Goal: Task Accomplishment & Management: Manage account settings

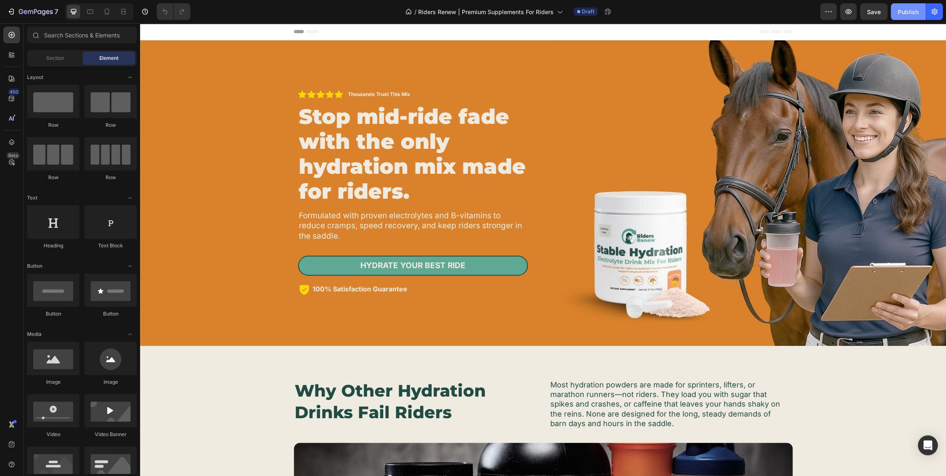
click at [906, 15] on div "Publish" at bounding box center [908, 11] width 21 height 9
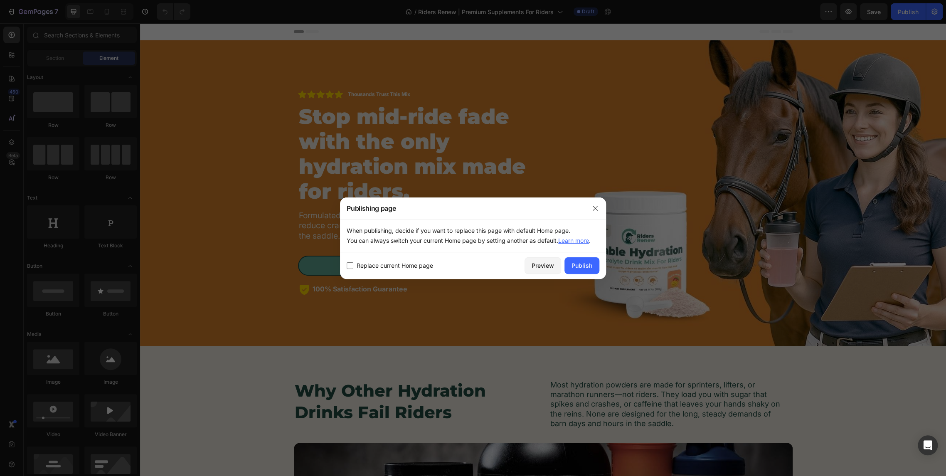
click at [406, 267] on span "Replace current Home page" at bounding box center [395, 266] width 76 height 10
checkbox input "true"
click at [599, 207] on button "button" at bounding box center [595, 208] width 13 height 13
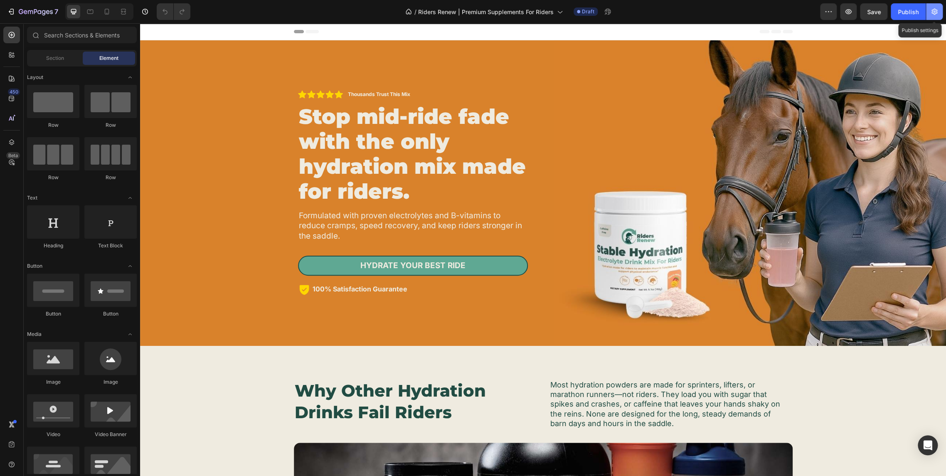
click at [930, 12] on icon "button" at bounding box center [934, 11] width 8 height 8
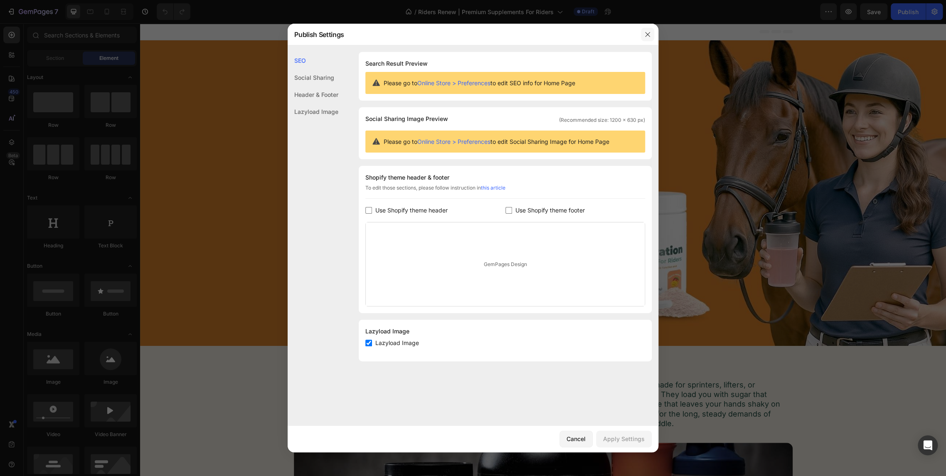
click at [651, 33] on icon "button" at bounding box center [647, 34] width 7 height 7
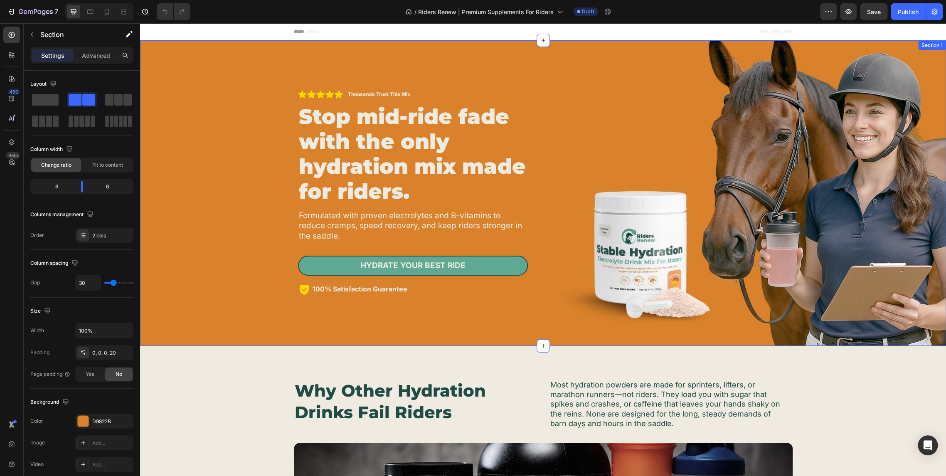
click at [244, 139] on div "Icon Icon Icon Icon Icon Icon List Thousands Trust This Mix Text Block Row Stop…" at bounding box center [344, 193] width 393 height 306
click at [703, 216] on img at bounding box center [750, 193] width 393 height 306
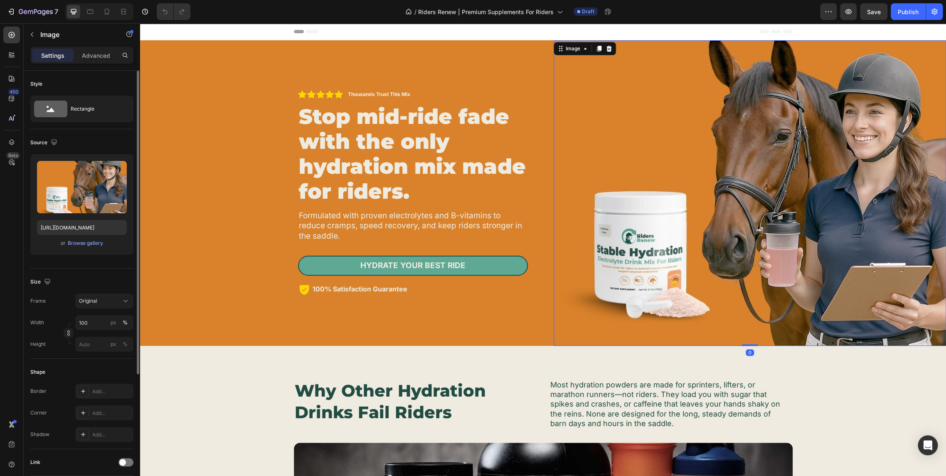
scroll to position [176, 0]
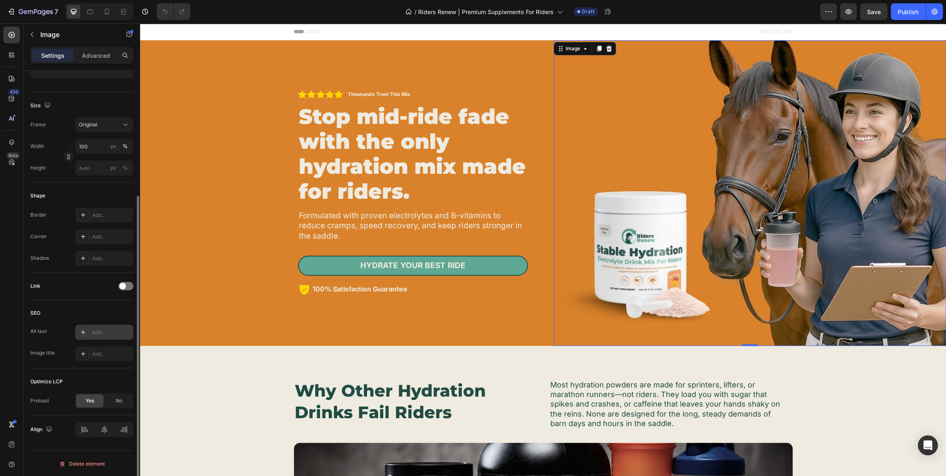
click at [85, 333] on icon at bounding box center [83, 332] width 7 height 7
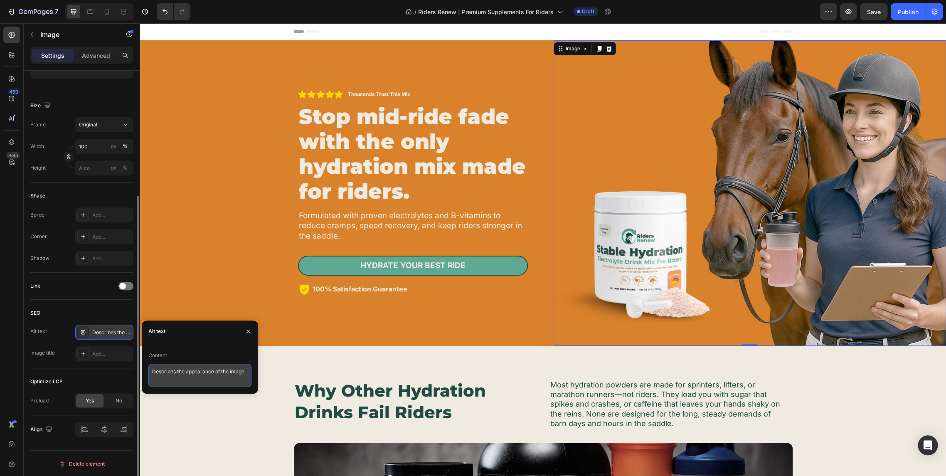
click at [229, 370] on textarea "Describes the appearance of the image" at bounding box center [199, 375] width 103 height 23
drag, startPoint x: 209, startPoint y: 371, endPoint x: 182, endPoint y: 370, distance: 27.1
click at [182, 370] on textarea "Horse Rider Electrolytes" at bounding box center [199, 375] width 103 height 23
type textarea "Horse Rider Hydration"
click at [107, 352] on div "Add..." at bounding box center [111, 353] width 39 height 7
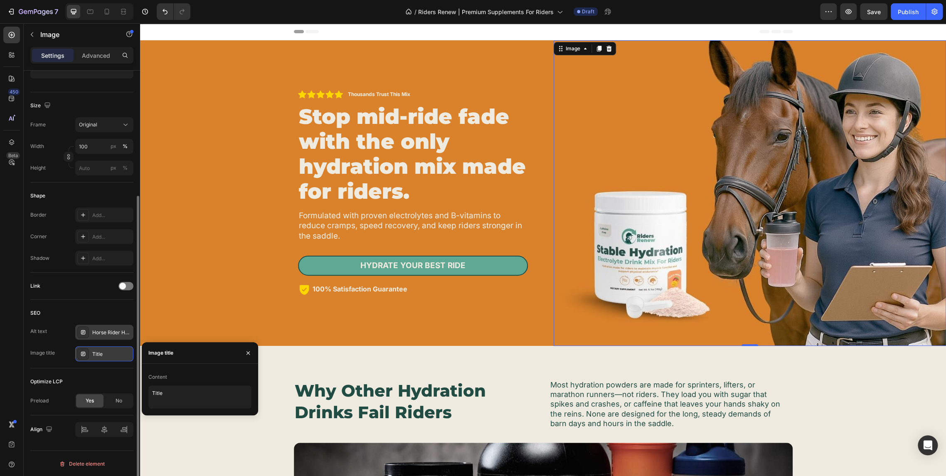
click at [122, 333] on div "Horse Rider Hydration" at bounding box center [111, 332] width 39 height 7
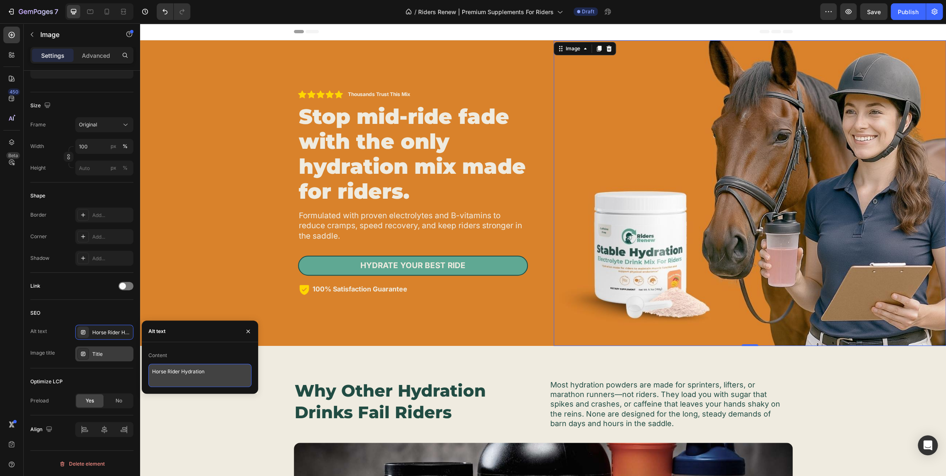
click at [219, 372] on textarea "Horse Rider Hydration" at bounding box center [199, 375] width 103 height 23
click at [113, 357] on div "Title" at bounding box center [111, 353] width 39 height 7
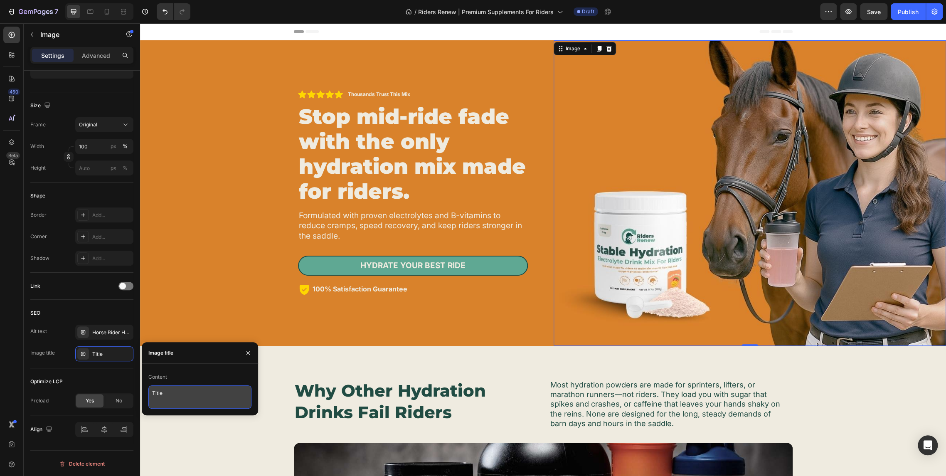
click at [184, 390] on textarea "Title" at bounding box center [199, 396] width 103 height 23
paste textarea "Horse Rider Hydration"
type textarea "Horse Rider Hydration"
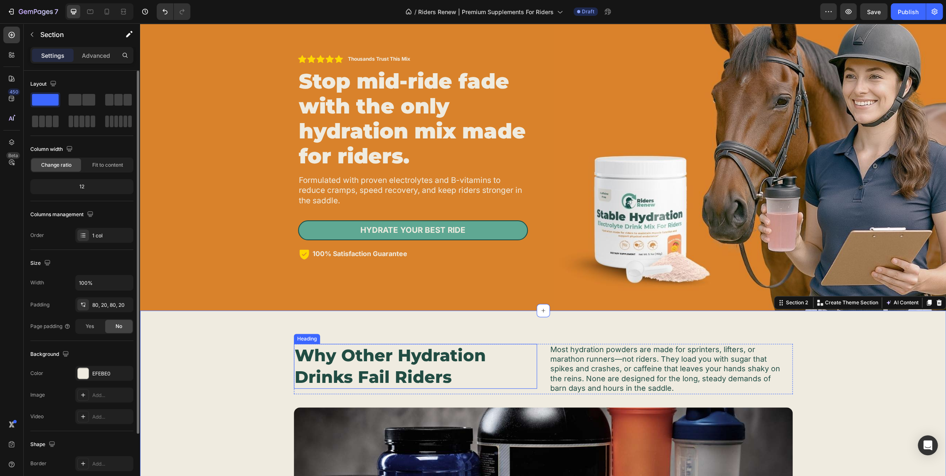
scroll to position [138, 0]
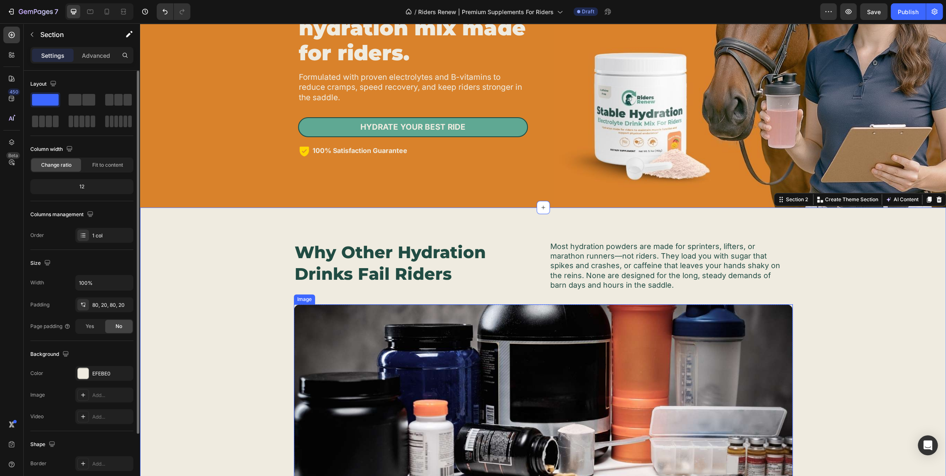
click at [416, 342] on img at bounding box center [543, 398] width 499 height 188
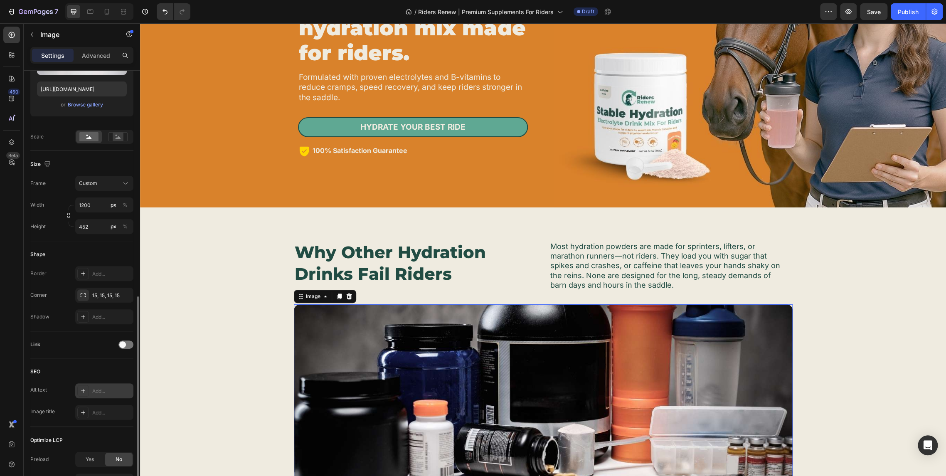
scroll to position [219, 0]
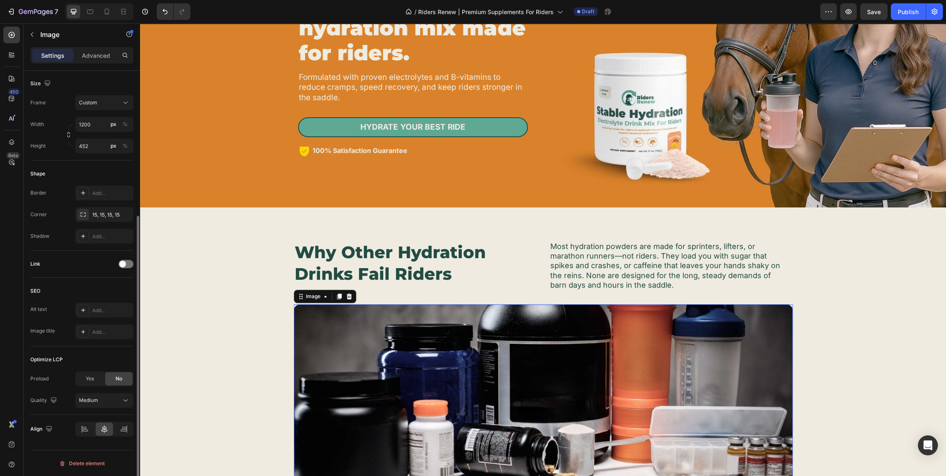
click at [86, 302] on div "SEO Alt text Add... Image title Add..." at bounding box center [81, 312] width 103 height 69
click at [88, 308] on div at bounding box center [83, 310] width 12 height 12
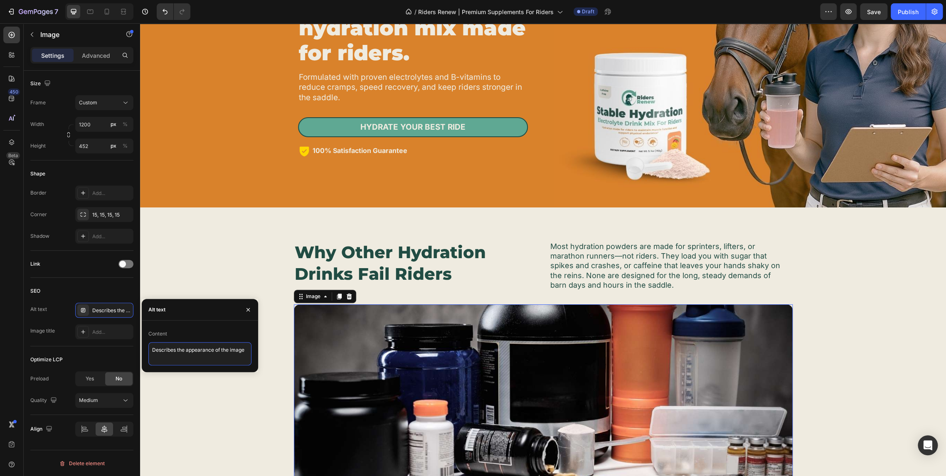
click at [182, 347] on textarea "Describes the appearance of the image" at bounding box center [199, 353] width 103 height 23
type textarea "Equestrian Supplements"
click at [119, 281] on div "SEO Alt text Describes the appearance of the image Image title Add..." at bounding box center [81, 312] width 103 height 69
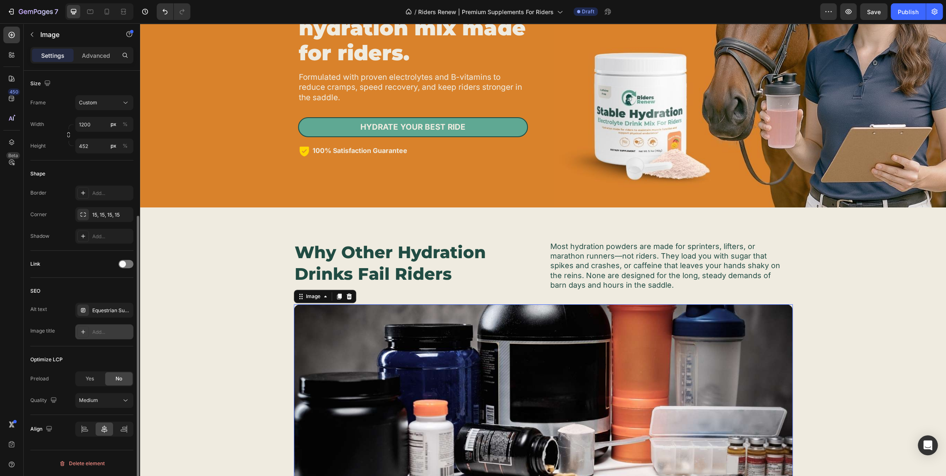
click at [106, 333] on div "Add..." at bounding box center [111, 331] width 39 height 7
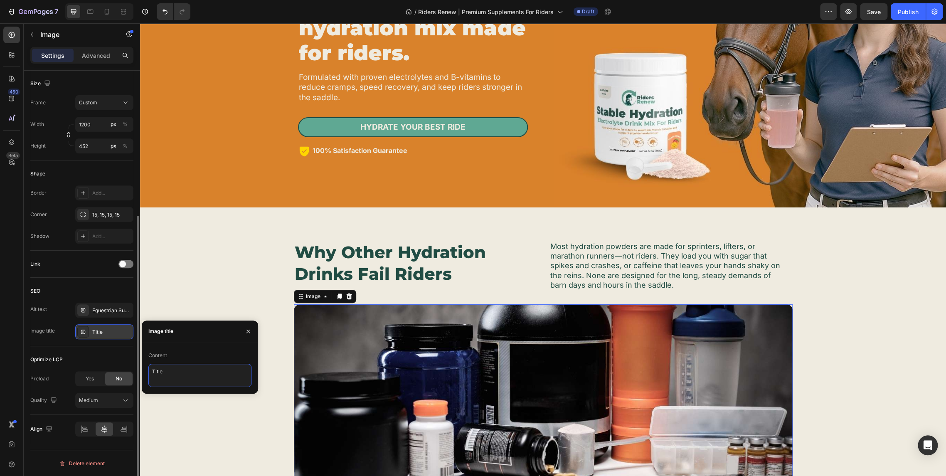
click at [187, 374] on textarea "Title" at bounding box center [199, 375] width 103 height 23
paste textarea "Equestrian Supplements"
type textarea "Equestrian Supplements"
click at [120, 291] on div "SEO" at bounding box center [81, 290] width 103 height 13
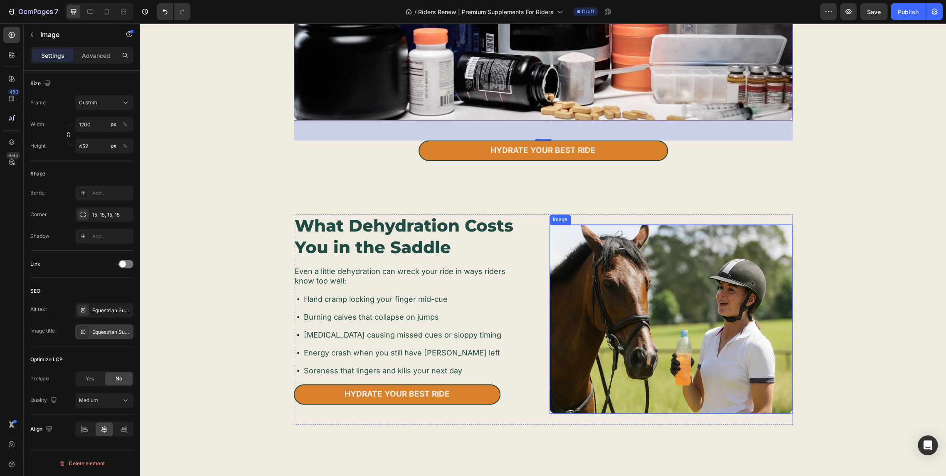
scroll to position [508, 0]
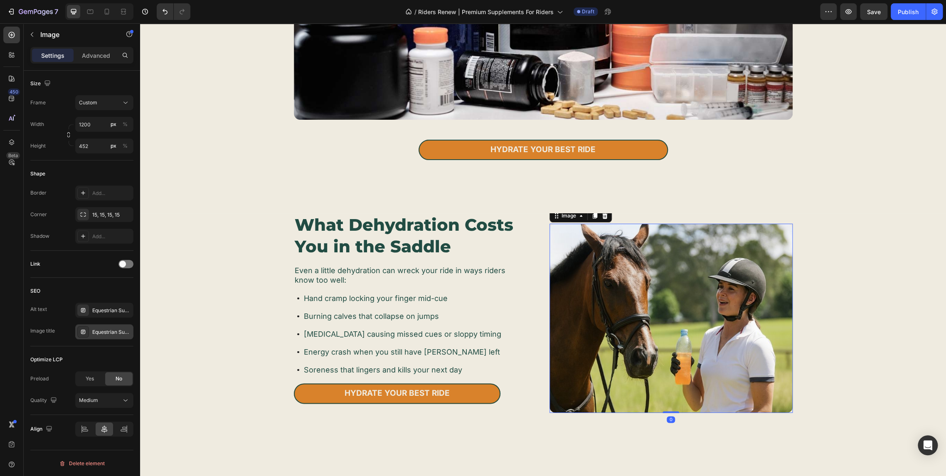
click at [646, 295] on img at bounding box center [671, 318] width 243 height 189
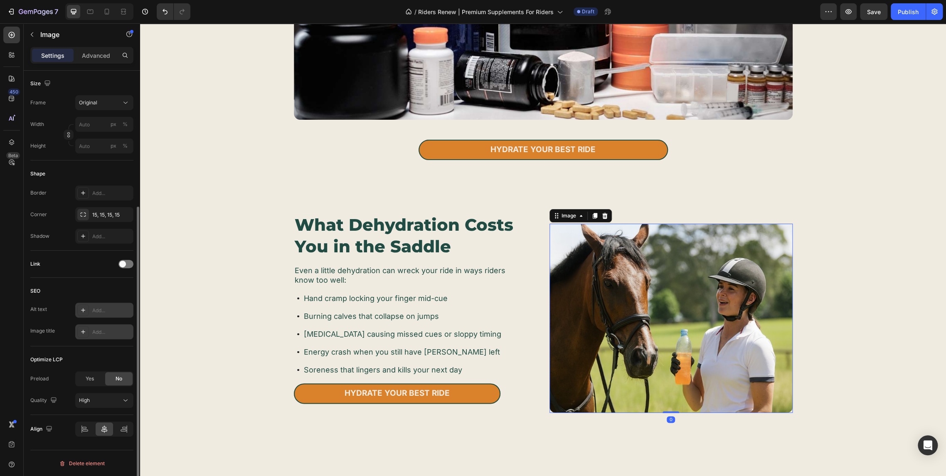
click at [102, 307] on div "Add..." at bounding box center [111, 310] width 39 height 7
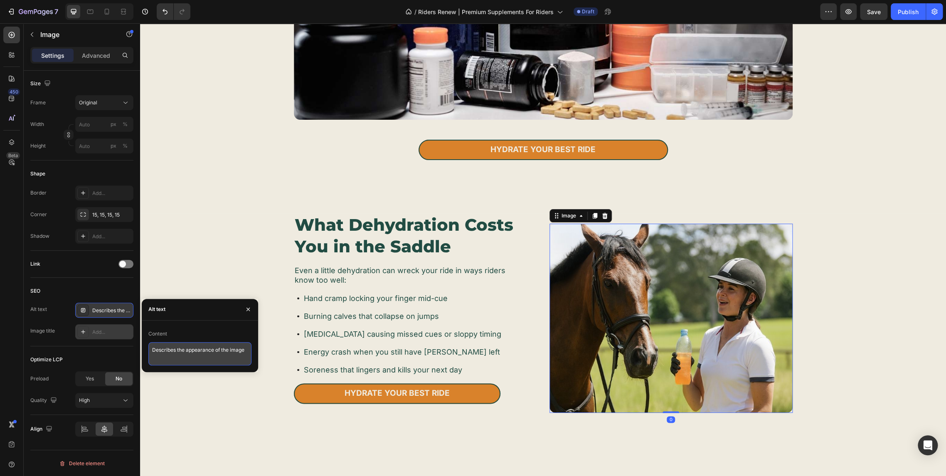
click at [200, 350] on textarea "Describes the appearance of the image" at bounding box center [199, 353] width 103 height 23
type textarea "Horse Rider Drink Beverage"
click at [109, 333] on div "Add..." at bounding box center [111, 331] width 39 height 7
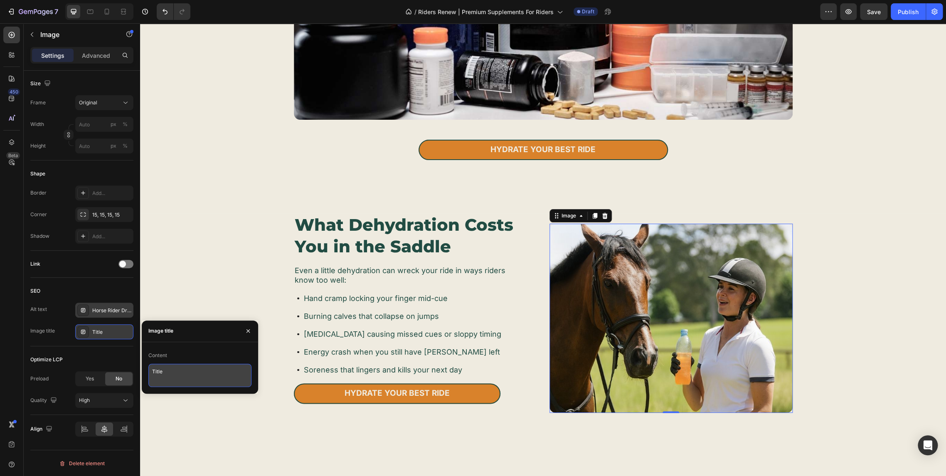
click at [200, 370] on textarea "Title" at bounding box center [199, 375] width 103 height 23
paste textarea "Horse Rider Drink Beverag"
type textarea "Horse Rider Drink Beverage"
click at [241, 273] on div "What Dehydration Costs You in the Saddle Heading Even a little dehydration can …" at bounding box center [542, 335] width 789 height 244
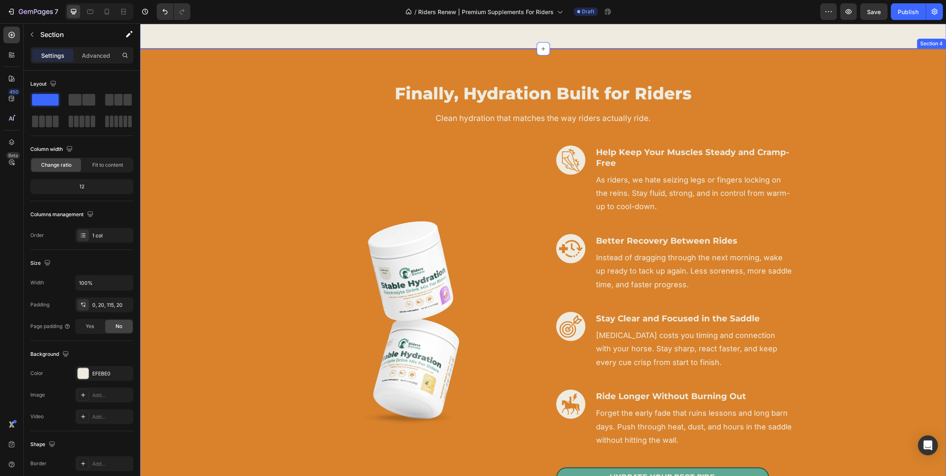
scroll to position [970, 0]
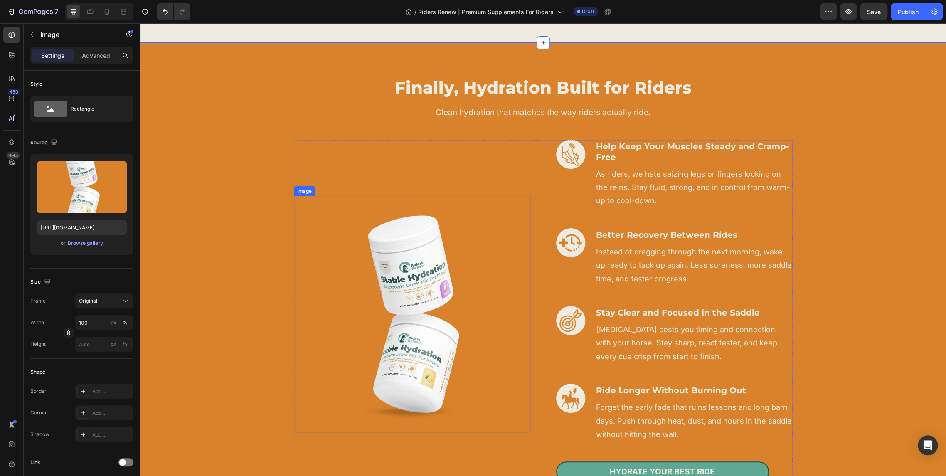
click at [400, 298] on img at bounding box center [412, 314] width 237 height 237
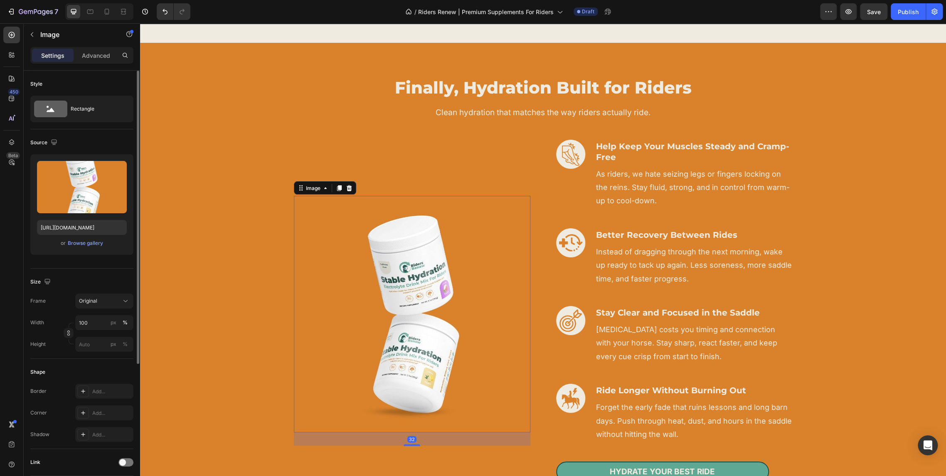
scroll to position [185, 0]
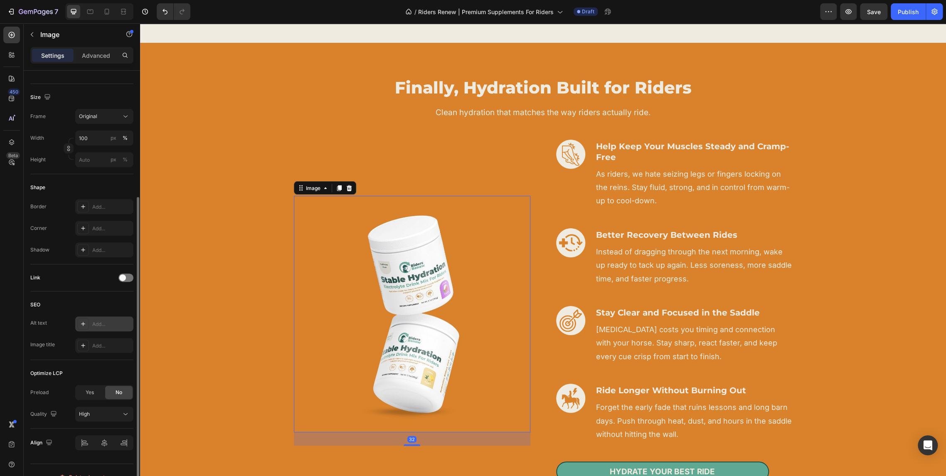
click at [87, 318] on div at bounding box center [83, 324] width 12 height 12
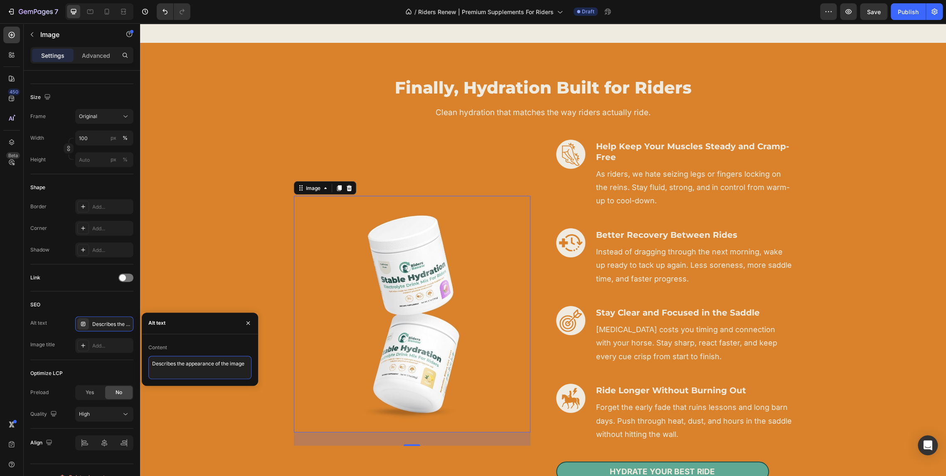
click at [192, 368] on textarea "Describes the appearance of the image" at bounding box center [199, 367] width 103 height 23
type textarea "Electrolyte Drink For Riders"
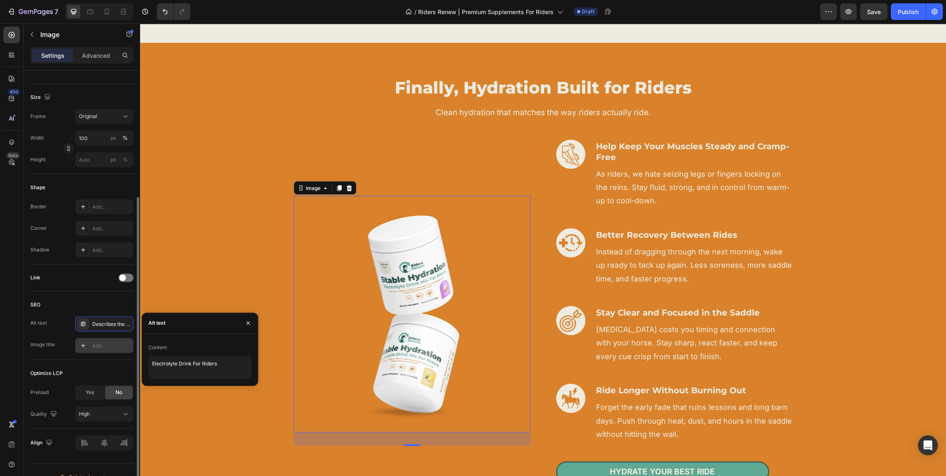
click at [103, 340] on div "Add..." at bounding box center [104, 345] width 58 height 15
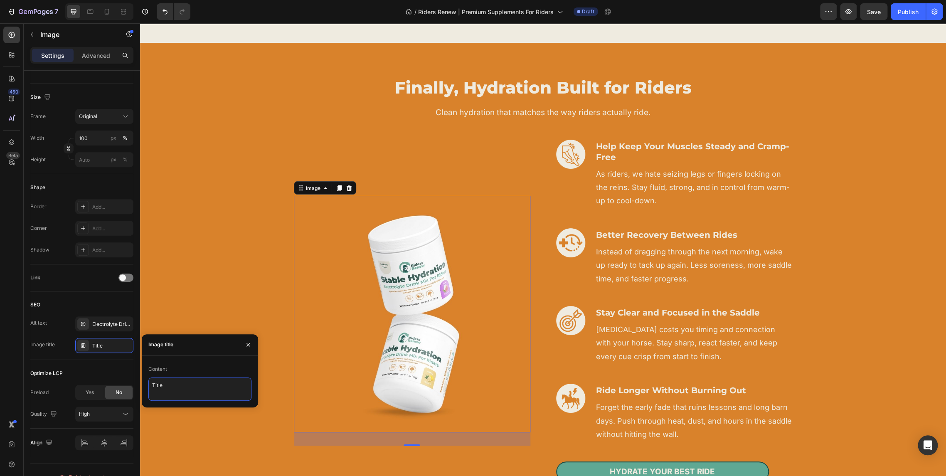
click at [181, 388] on textarea "Title" at bounding box center [199, 388] width 103 height 23
paste textarea "Electrolyte Drink For Riders"
type textarea "Electrolyte Drink For Riders"
click at [276, 296] on div "Finally, Hydration Built for Riders Heading Clean hydration that matches the wa…" at bounding box center [543, 289] width 794 height 426
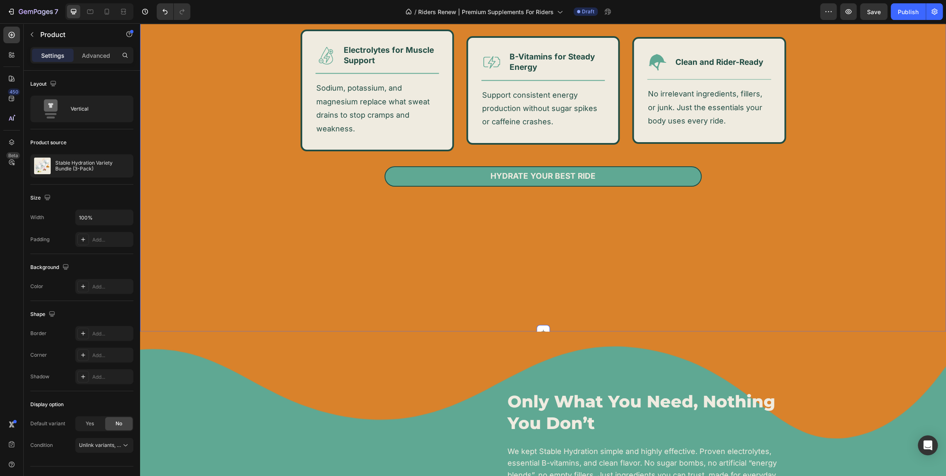
scroll to position [970, 0]
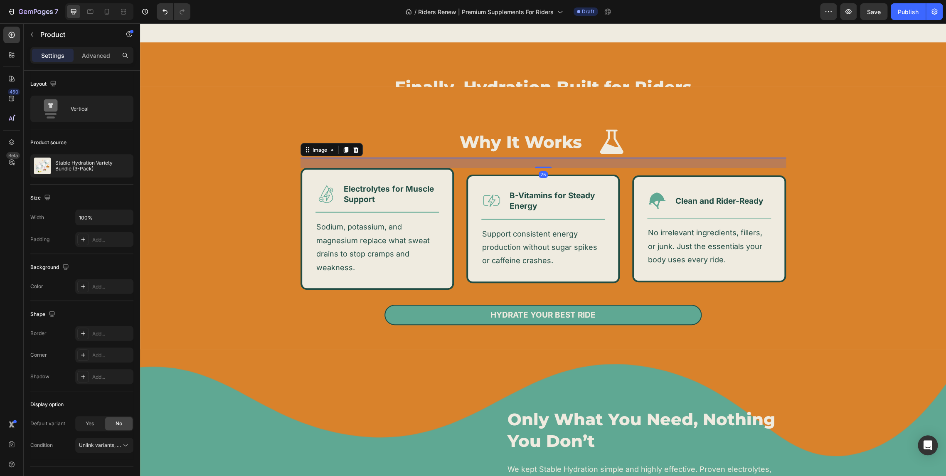
click at [527, 194] on img at bounding box center [543, 218] width 121 height 121
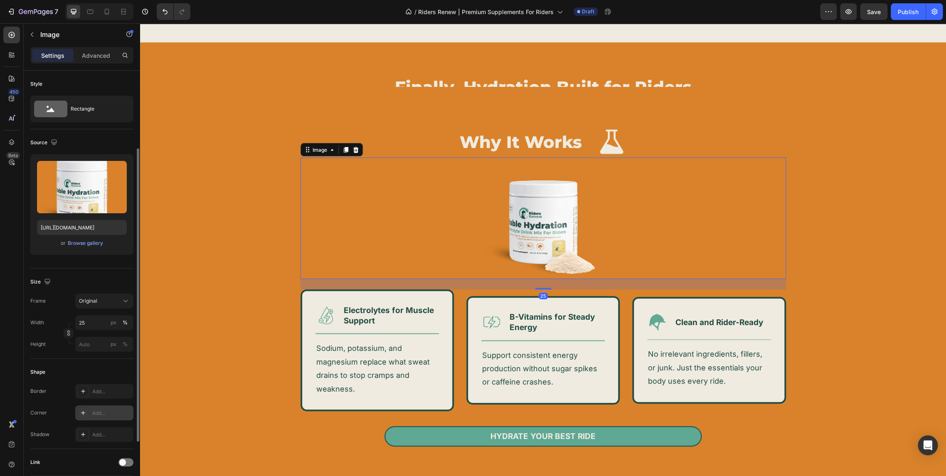
scroll to position [185, 0]
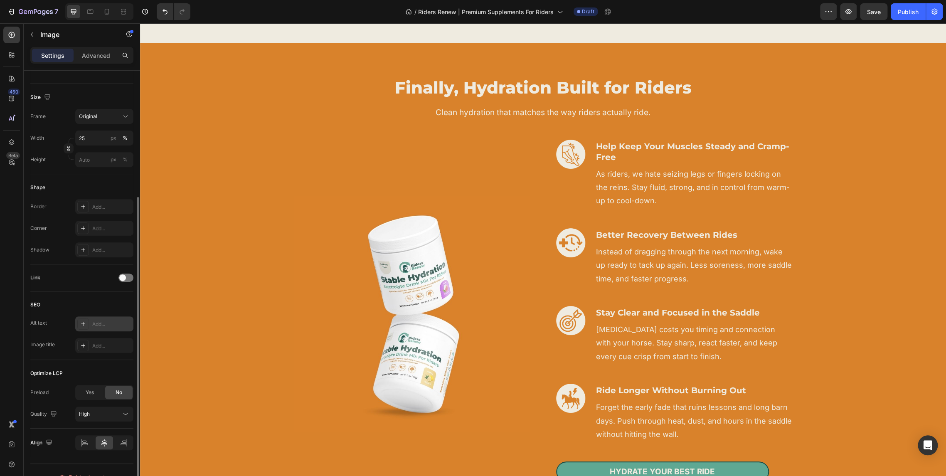
click at [82, 316] on div "Add..." at bounding box center [104, 323] width 58 height 15
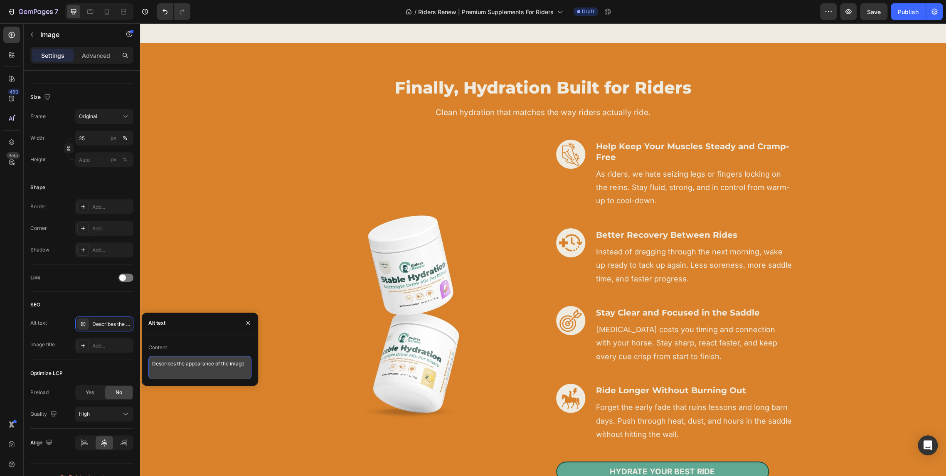
click at [201, 365] on textarea "Describes the appearance of the image" at bounding box center [199, 367] width 103 height 23
paste textarea "Electrolyte Drink For Riders"
type textarea "Electrolyte Drink For Riders Stable Hydration"
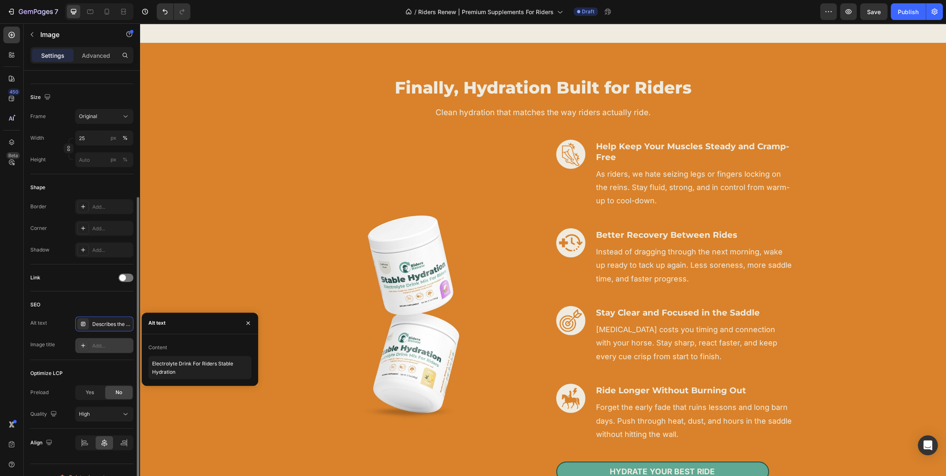
click at [98, 340] on div "Add..." at bounding box center [104, 345] width 58 height 15
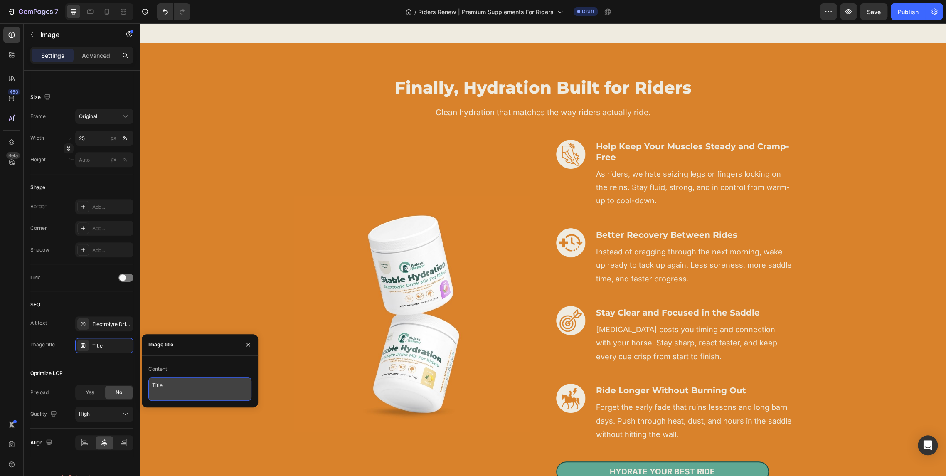
click at [187, 391] on textarea "Title" at bounding box center [199, 388] width 103 height 23
paste textarea "Electrolyte Drink For Riders Stable Hydration"
type textarea "Electrolyte Drink For Riders Stable Hydration"
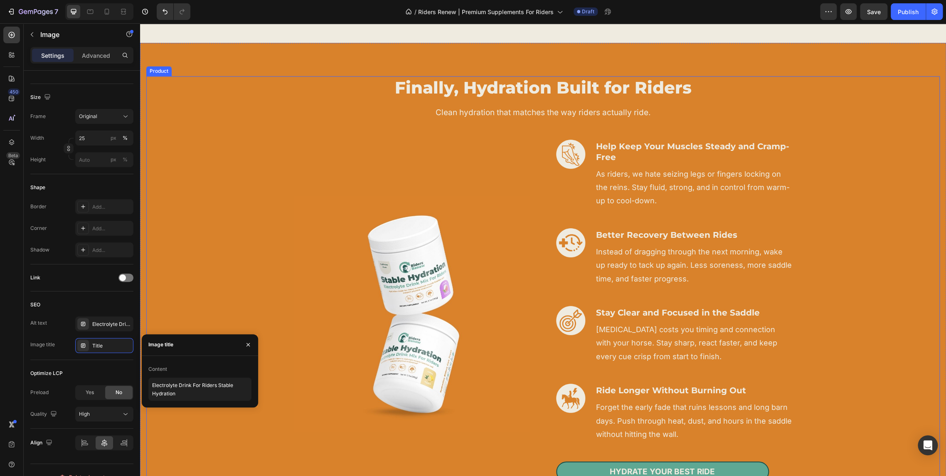
click at [260, 284] on div "Finally, Hydration Built for Riders Heading Clean hydration that matches the wa…" at bounding box center [543, 289] width 794 height 426
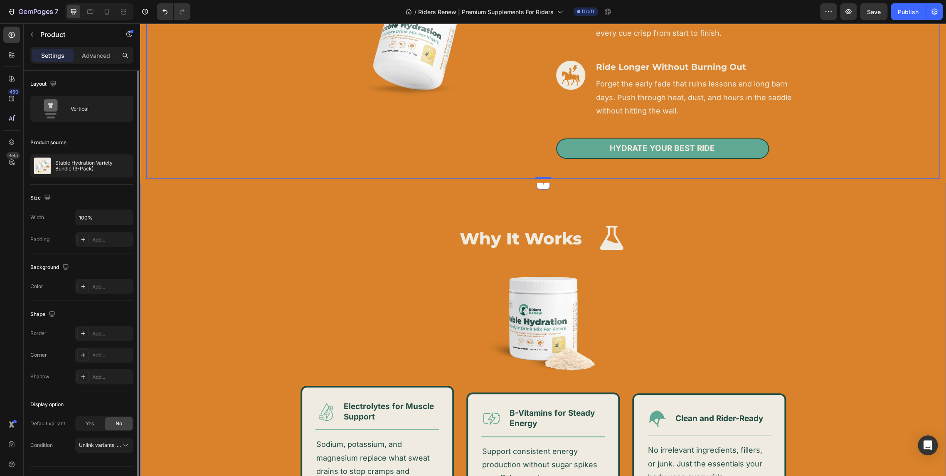
scroll to position [1293, 0]
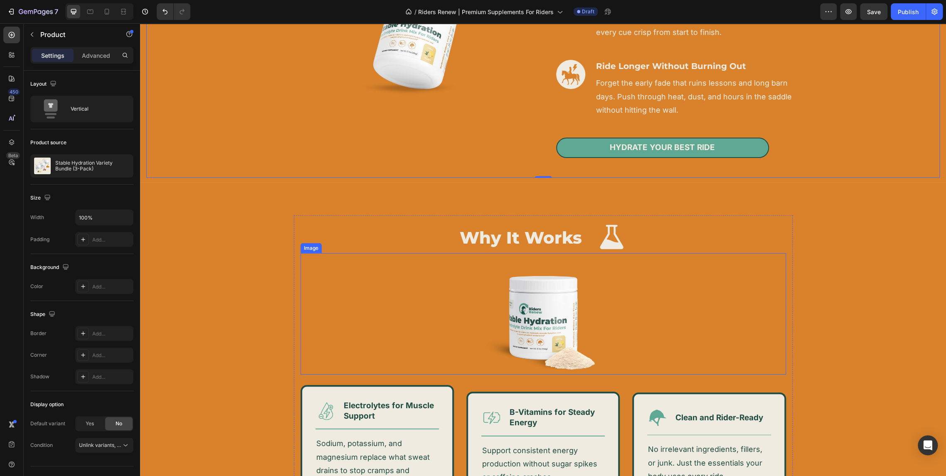
click at [508, 315] on img at bounding box center [543, 313] width 121 height 121
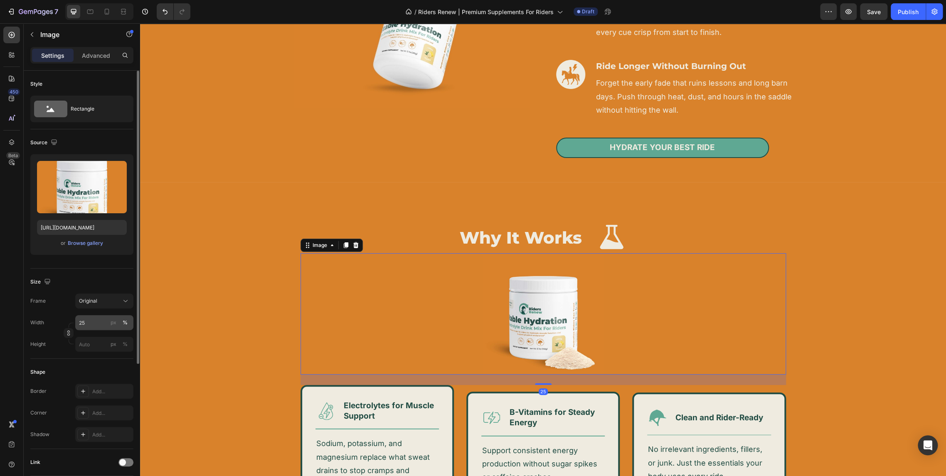
scroll to position [92, 0]
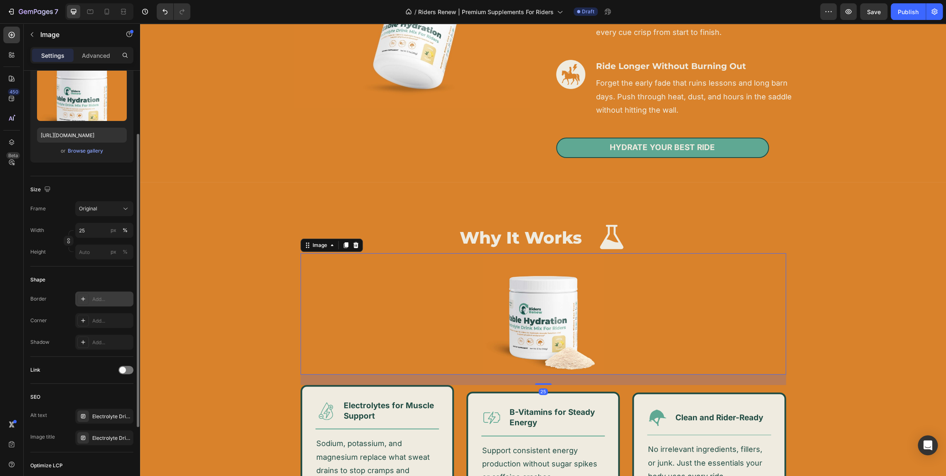
click at [107, 298] on div "Add..." at bounding box center [111, 299] width 39 height 7
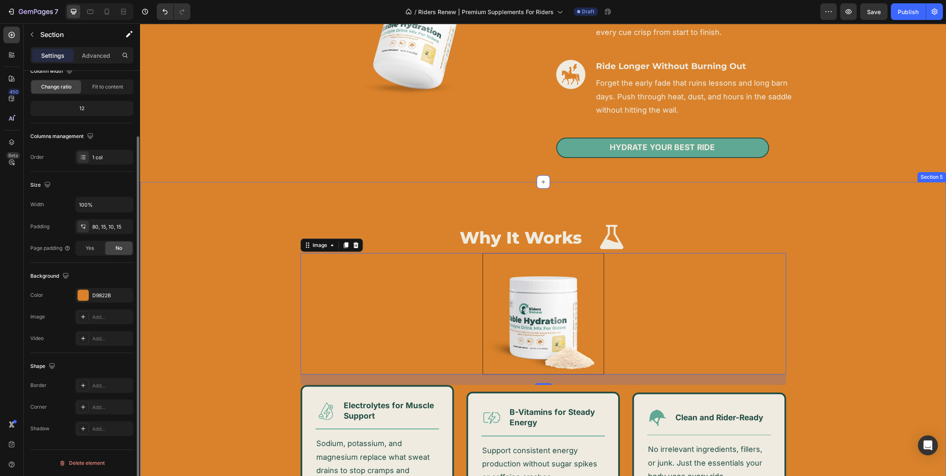
click at [244, 219] on div "Why It Works Heading Icon Row Image 25 Icon Electrolytes for Muscle Support Tex…" at bounding box center [543, 388] width 794 height 347
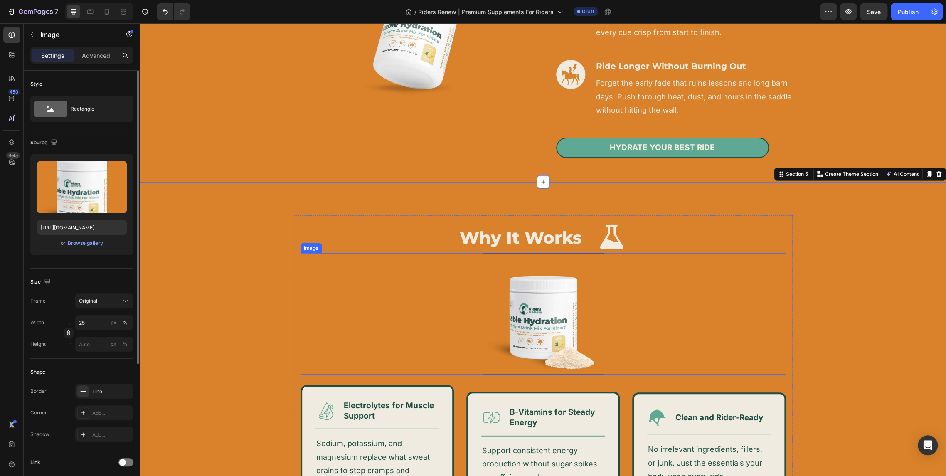
click at [491, 303] on img at bounding box center [543, 313] width 121 height 121
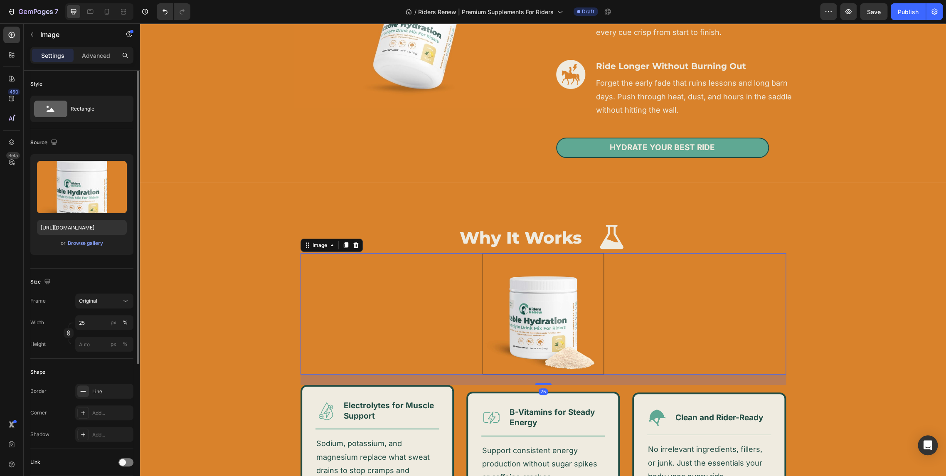
scroll to position [138, 0]
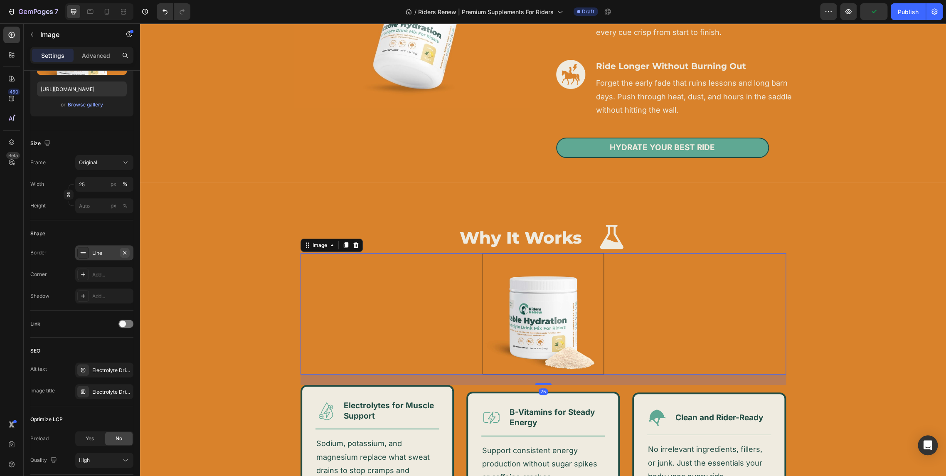
drag, startPoint x: 126, startPoint y: 252, endPoint x: 19, endPoint y: 233, distance: 109.4
click at [126, 252] on icon "button" at bounding box center [124, 252] width 7 height 7
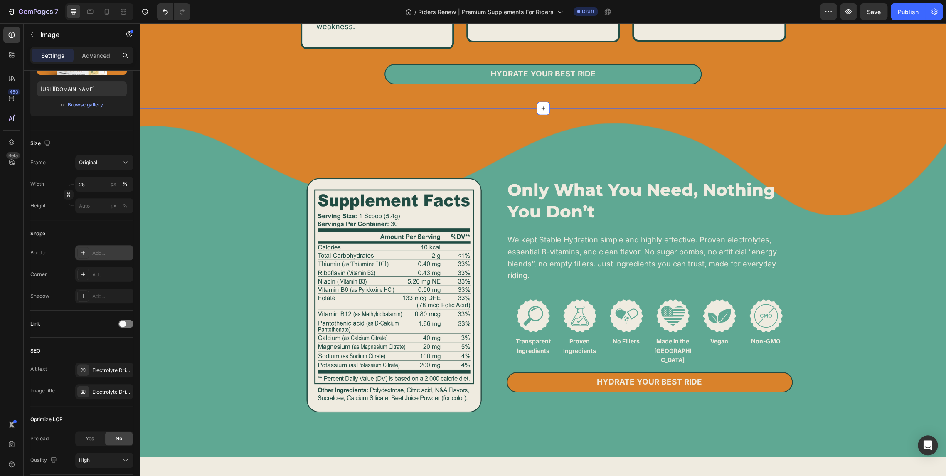
scroll to position [1755, 0]
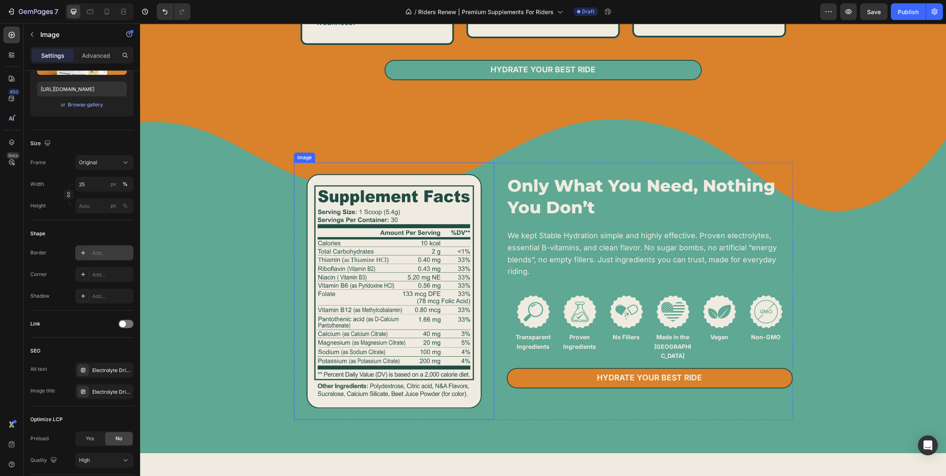
click at [340, 285] on img at bounding box center [394, 292] width 200 height 258
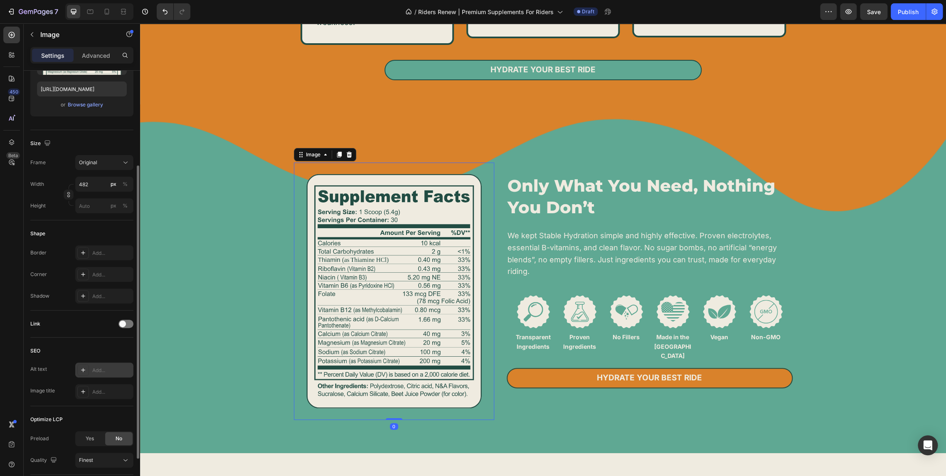
click at [88, 370] on div at bounding box center [83, 370] width 12 height 12
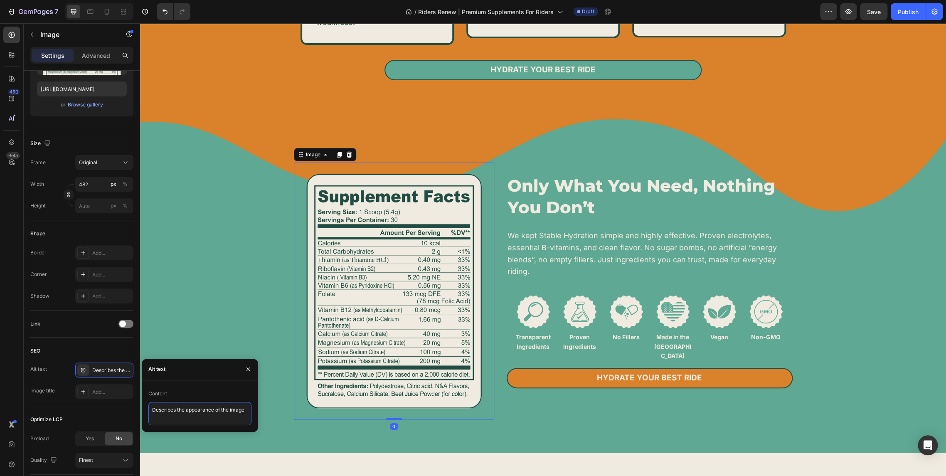
click at [193, 409] on textarea "Describes the appearance of the image" at bounding box center [199, 413] width 103 height 23
type textarea "Stable Hydration Supplement Facts"
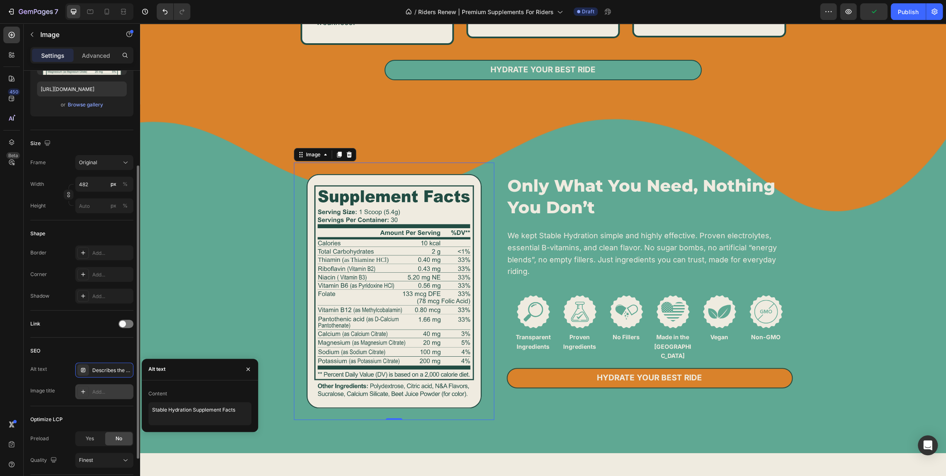
click at [84, 393] on icon at bounding box center [83, 391] width 7 height 7
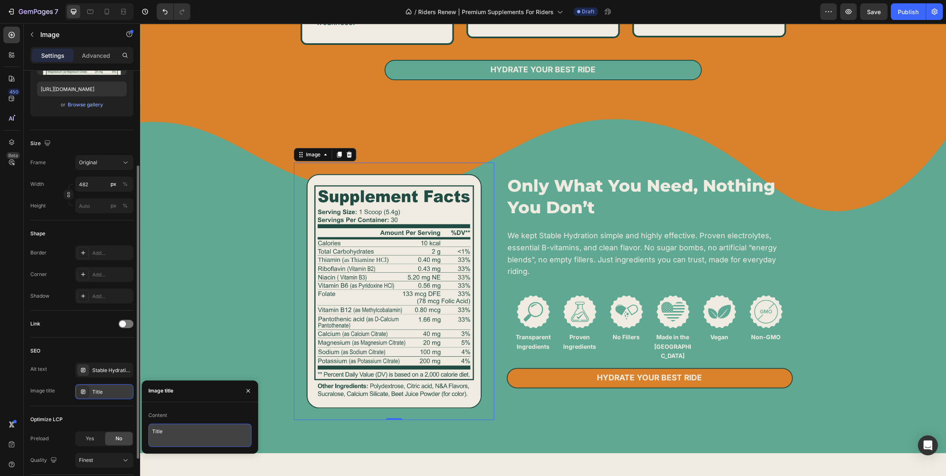
click at [197, 427] on textarea "Title" at bounding box center [199, 435] width 103 height 23
paste textarea "Stable Hydration Supplement Facts"
type textarea "Stable Hydration Supplement Facts"
click at [103, 352] on div "SEO" at bounding box center [81, 350] width 103 height 13
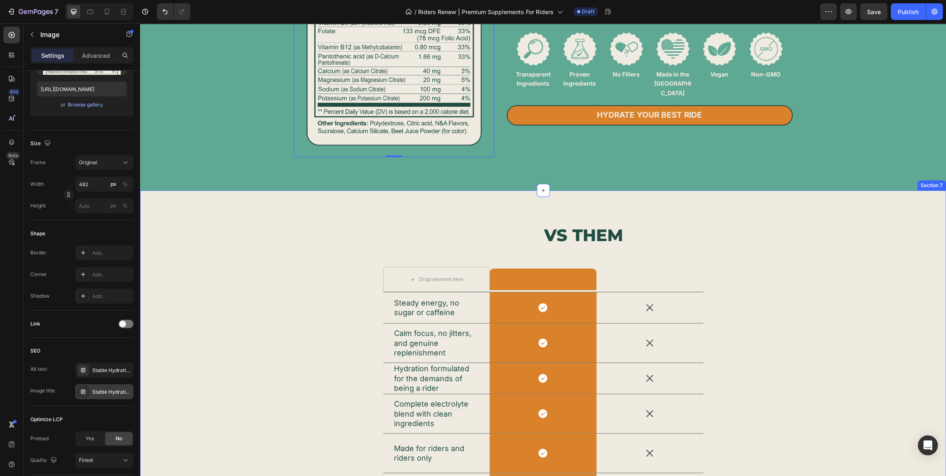
scroll to position [2032, 0]
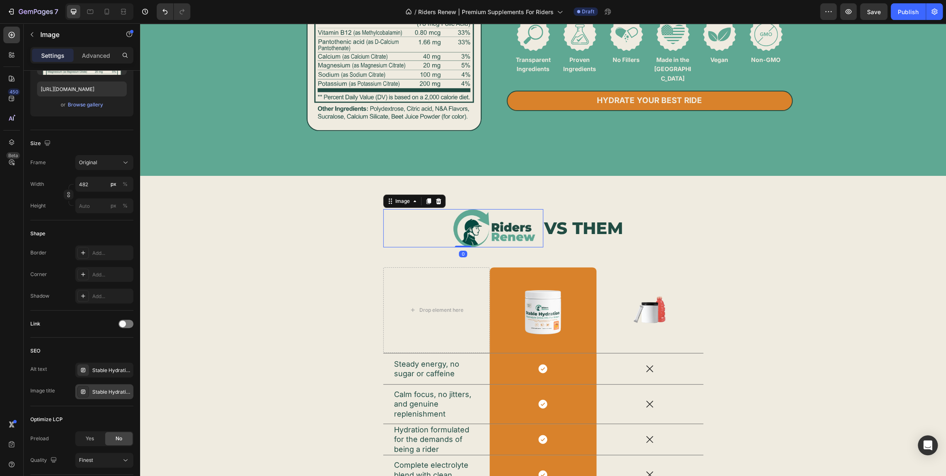
click at [483, 233] on img at bounding box center [495, 228] width 96 height 38
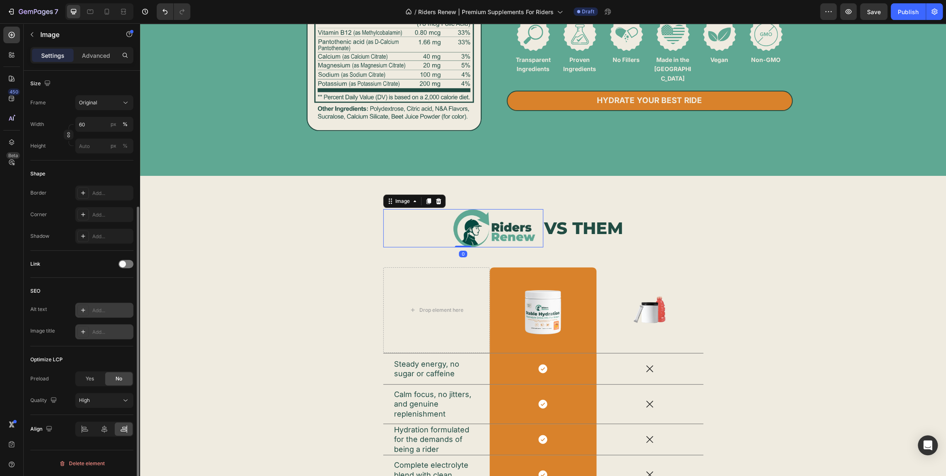
click at [87, 308] on div at bounding box center [83, 310] width 12 height 12
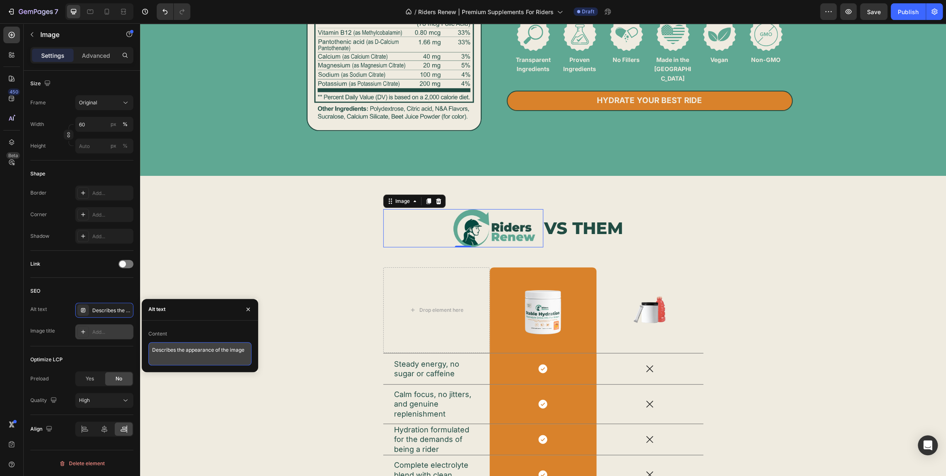
click at [195, 350] on textarea "Describes the appearance of the image" at bounding box center [199, 353] width 103 height 23
type textarea "Riders Renew Logo"
click at [88, 334] on div at bounding box center [83, 332] width 12 height 12
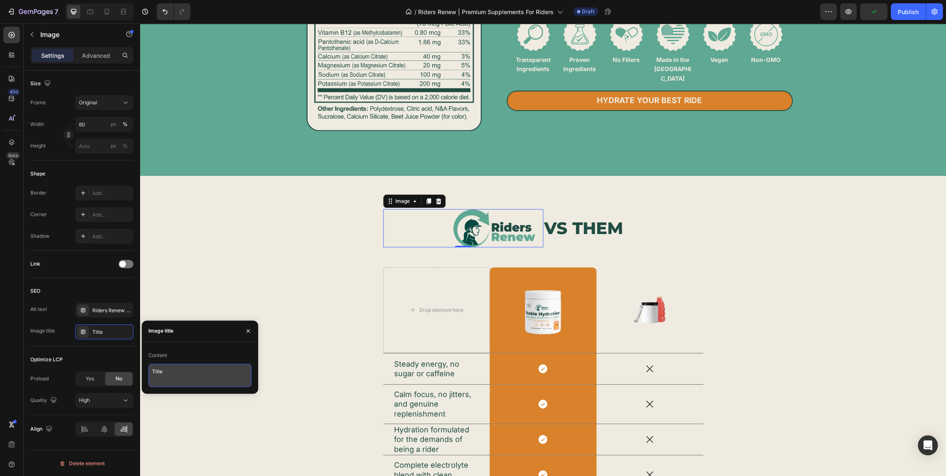
click at [182, 373] on textarea "Title" at bounding box center [199, 375] width 103 height 23
paste textarea "Riders Renew Logo"
type textarea "Riders Renew Logo"
click at [224, 279] on div "Image 0 VS THEM Heading Row Drop element here Image Row Image Row Steady energy…" at bounding box center [543, 415] width 794 height 412
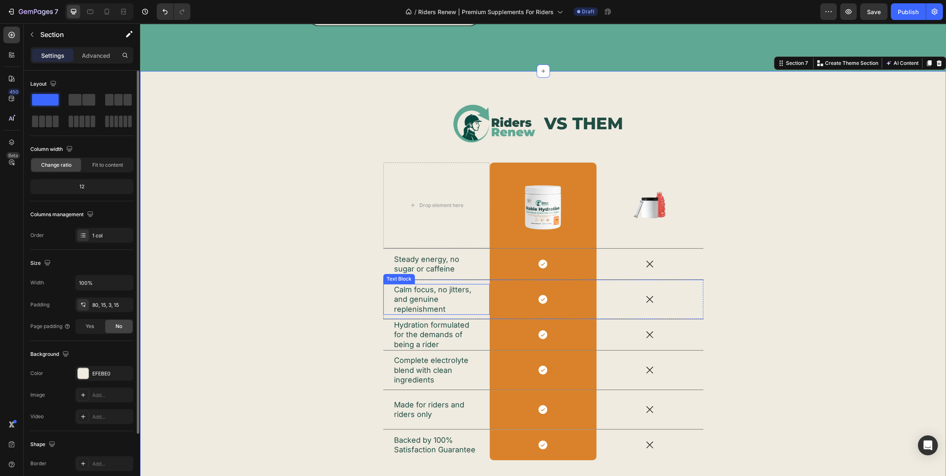
scroll to position [2171, 0]
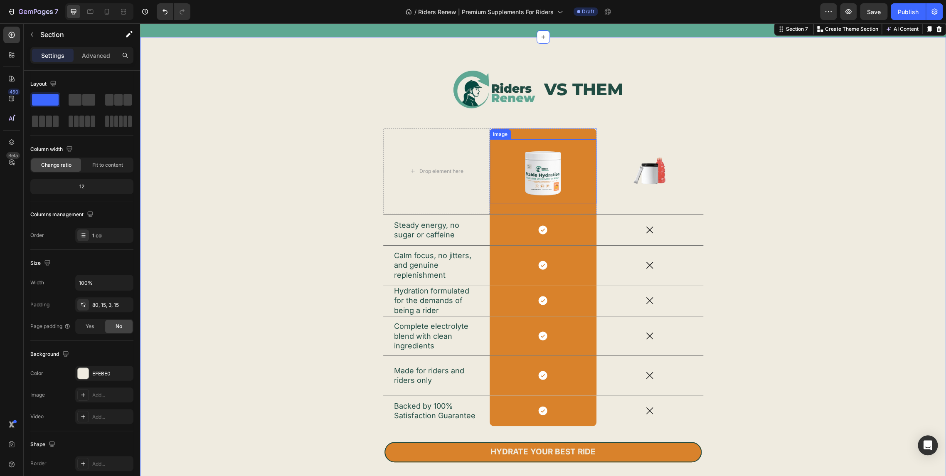
click at [534, 178] on img at bounding box center [543, 171] width 64 height 64
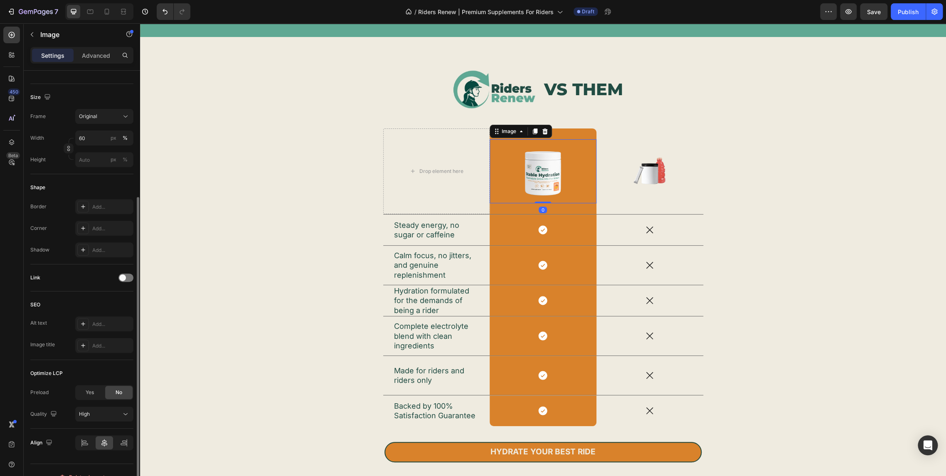
scroll to position [198, 0]
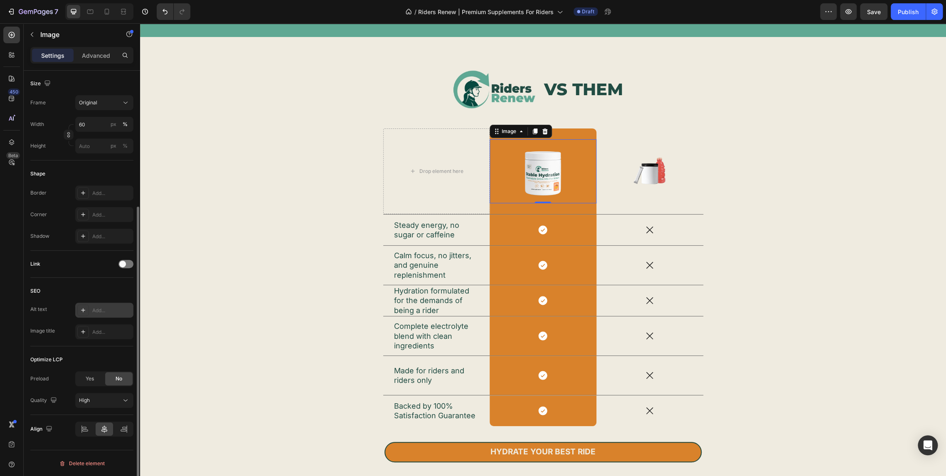
drag, startPoint x: 89, startPoint y: 309, endPoint x: 0, endPoint y: 294, distance: 89.4
click at [89, 309] on div at bounding box center [83, 310] width 12 height 12
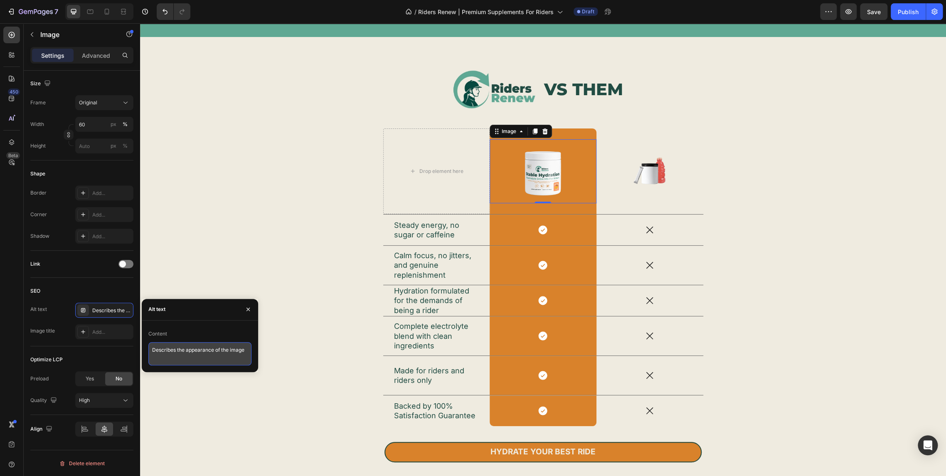
click at [198, 353] on textarea "Describes the appearance of the image" at bounding box center [199, 353] width 103 height 23
type textarea "Stable Hydration Supplement"
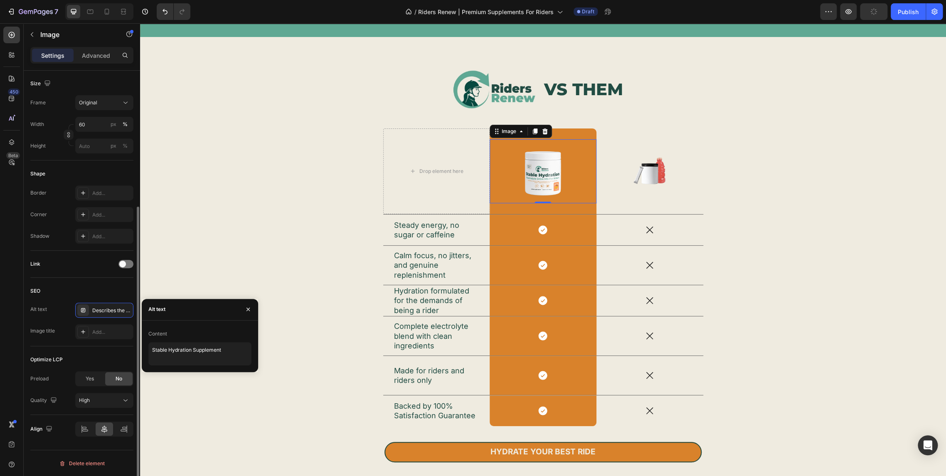
click at [85, 322] on div "Alt text Describes the appearance of the image Image title Add..." at bounding box center [81, 321] width 103 height 37
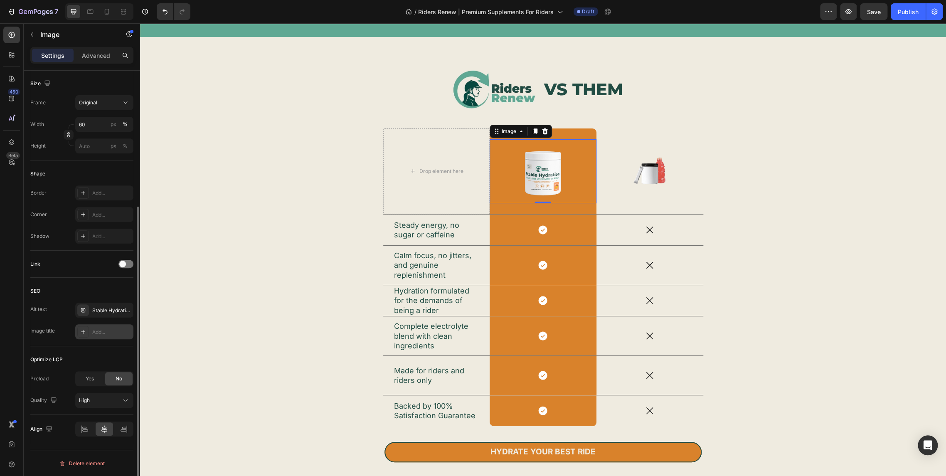
click at [105, 334] on div "Add..." at bounding box center [111, 331] width 39 height 7
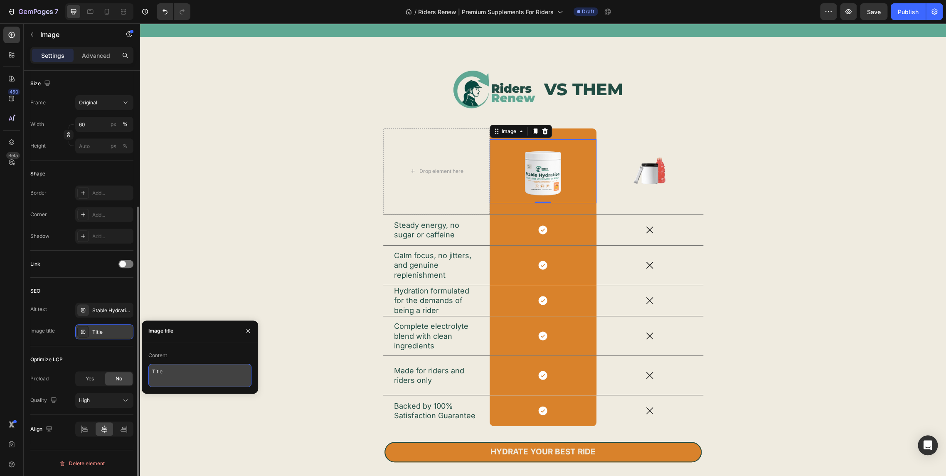
click at [178, 372] on textarea "Title" at bounding box center [199, 375] width 103 height 23
paste textarea "Stable Hydration Supplement"
type textarea "Stable Hydration Supplement"
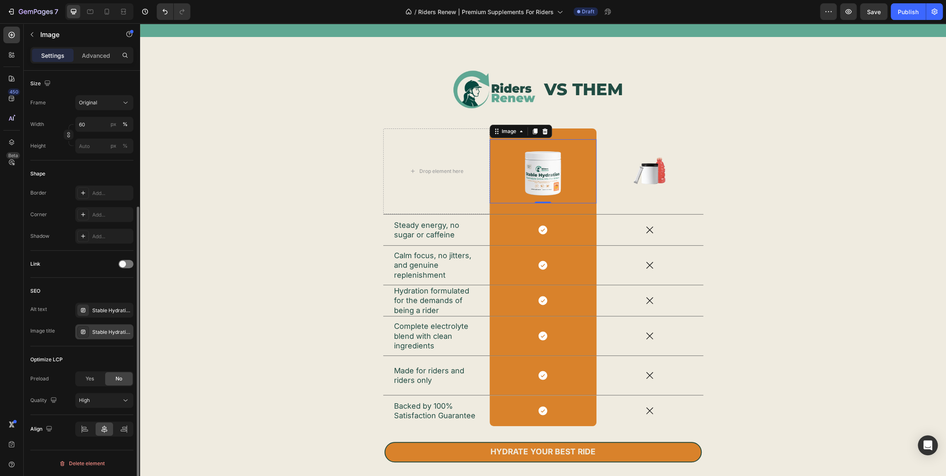
click at [108, 290] on div "SEO" at bounding box center [81, 290] width 103 height 13
click at [658, 175] on img at bounding box center [650, 171] width 39 height 39
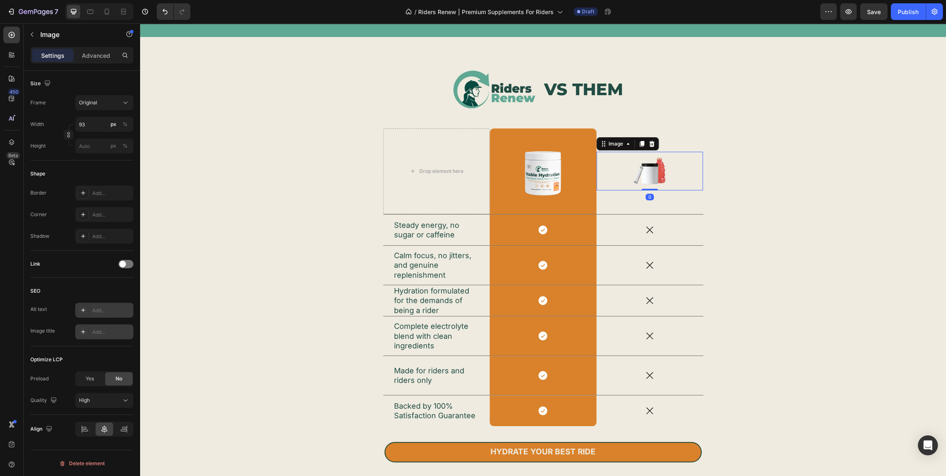
click at [80, 307] on icon at bounding box center [83, 310] width 7 height 7
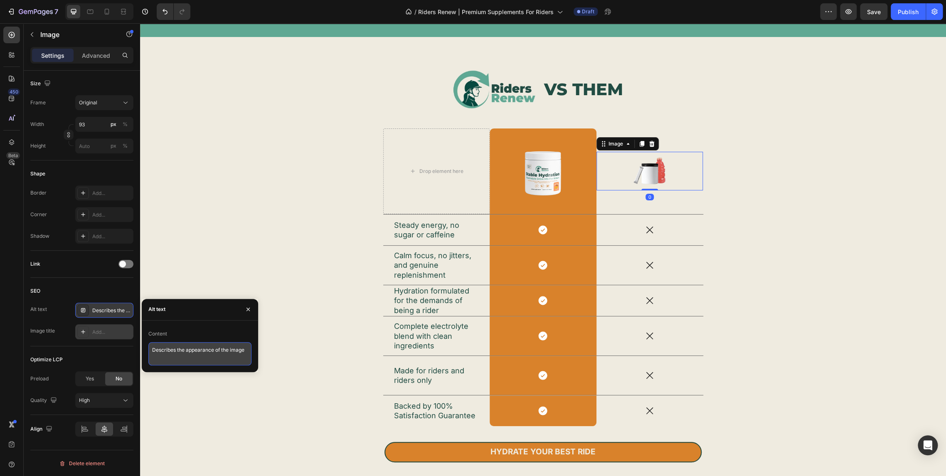
click at [203, 350] on textarea "Describes the appearance of the image" at bounding box center [199, 353] width 103 height 23
type textarea "Supplements"
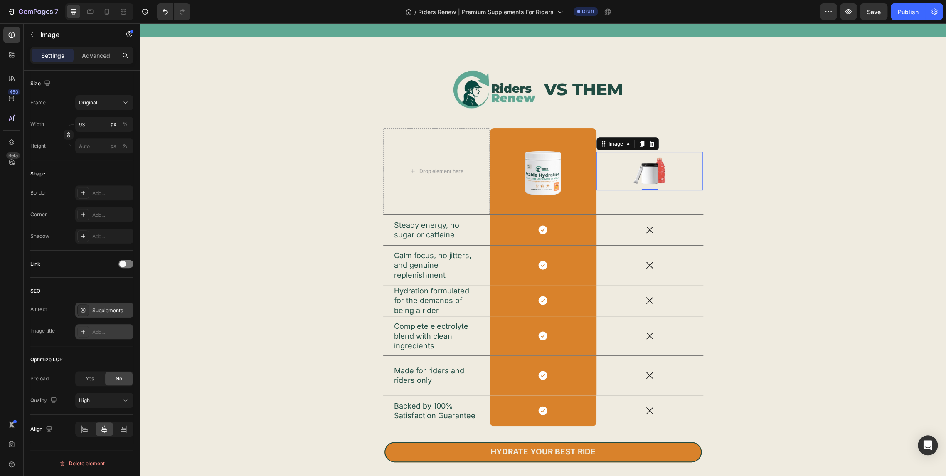
click at [102, 326] on div "Add..." at bounding box center [104, 331] width 58 height 15
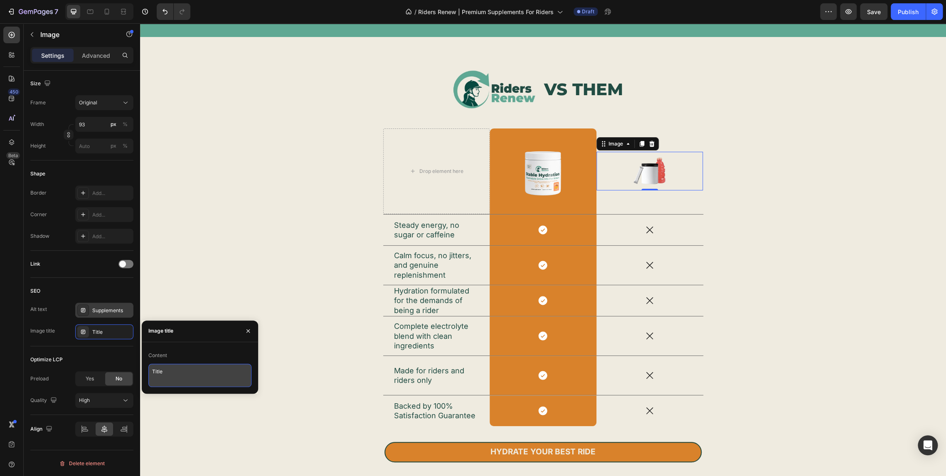
click at [202, 371] on textarea "Title" at bounding box center [199, 375] width 103 height 23
paste textarea "Supplements"
type textarea "Supplements"
click at [266, 259] on div "Image VS THEM Heading Row Drop element here Image Row Image 0 Row Steady energy…" at bounding box center [543, 276] width 794 height 412
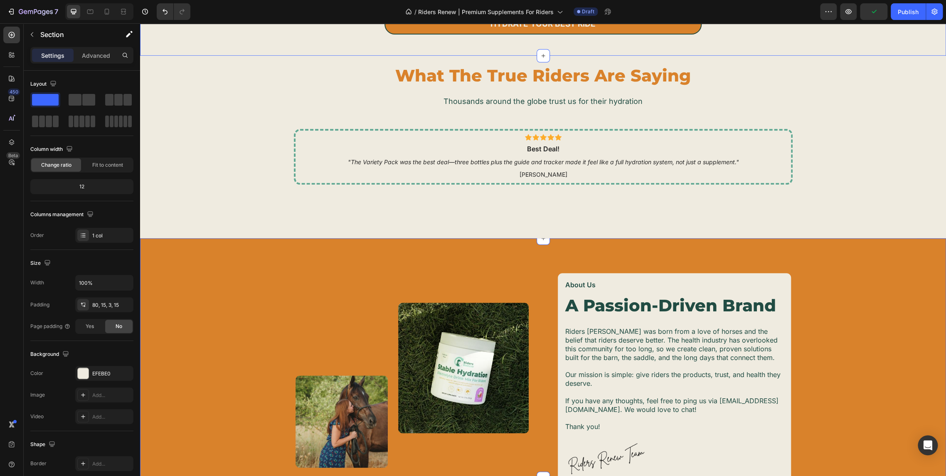
scroll to position [2725, 0]
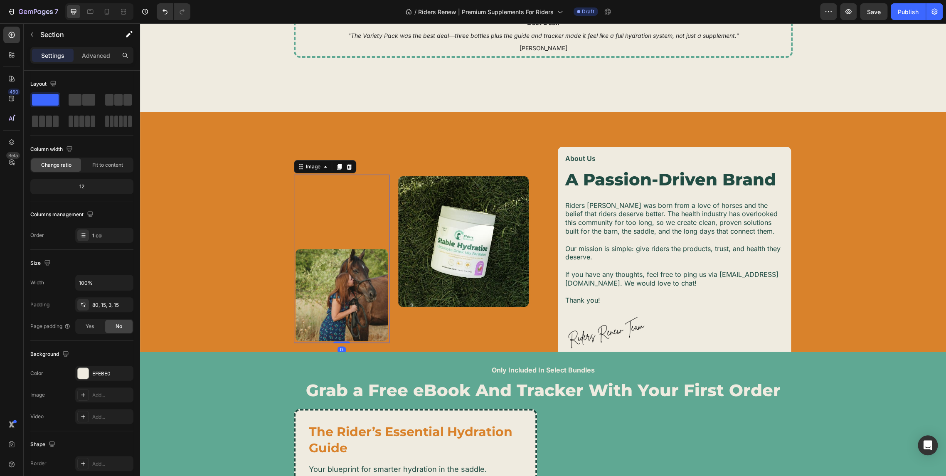
click at [368, 290] on img at bounding box center [342, 295] width 96 height 96
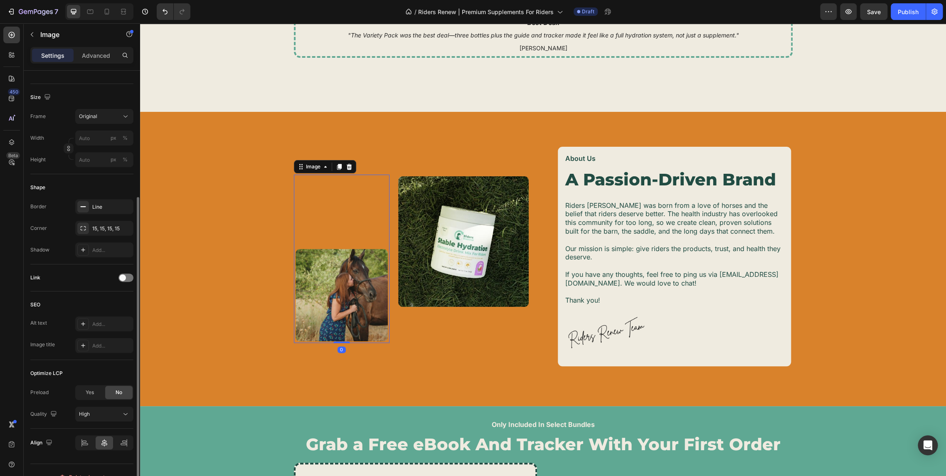
scroll to position [198, 0]
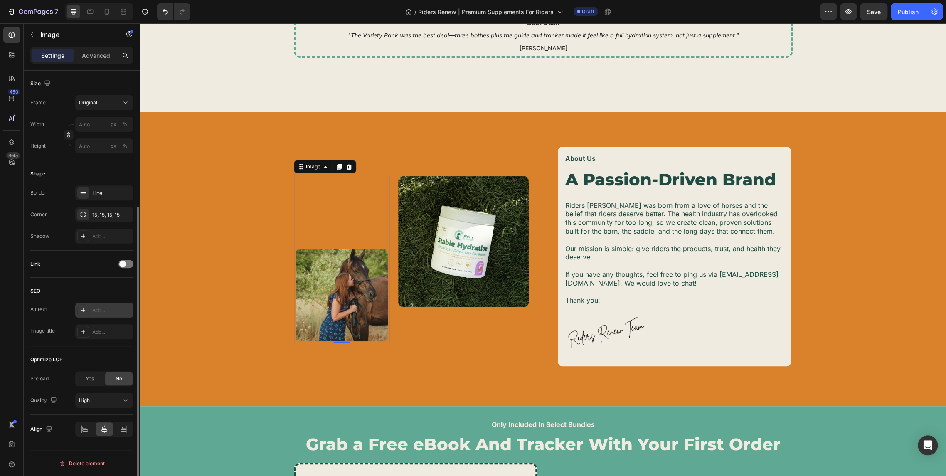
click at [86, 307] on div at bounding box center [83, 310] width 12 height 12
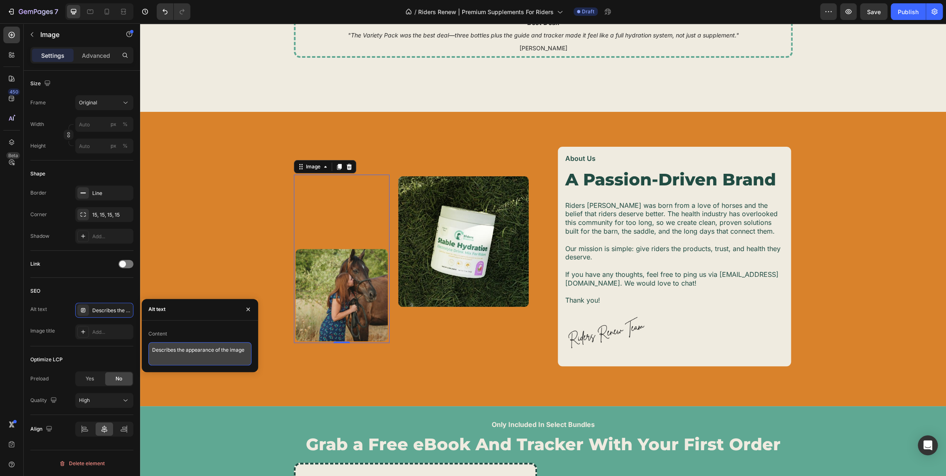
click at [201, 352] on textarea "Describes the appearance of the image" at bounding box center [199, 353] width 103 height 23
type textarea "Horse Rider Horse Love"
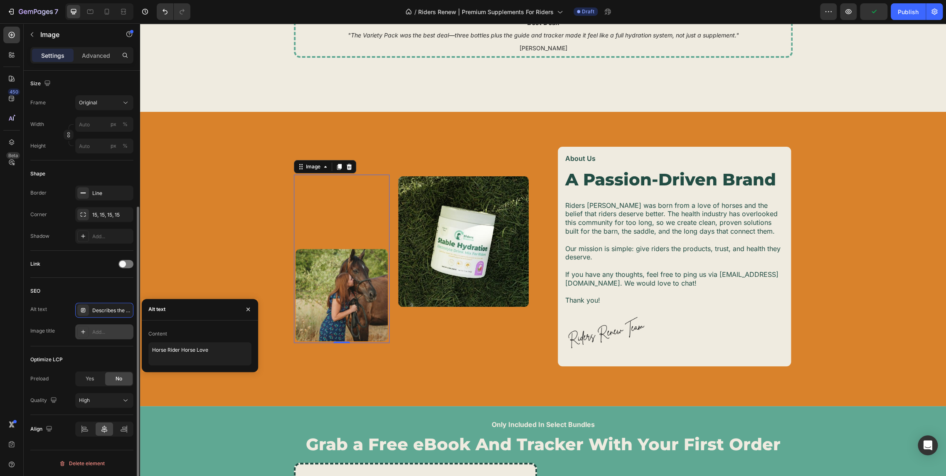
click at [96, 328] on div "Add..." at bounding box center [111, 331] width 39 height 7
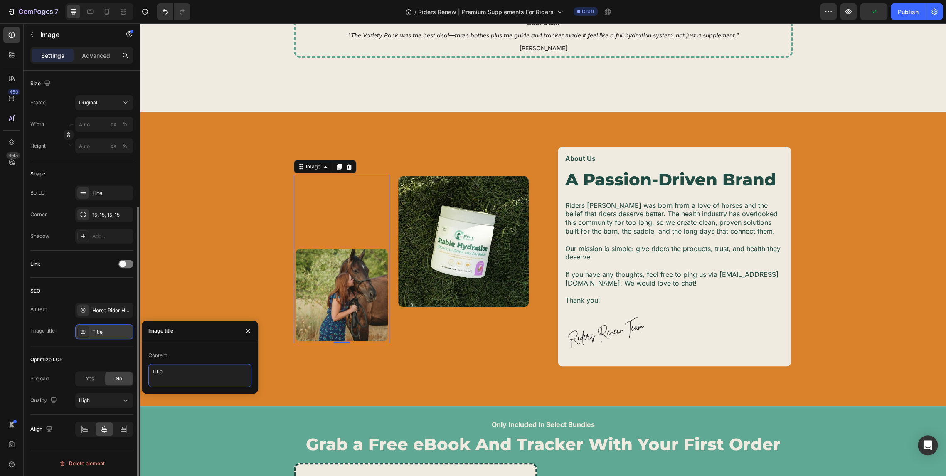
click at [200, 373] on textarea "Title" at bounding box center [199, 375] width 103 height 23
paste textarea "Horse Rider Horse Lov"
type textarea "Horse Rider Horse Love"
click at [466, 242] on img at bounding box center [464, 242] width 134 height 134
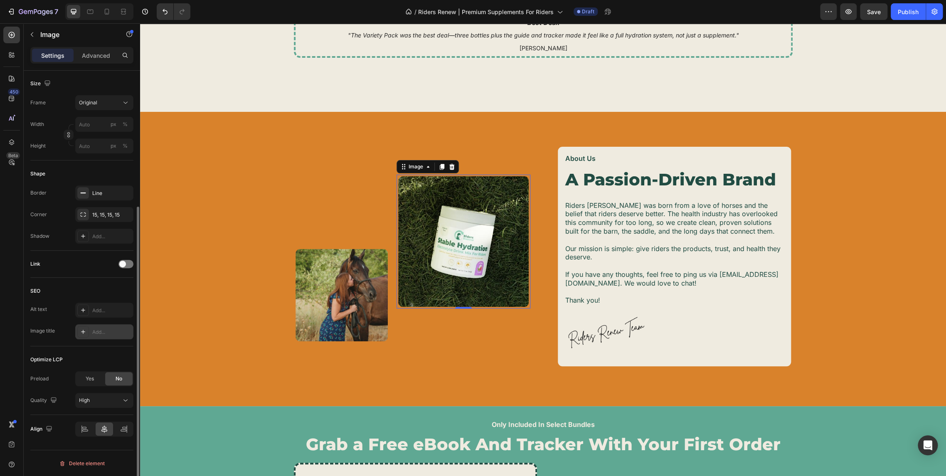
click at [90, 298] on div "SEO Alt text Add... Image title Add..." at bounding box center [81, 312] width 103 height 69
click at [90, 303] on div "Add..." at bounding box center [104, 310] width 58 height 15
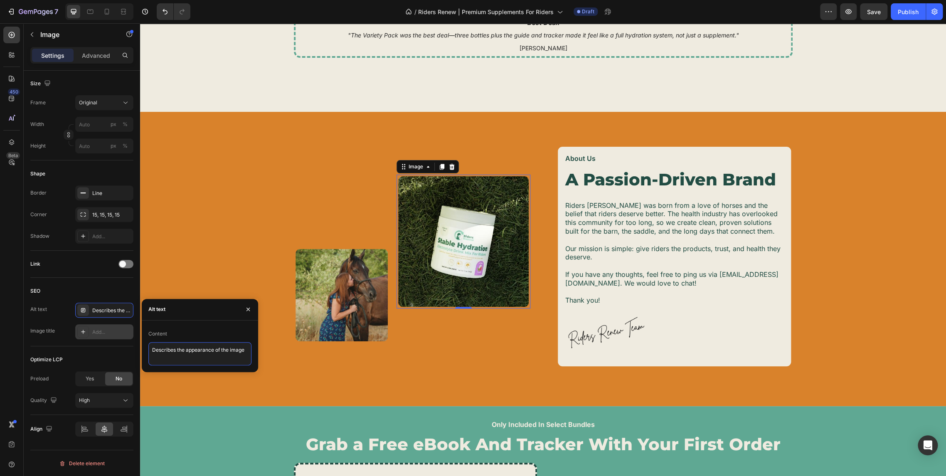
click at [189, 352] on textarea "Describes the appearance of the image" at bounding box center [199, 353] width 103 height 23
type textarea "Equestrian Supplement"
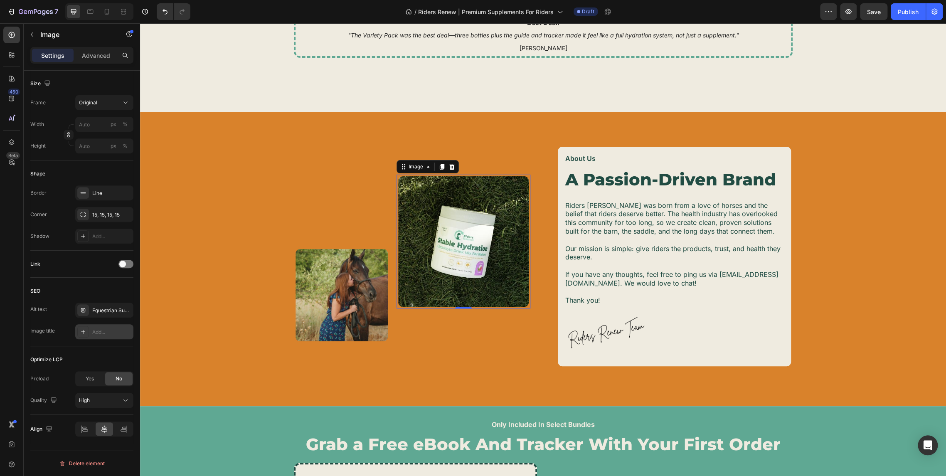
click at [80, 334] on icon at bounding box center [83, 331] width 7 height 7
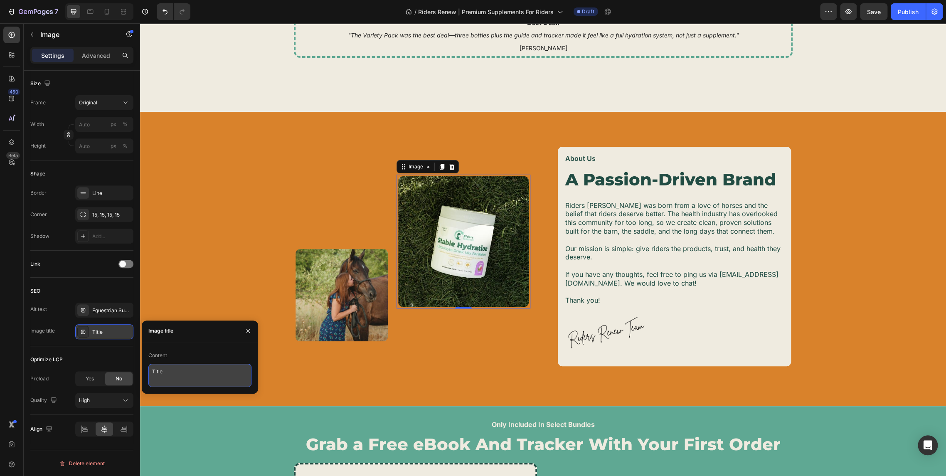
click at [184, 369] on textarea "Title" at bounding box center [199, 375] width 103 height 23
paste textarea "Equestrian Supplement"
type textarea "Equestrian Supplement"
click at [216, 283] on div "Image Image 0 Row About Us Text Block A Passion-Driven Brand Heading Riders Ren…" at bounding box center [542, 259] width 789 height 228
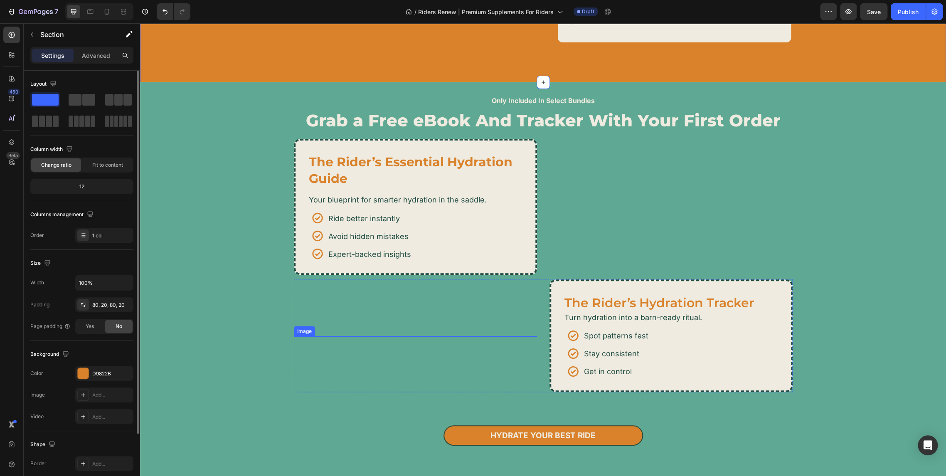
scroll to position [2864, 0]
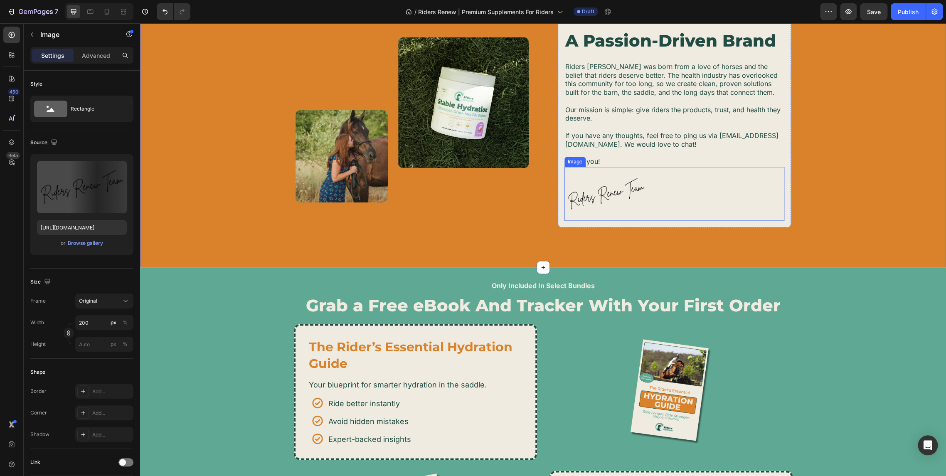
click at [603, 197] on img at bounding box center [606, 194] width 83 height 54
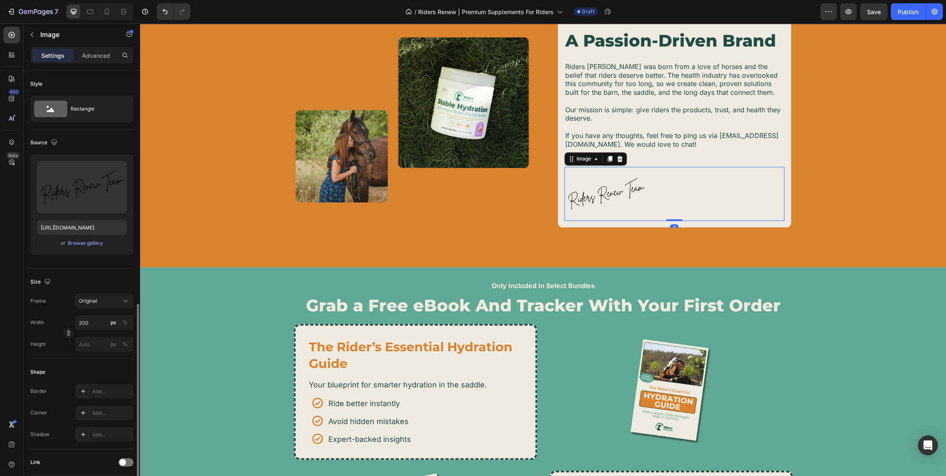
scroll to position [138, 0]
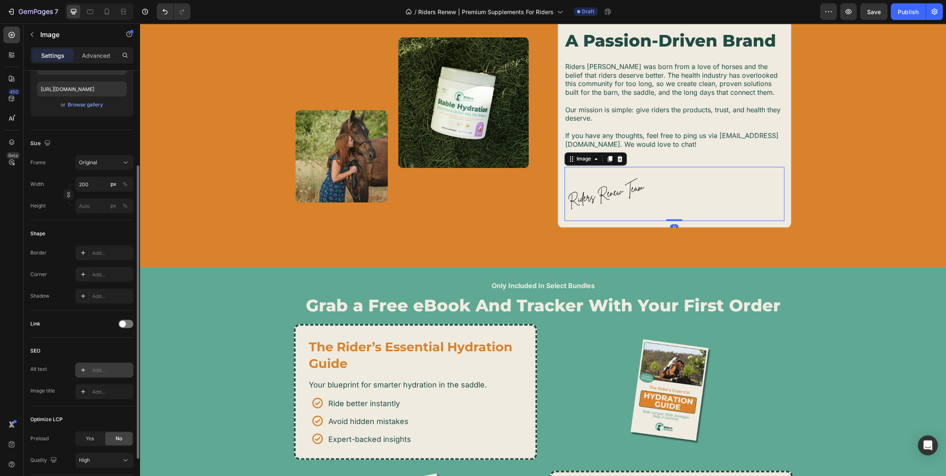
click at [84, 367] on icon at bounding box center [83, 370] width 7 height 7
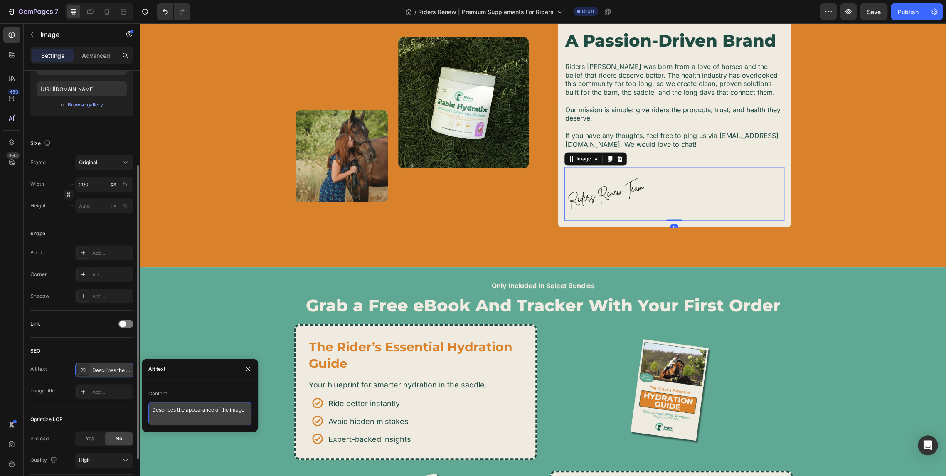
click at [189, 407] on textarea "Describes the appearance of the image" at bounding box center [199, 413] width 103 height 23
type textarea "Riders Renew Signature"
click at [89, 390] on div at bounding box center [83, 392] width 12 height 12
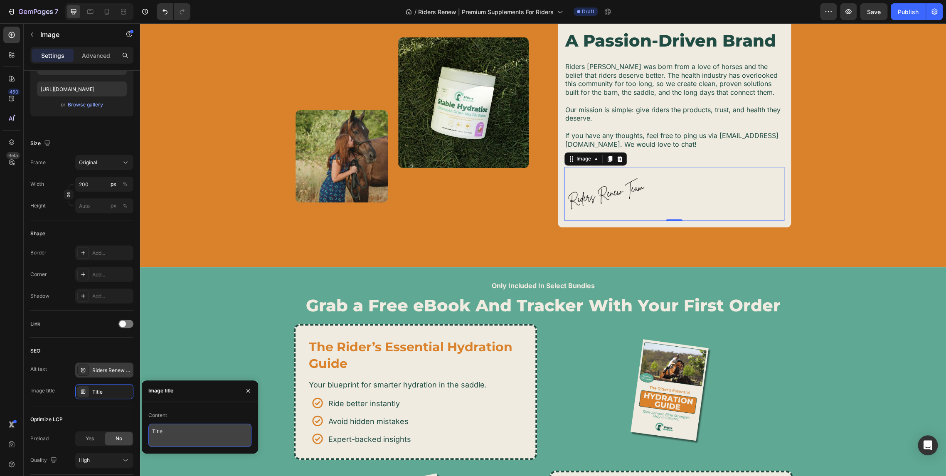
click at [182, 433] on textarea "Title" at bounding box center [199, 435] width 103 height 23
paste textarea "Riders Renew Signatur"
type textarea "Riders Renew Signature"
click at [222, 327] on div "Only Included In Select Bundles Text Block Grab a Free eBook And Tracker With Y…" at bounding box center [543, 472] width 806 height 382
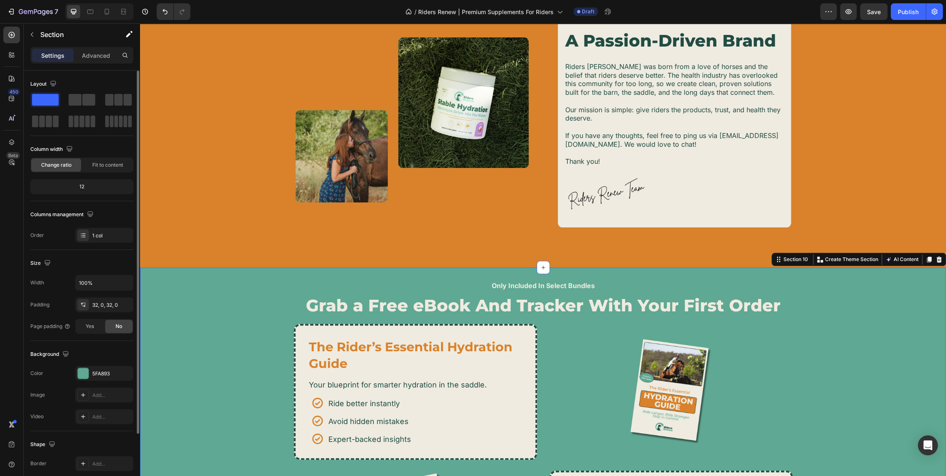
scroll to position [3049, 0]
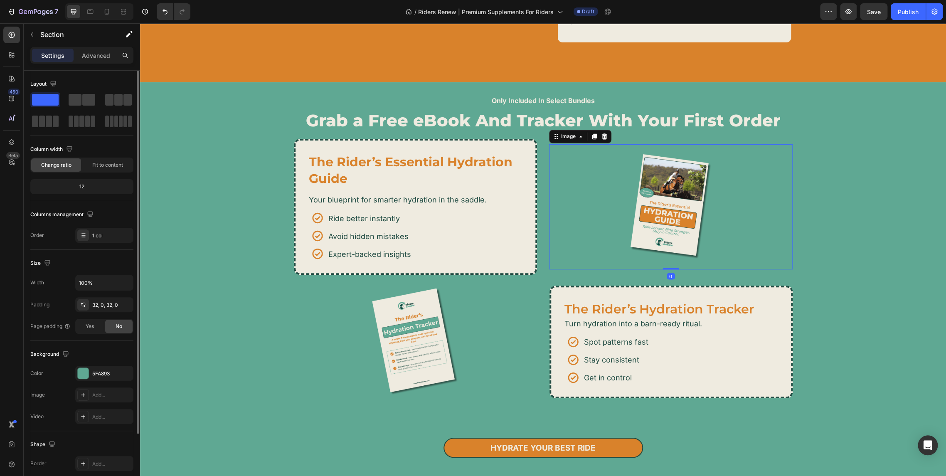
click at [674, 211] on img at bounding box center [670, 206] width 97 height 125
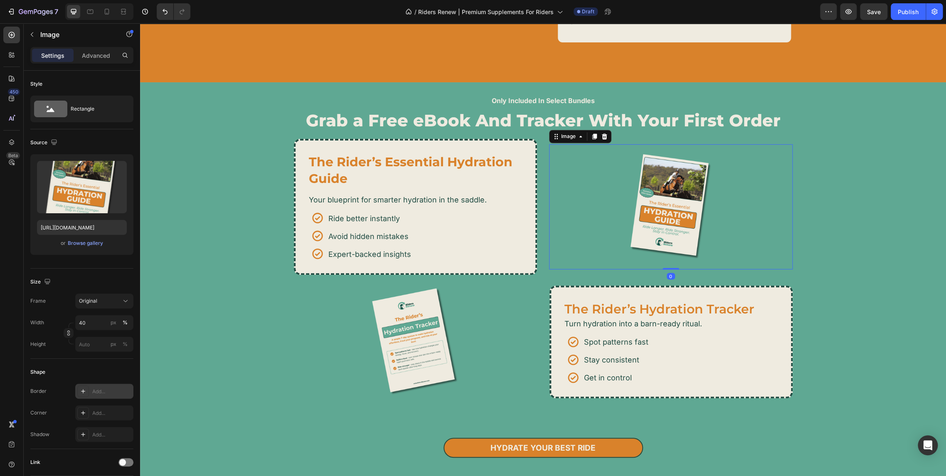
scroll to position [138, 0]
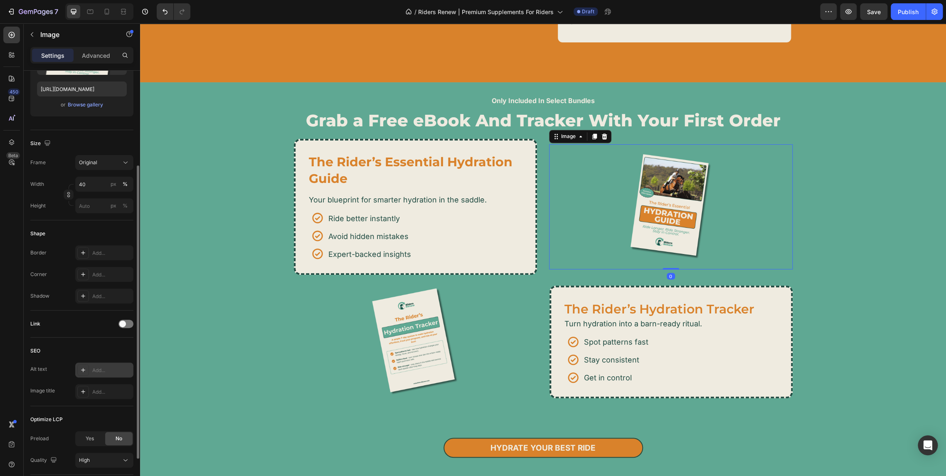
click at [84, 367] on icon at bounding box center [83, 370] width 7 height 7
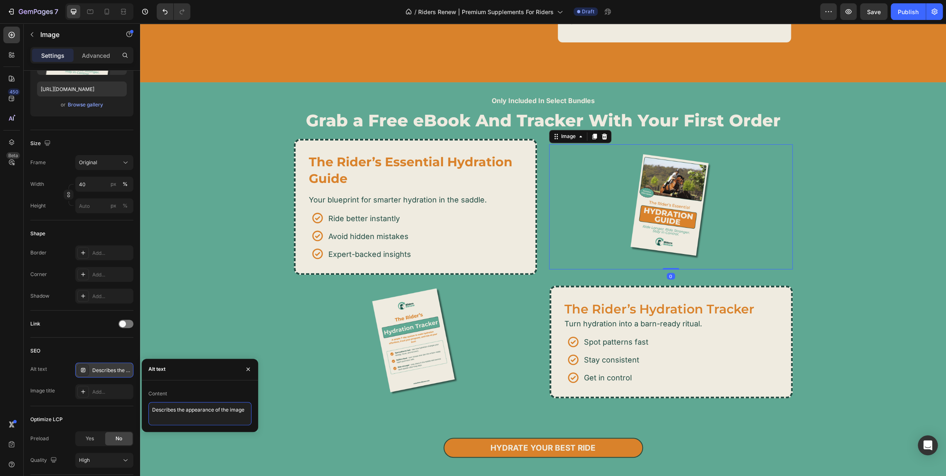
click at [210, 412] on textarea "Describes the appearance of the image" at bounding box center [199, 413] width 103 height 23
type textarea "Horse Rider Hydration Guide"
click at [88, 390] on div at bounding box center [83, 392] width 12 height 12
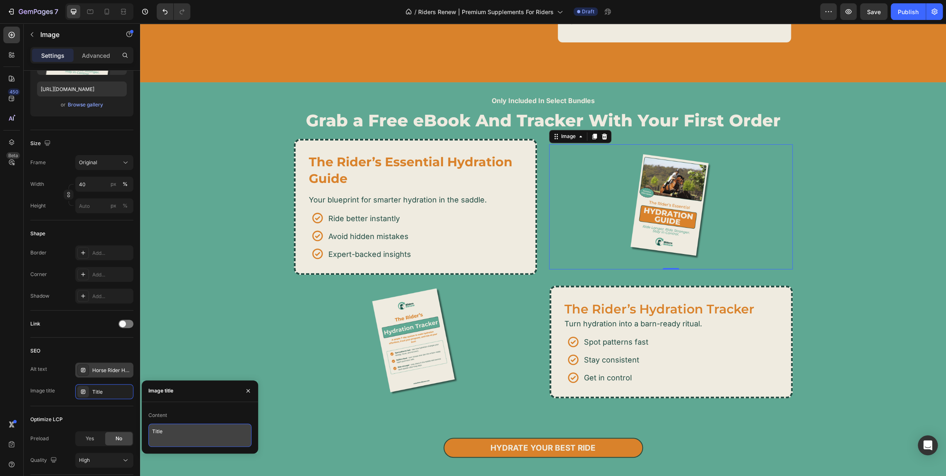
click at [197, 425] on textarea "Title" at bounding box center [199, 435] width 103 height 23
paste textarea "Horse Rider Hydration Guid"
type textarea "Horse Rider Hydration Guide"
click at [224, 328] on div "Only Included In Select Bundles Text Block Grab a Free eBook And Tracker With Y…" at bounding box center [543, 287] width 806 height 382
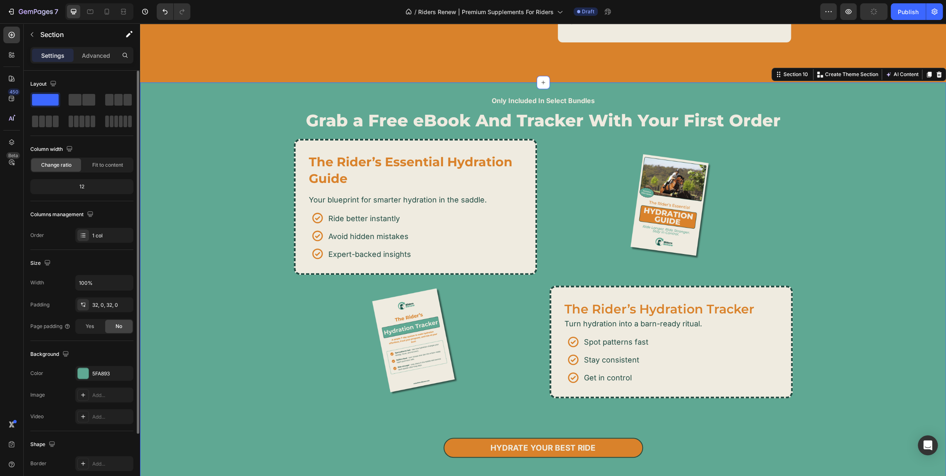
scroll to position [3187, 0]
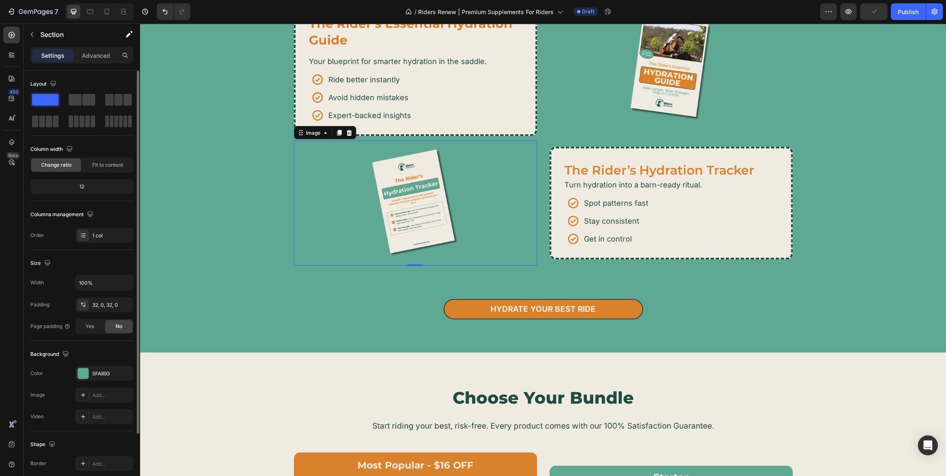
click at [393, 201] on img at bounding box center [415, 203] width 97 height 125
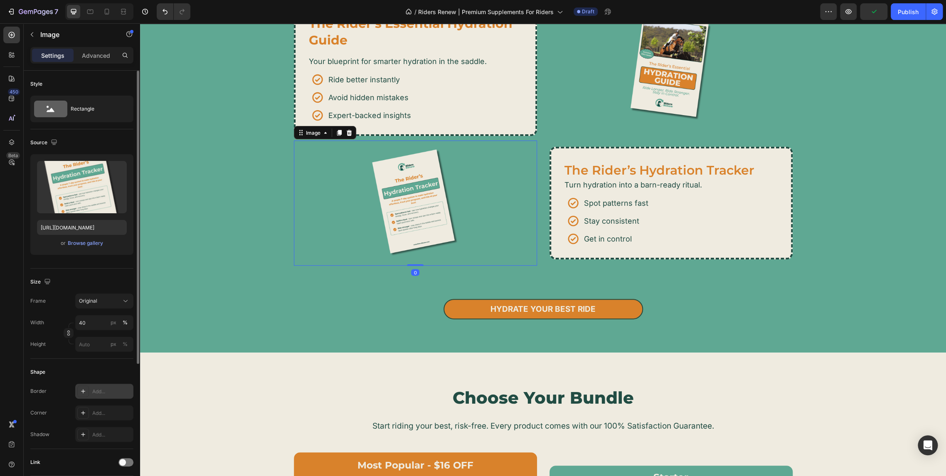
scroll to position [185, 0]
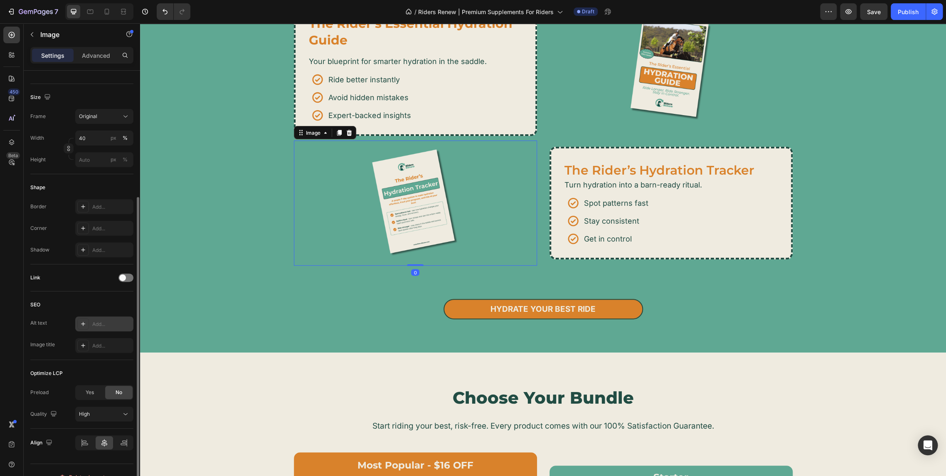
click at [87, 318] on div at bounding box center [83, 324] width 12 height 12
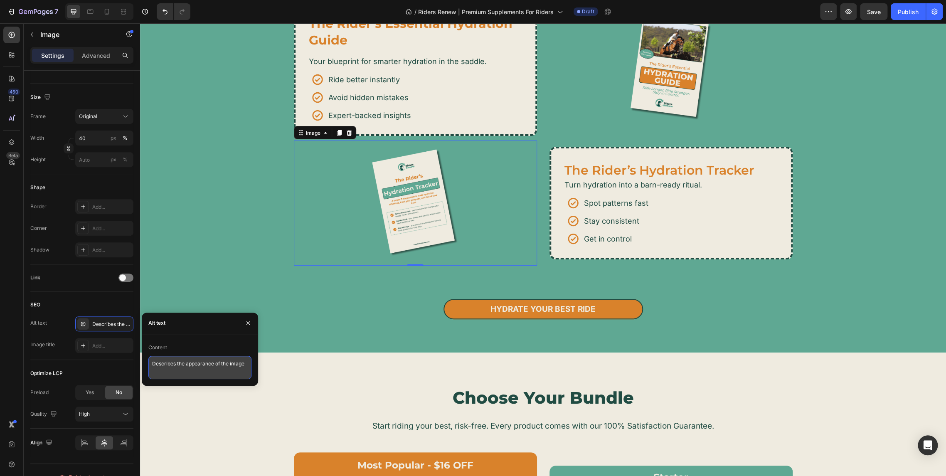
click at [190, 365] on textarea "Describes the appearance of the image" at bounding box center [199, 367] width 103 height 23
paste textarea "Horse Rider Hydration Guid"
drag, startPoint x: 217, startPoint y: 362, endPoint x: 209, endPoint y: 363, distance: 8.5
click at [209, 363] on textarea "Horse Rider Hydration Guide" at bounding box center [199, 367] width 103 height 23
drag, startPoint x: 223, startPoint y: 365, endPoint x: 205, endPoint y: 365, distance: 17.9
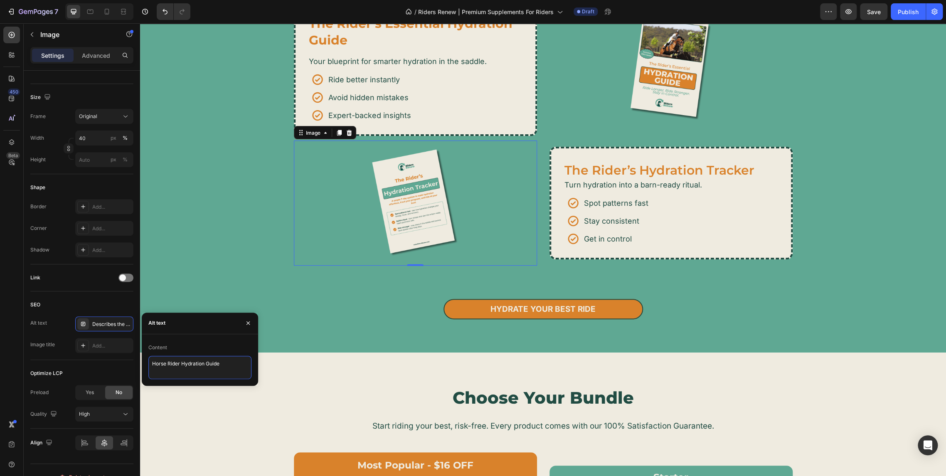
click at [205, 365] on textarea "Horse Rider Hydration Guide" at bounding box center [199, 367] width 103 height 23
type textarea "Horse Rider Hydration Tracker"
click at [82, 345] on icon at bounding box center [83, 345] width 4 height 4
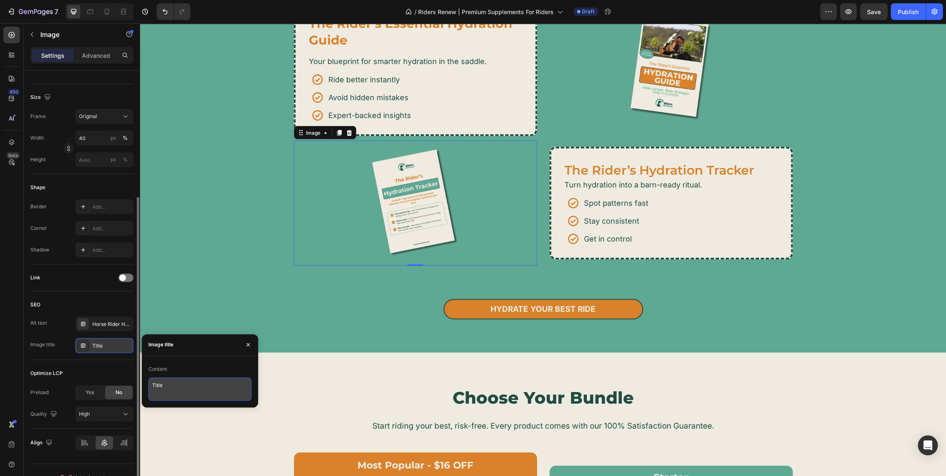
click at [180, 391] on textarea "Title" at bounding box center [199, 388] width 103 height 23
paste textarea "Horse Rider Hydration Tracker"
type textarea "Horse Rider Hydration Tracker"
click at [229, 264] on div "Only Included In Select Bundles Text Block Grab a Free eBook And Tracker With Y…" at bounding box center [543, 148] width 806 height 382
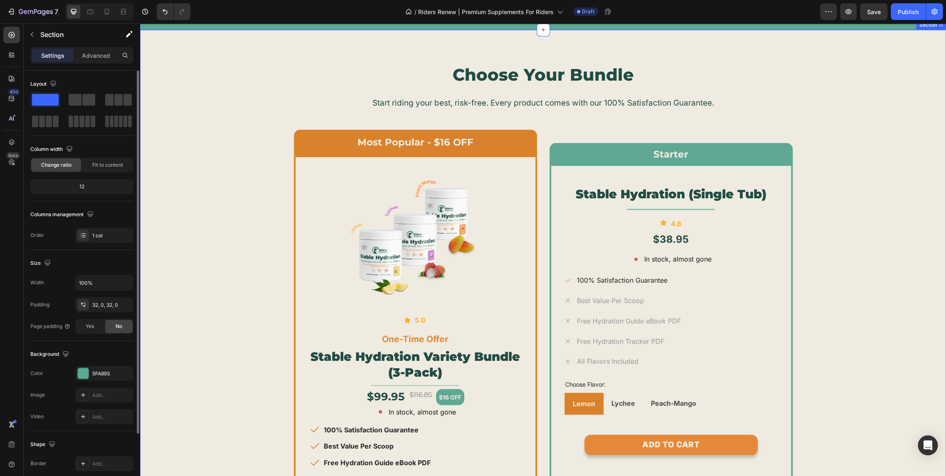
scroll to position [3510, 0]
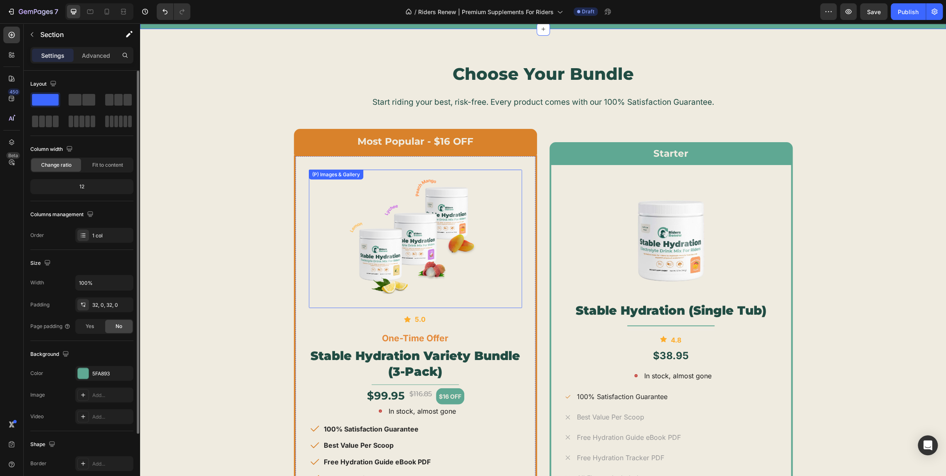
click at [396, 220] on img at bounding box center [415, 239] width 138 height 138
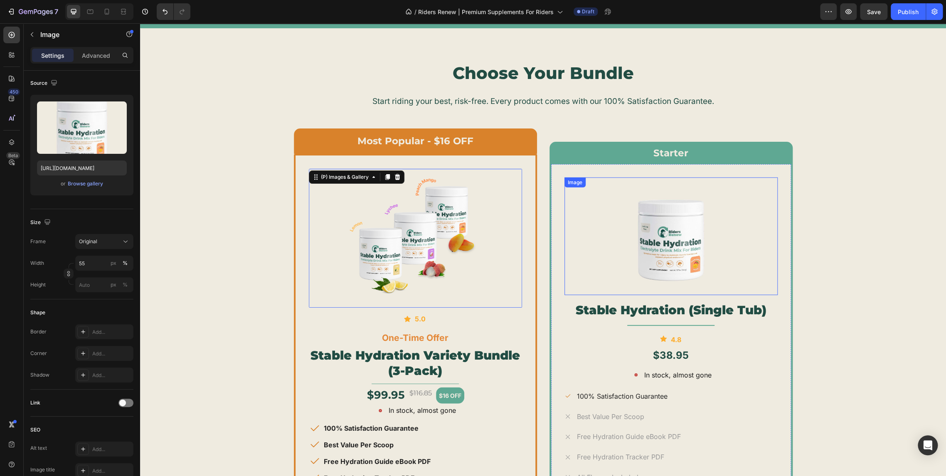
click at [650, 234] on img at bounding box center [670, 236] width 117 height 117
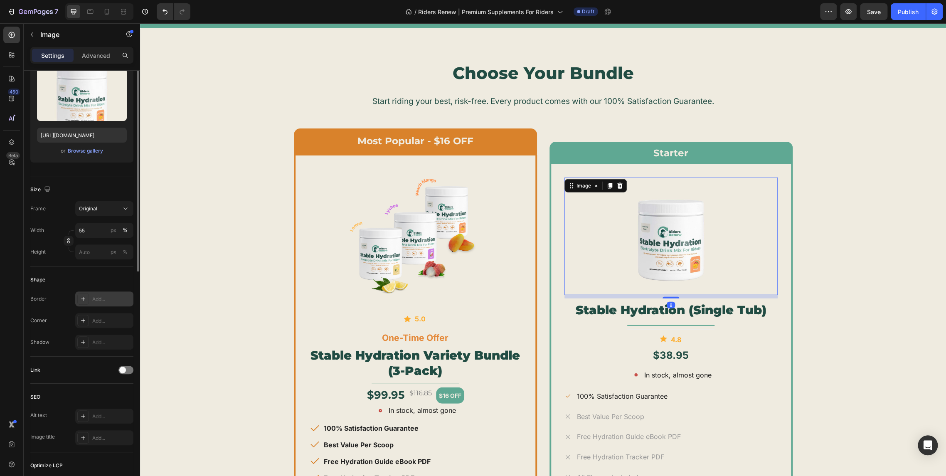
scroll to position [138, 0]
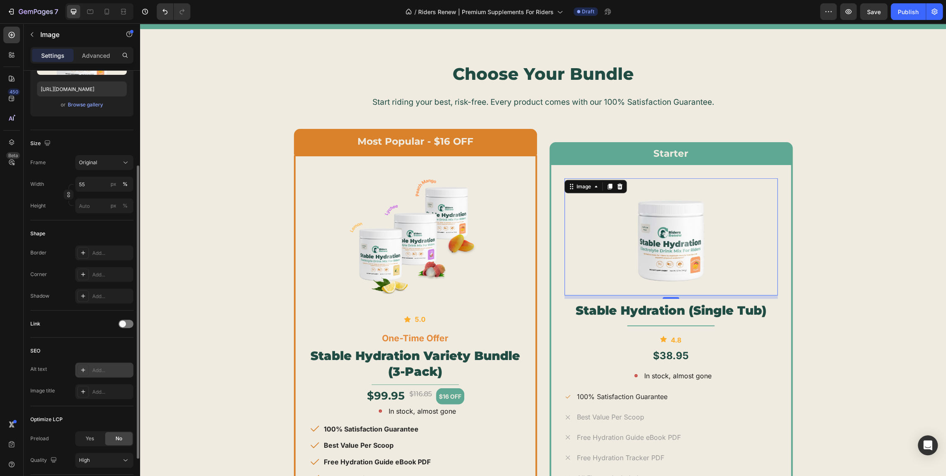
click at [88, 365] on div at bounding box center [83, 370] width 12 height 12
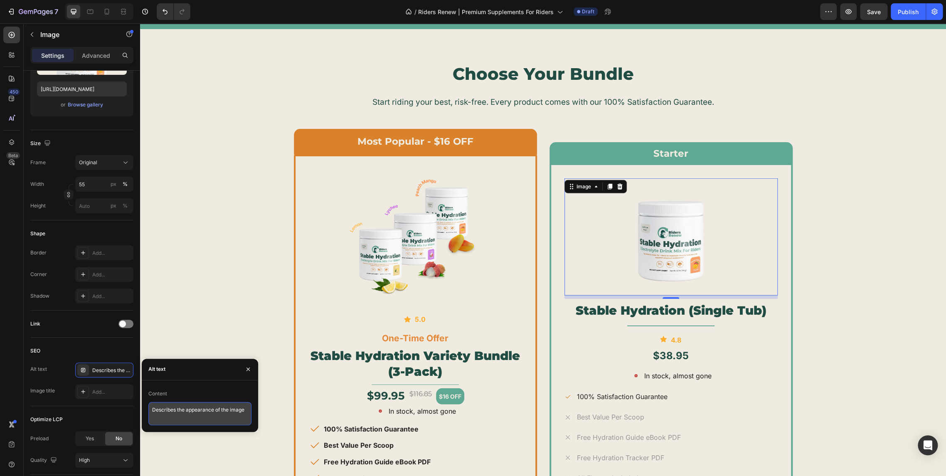
click at [206, 410] on textarea "Describes the appearance of the image" at bounding box center [199, 413] width 103 height 23
type textarea "Stable Hydration Single Tub"
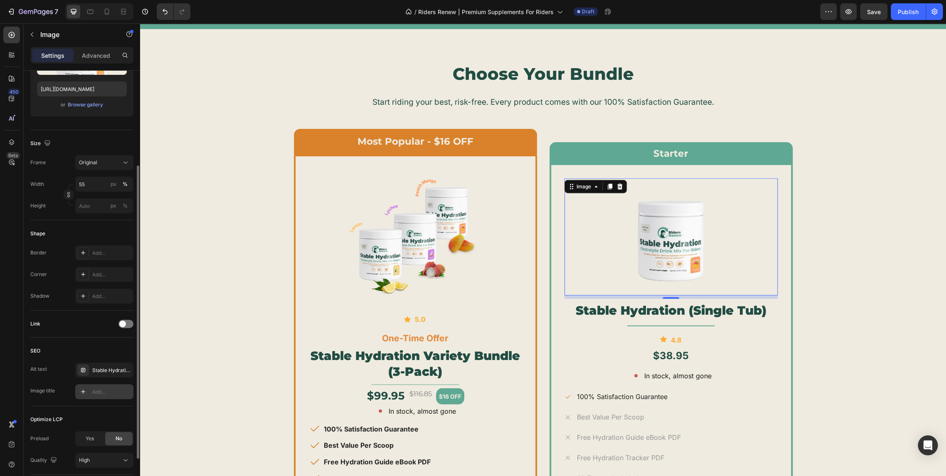
click at [111, 385] on div "Add..." at bounding box center [104, 391] width 58 height 15
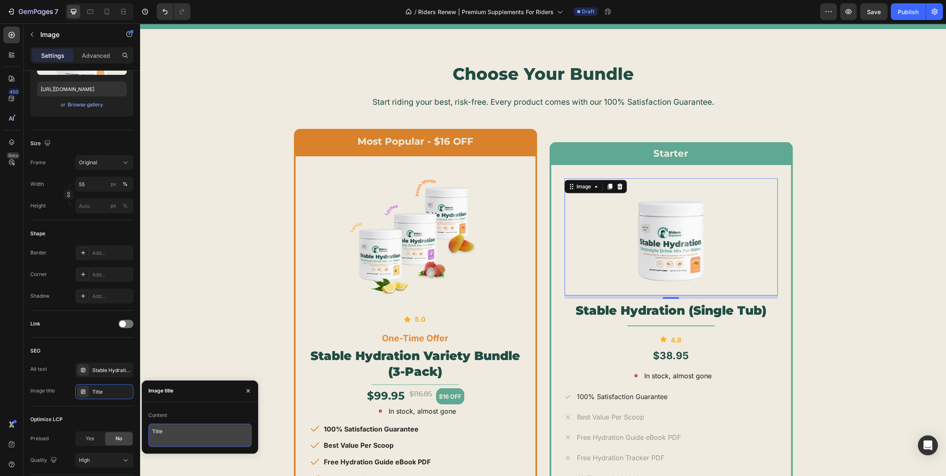
click at [205, 429] on textarea "Title" at bounding box center [199, 435] width 103 height 23
paste textarea "Stable Hydration Single Tub"
type textarea "Stable Hydration Single Tub"
click at [200, 337] on div "Choose Your Bundle Heading Start riding your best, risk-free. Every product com…" at bounding box center [543, 365] width 794 height 606
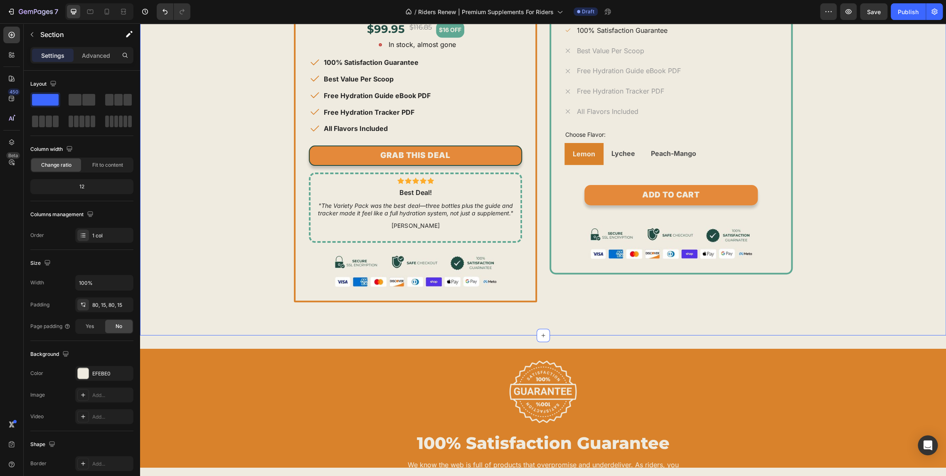
scroll to position [4018, 0]
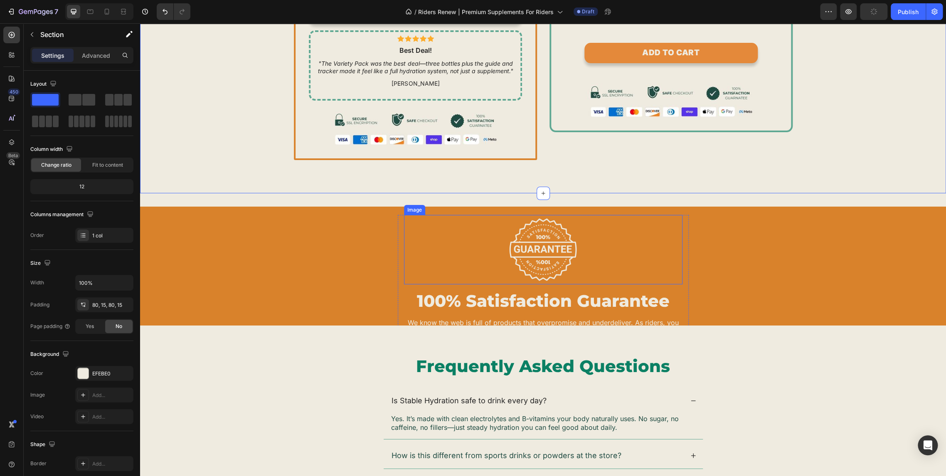
click at [529, 247] on img at bounding box center [543, 250] width 70 height 70
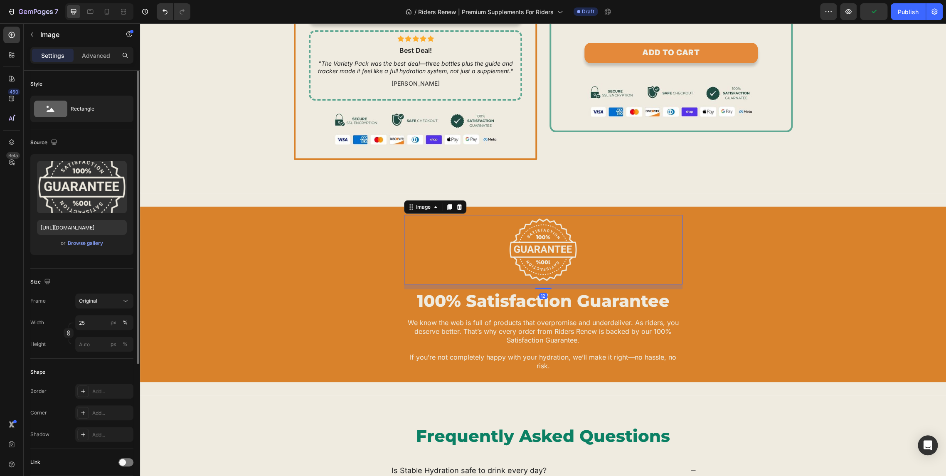
scroll to position [185, 0]
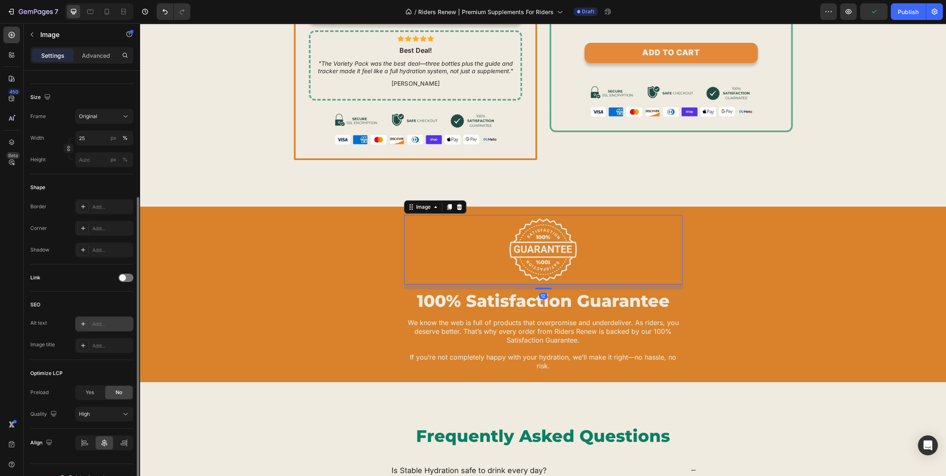
click at [86, 325] on icon at bounding box center [83, 324] width 7 height 7
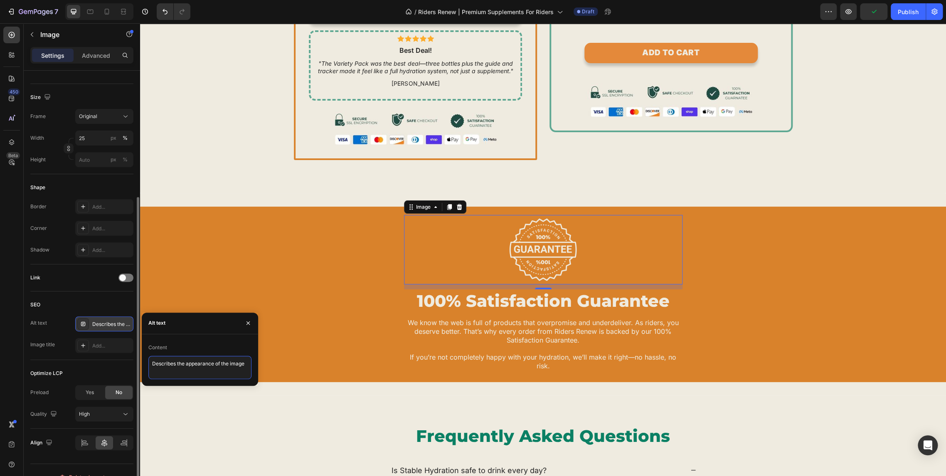
click at [200, 361] on textarea "Describes the appearance of the image" at bounding box center [199, 367] width 103 height 23
type textarea "100% Satisfaction Guarantee"
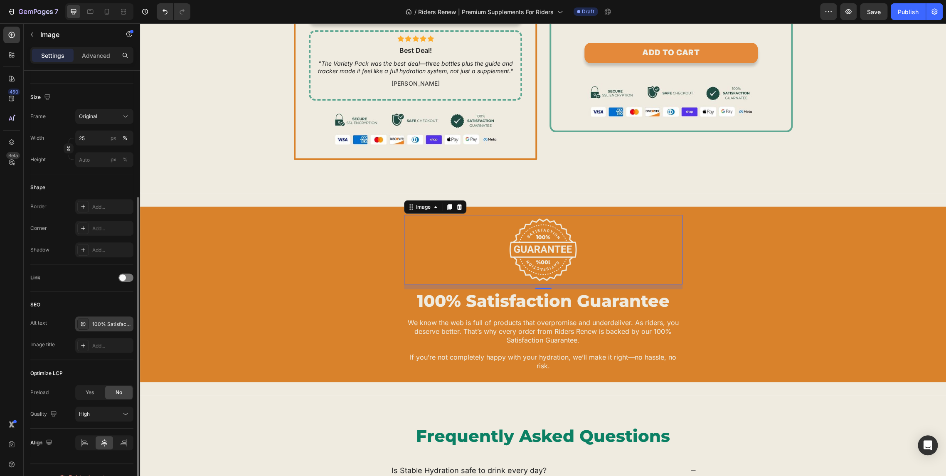
click at [86, 353] on div "SEO Alt text 100% Satisfaction Guarantee Image title Add..." at bounding box center [81, 325] width 103 height 69
click at [88, 345] on div at bounding box center [83, 346] width 12 height 12
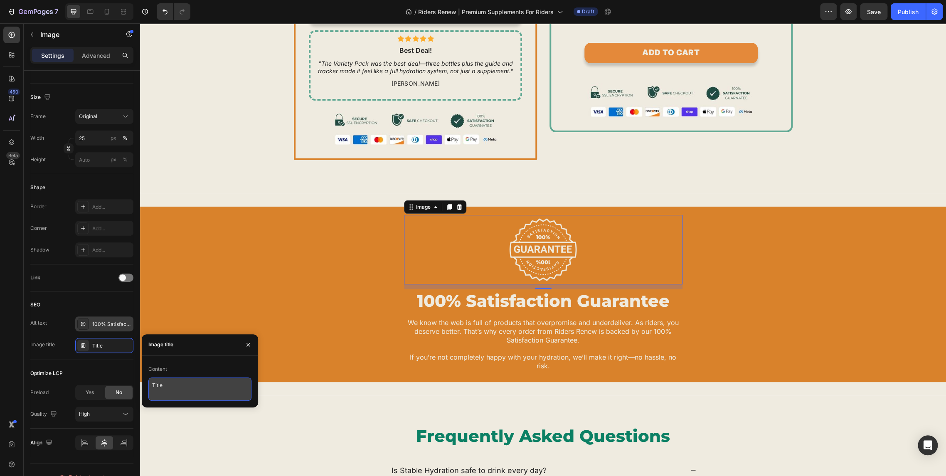
click at [185, 382] on textarea "Title" at bounding box center [199, 388] width 103 height 23
paste textarea "100% Satisfaction Guarante"
type textarea "100% Satisfaction Guarantee"
click at [261, 287] on div "Image 12 100% Satisfaction Guarantee Heading We know the web is full of product…" at bounding box center [543, 296] width 806 height 163
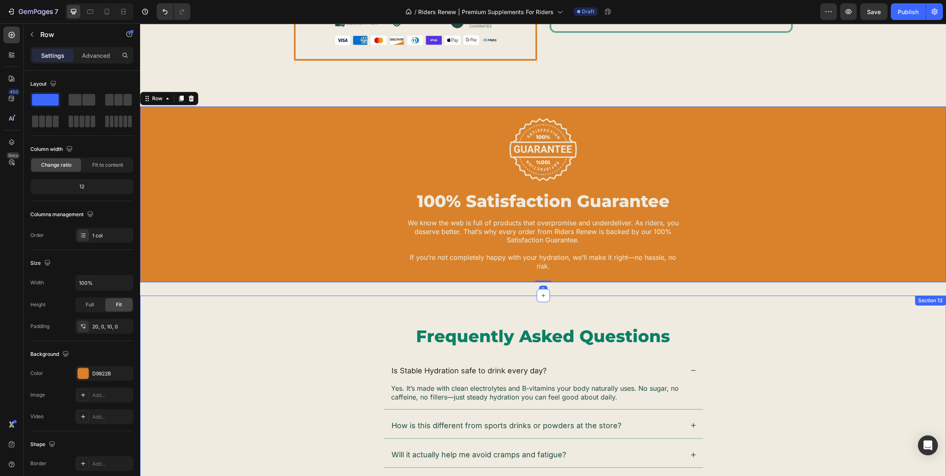
scroll to position [3972, 0]
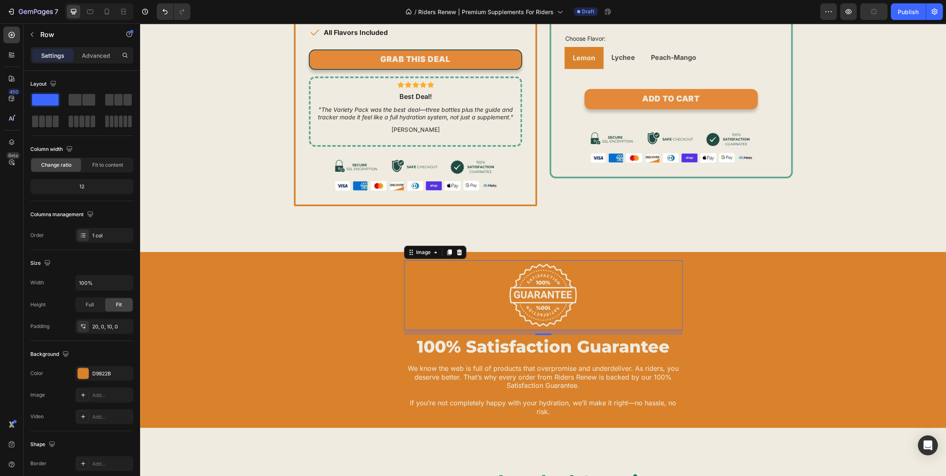
click at [532, 290] on img at bounding box center [543, 295] width 70 height 70
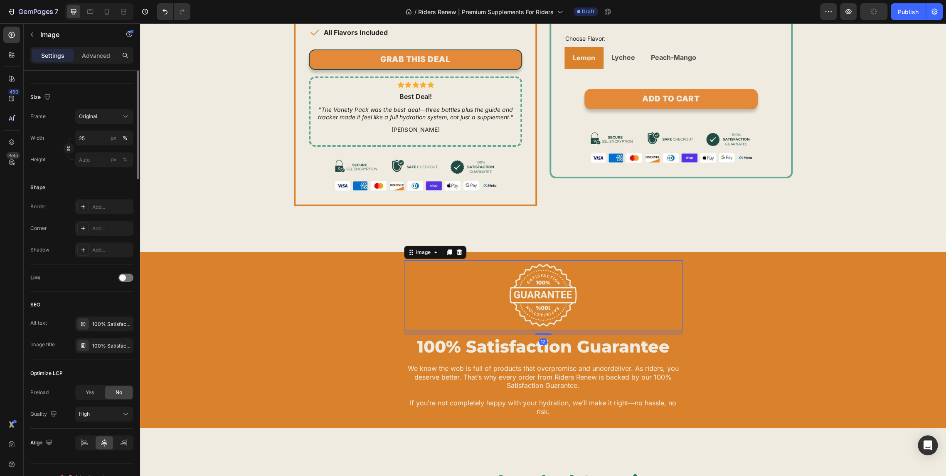
scroll to position [198, 0]
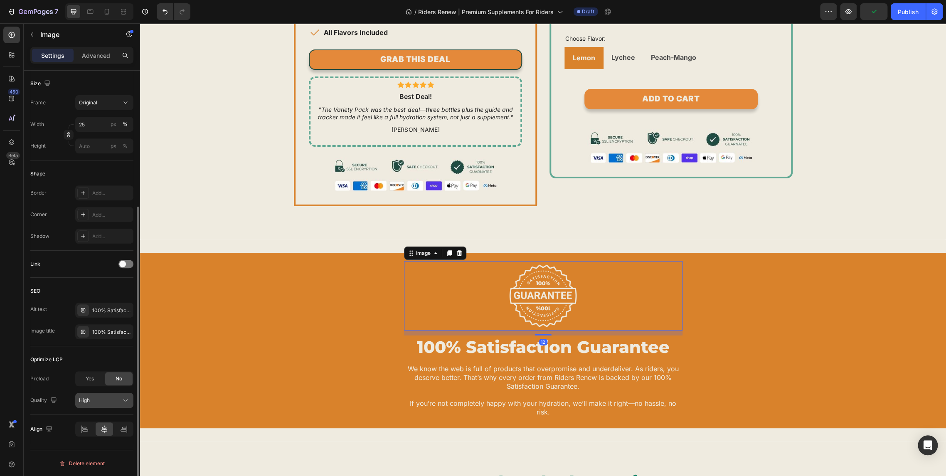
click at [109, 402] on div "High" at bounding box center [100, 400] width 42 height 7
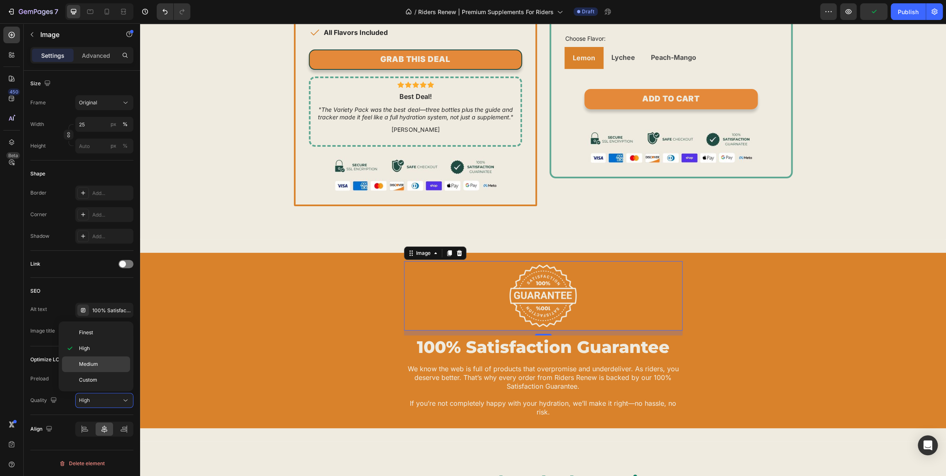
click at [99, 365] on p "Medium" at bounding box center [102, 363] width 47 height 7
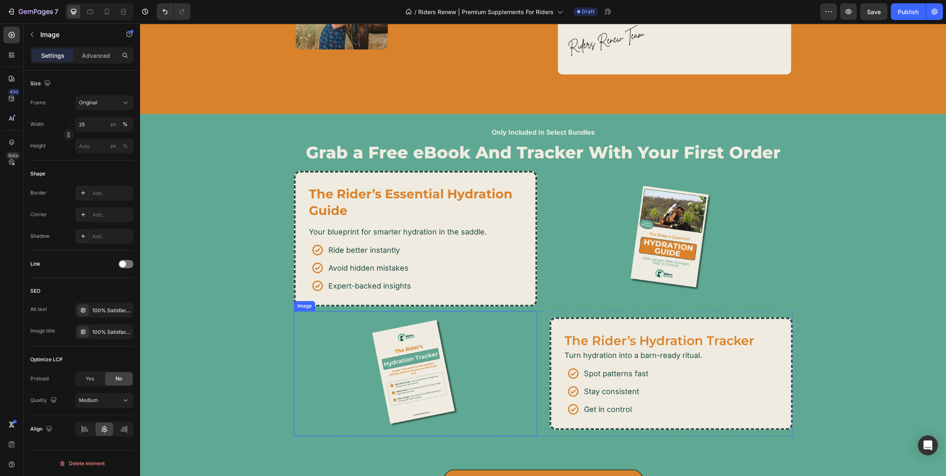
scroll to position [3015, 0]
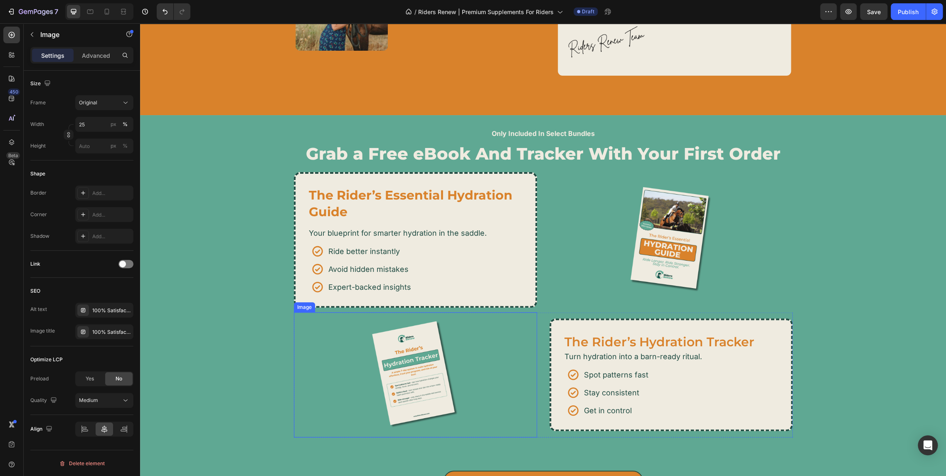
click at [372, 400] on img at bounding box center [415, 374] width 97 height 125
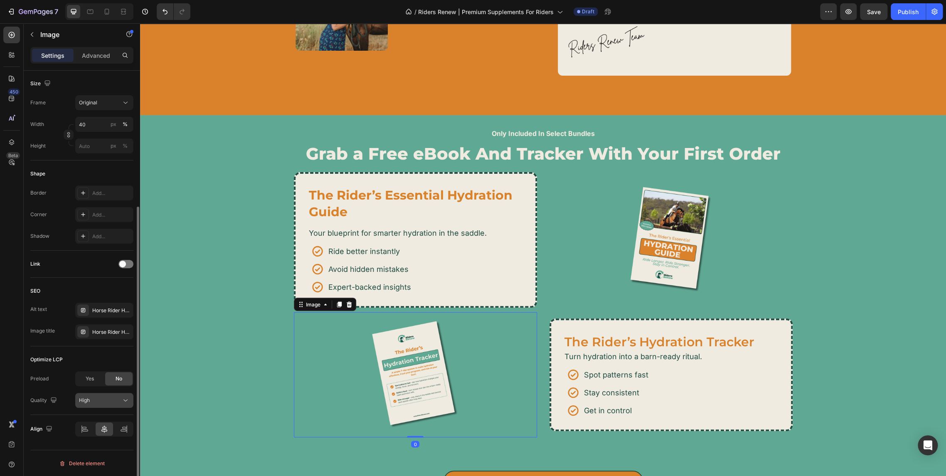
click at [88, 405] on button "High" at bounding box center [104, 400] width 58 height 15
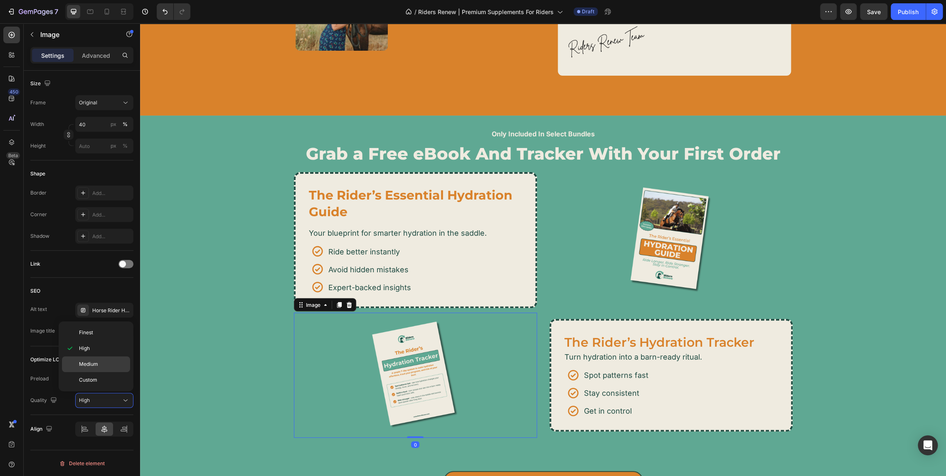
click at [95, 362] on span "Medium" at bounding box center [88, 363] width 19 height 7
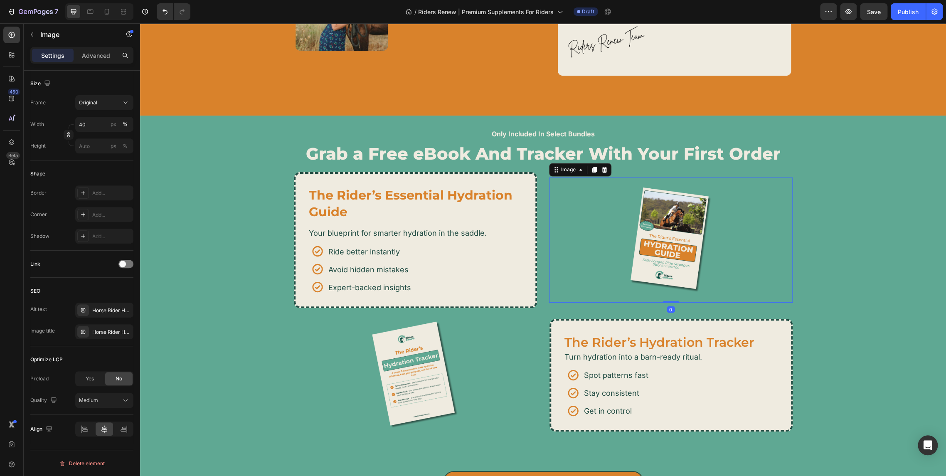
click at [646, 232] on img at bounding box center [670, 240] width 97 height 125
click at [107, 395] on button "High" at bounding box center [104, 400] width 58 height 15
click at [105, 363] on p "Medium" at bounding box center [102, 363] width 47 height 7
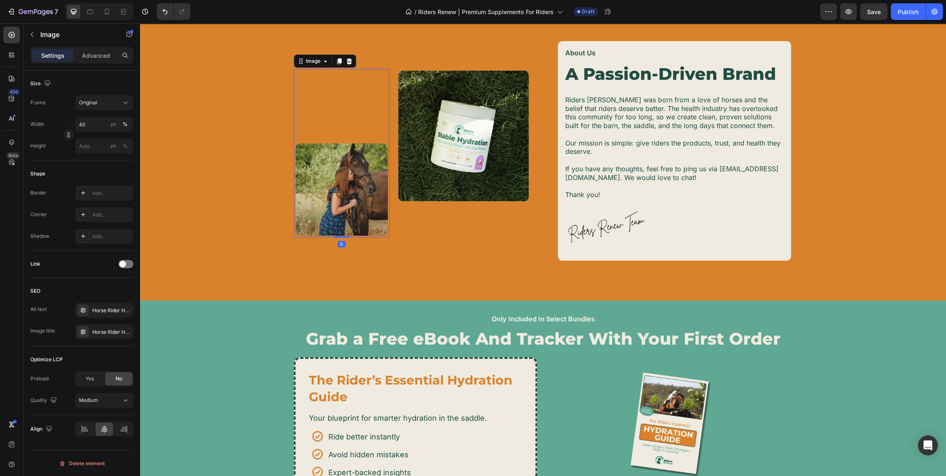
click at [325, 210] on img at bounding box center [342, 190] width 96 height 96
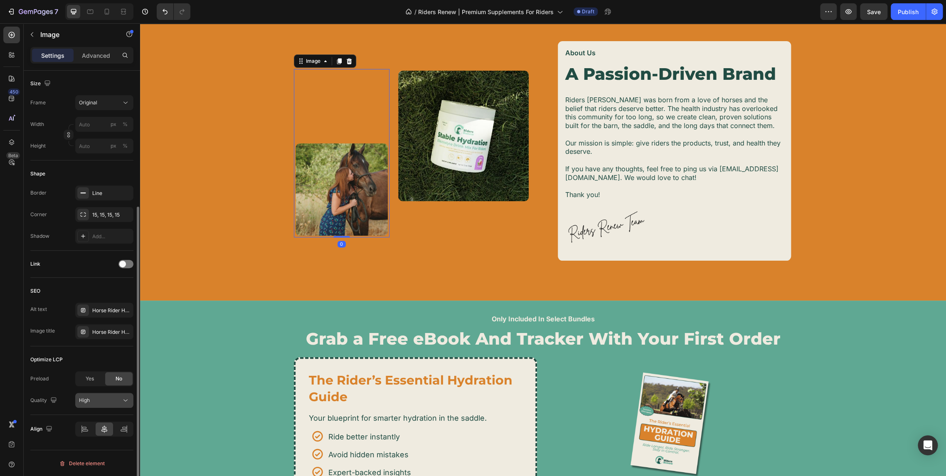
click at [87, 400] on span "High" at bounding box center [84, 400] width 11 height 6
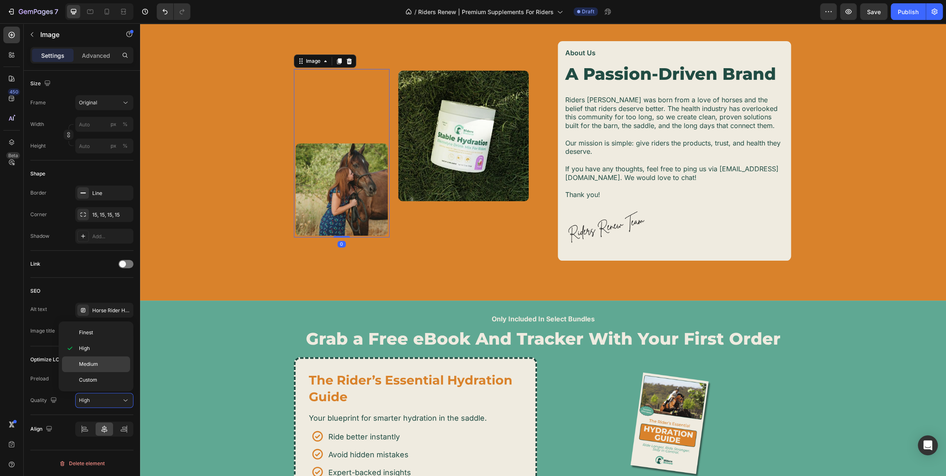
click at [101, 364] on p "Medium" at bounding box center [102, 363] width 47 height 7
click at [459, 163] on img at bounding box center [464, 136] width 134 height 134
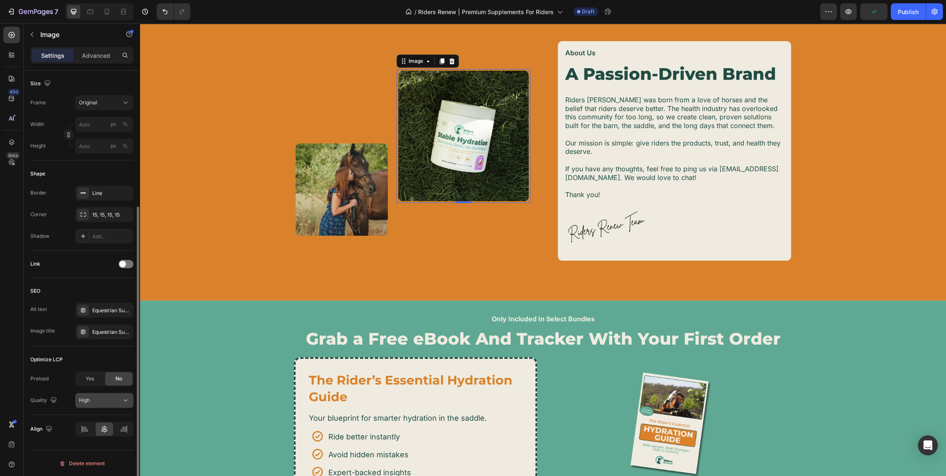
click at [111, 397] on div "High" at bounding box center [100, 400] width 42 height 7
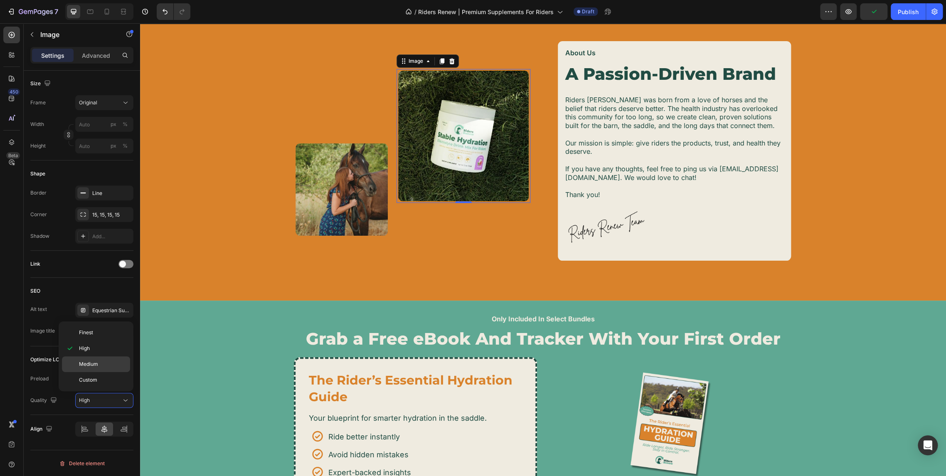
click at [89, 362] on span "Medium" at bounding box center [88, 363] width 19 height 7
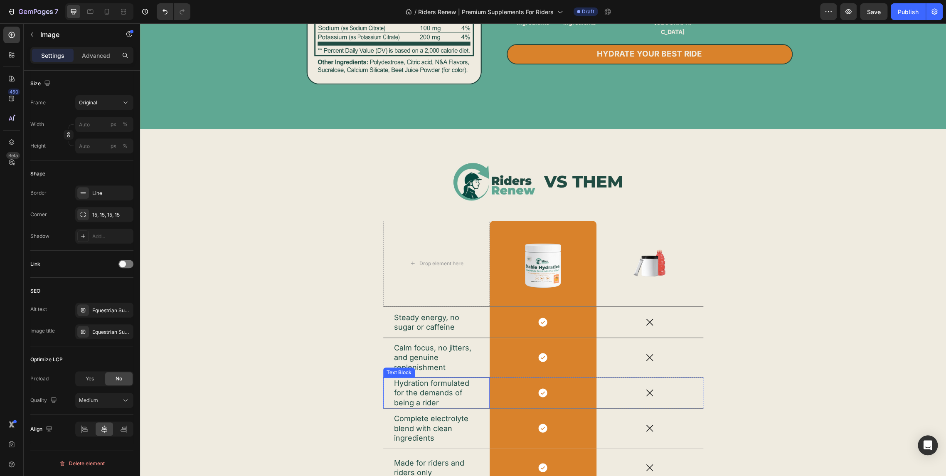
scroll to position [1982, 0]
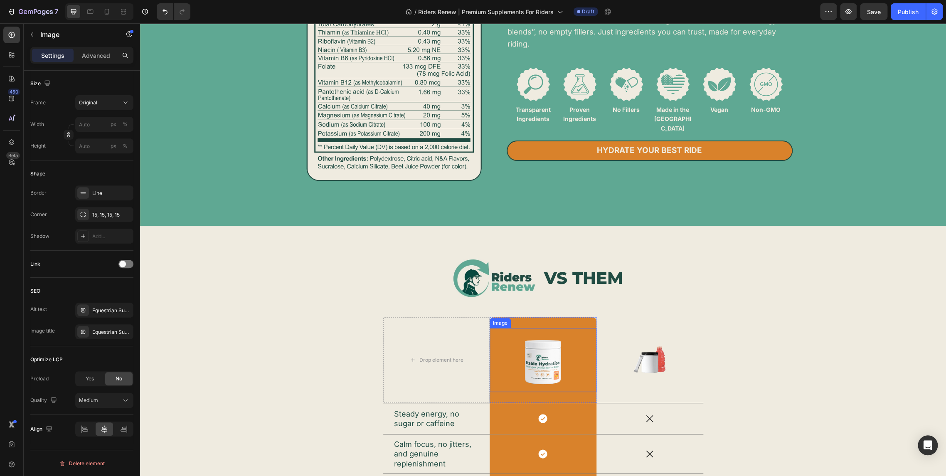
click at [538, 358] on img at bounding box center [543, 360] width 64 height 64
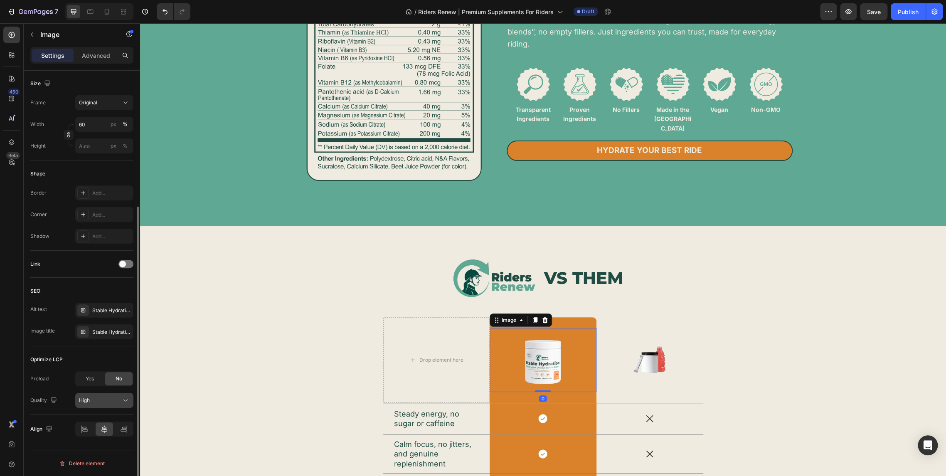
click at [116, 401] on div "High" at bounding box center [100, 400] width 42 height 7
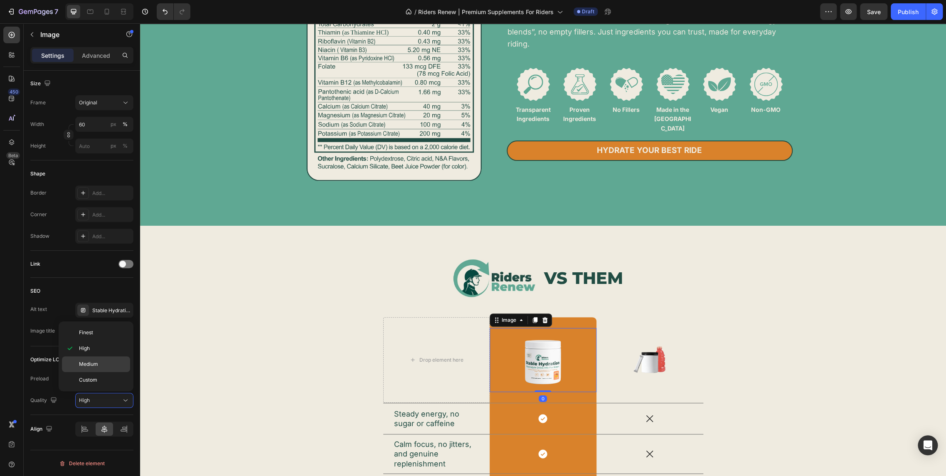
click at [98, 364] on p "Medium" at bounding box center [102, 363] width 47 height 7
click at [655, 362] on img at bounding box center [650, 359] width 39 height 39
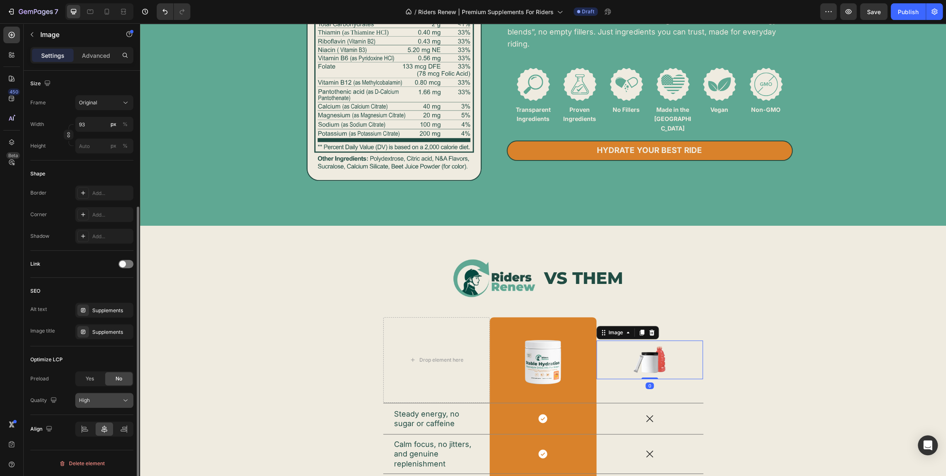
click at [116, 402] on div "High" at bounding box center [100, 400] width 42 height 7
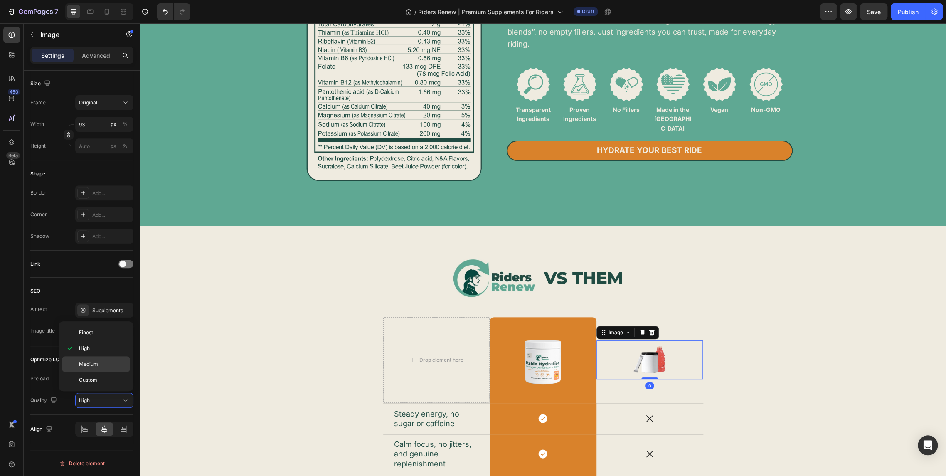
click at [105, 367] on p "Medium" at bounding box center [102, 363] width 47 height 7
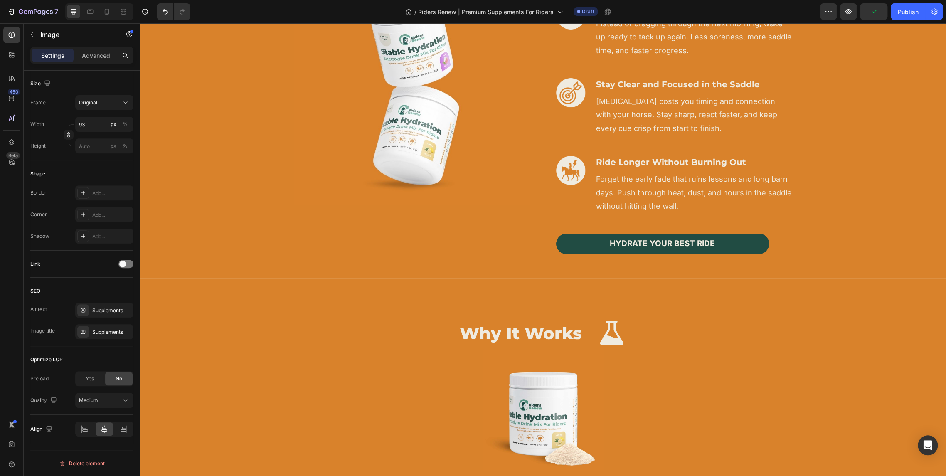
scroll to position [1197, 0]
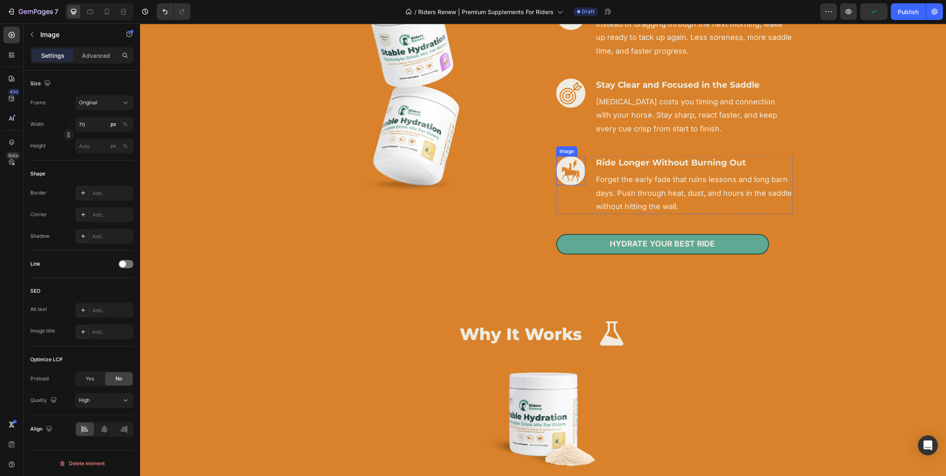
click at [570, 168] on img at bounding box center [570, 170] width 29 height 29
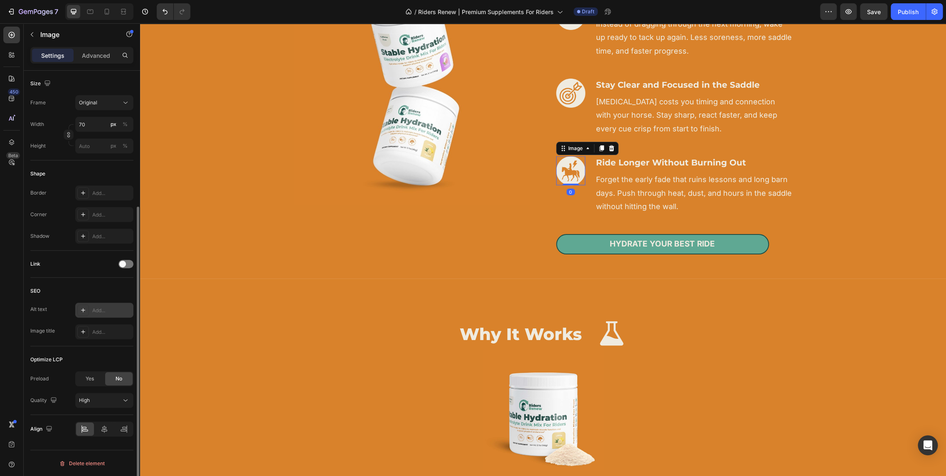
click at [83, 313] on div at bounding box center [83, 310] width 12 height 12
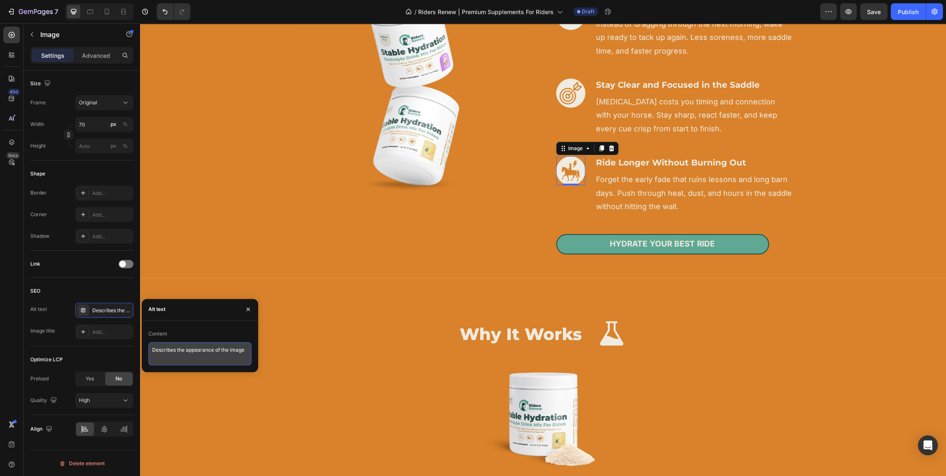
click at [190, 352] on textarea "Describes the appearance of the image" at bounding box center [199, 353] width 103 height 23
type textarea "Ride longer"
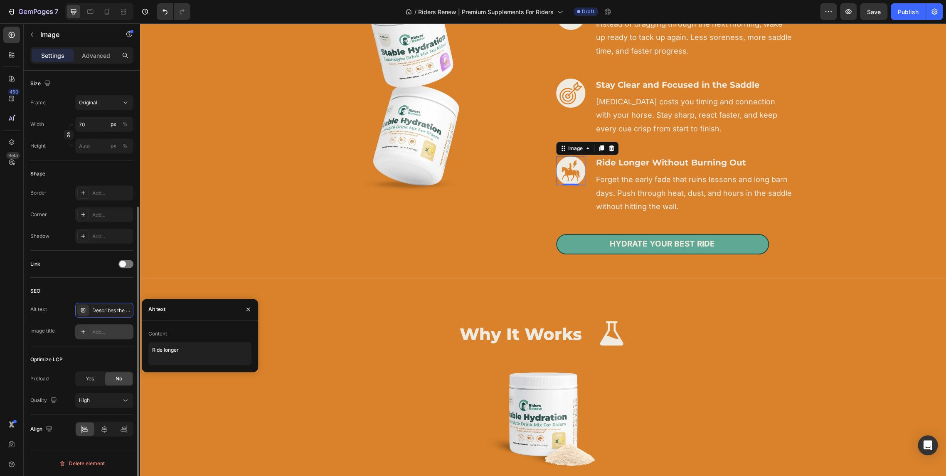
click at [86, 332] on icon at bounding box center [83, 331] width 7 height 7
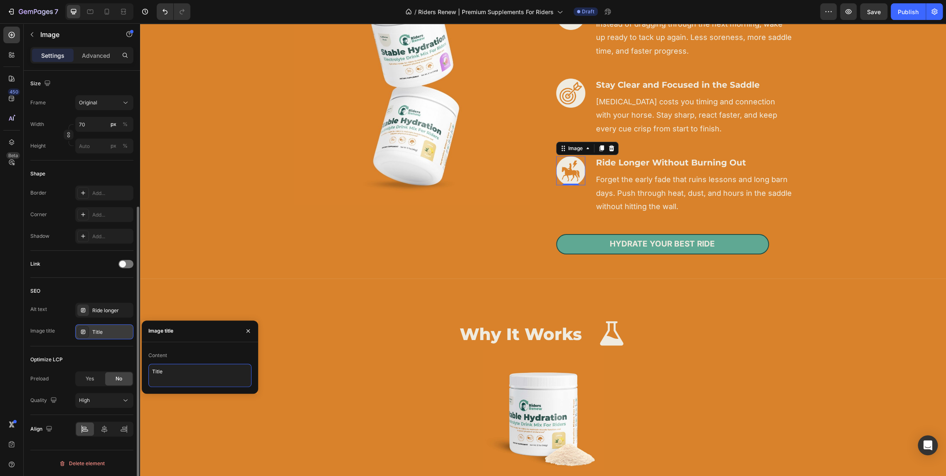
click at [181, 374] on textarea "Title" at bounding box center [199, 375] width 103 height 23
paste textarea "Ride longer"
type textarea "Ride longer"
click at [104, 362] on div "Optimize LCP" at bounding box center [81, 359] width 103 height 13
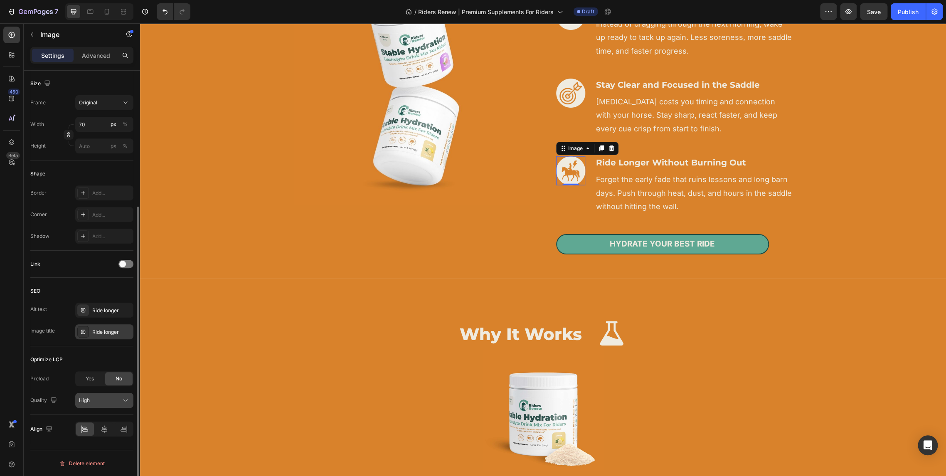
click at [98, 405] on button "High" at bounding box center [104, 400] width 58 height 15
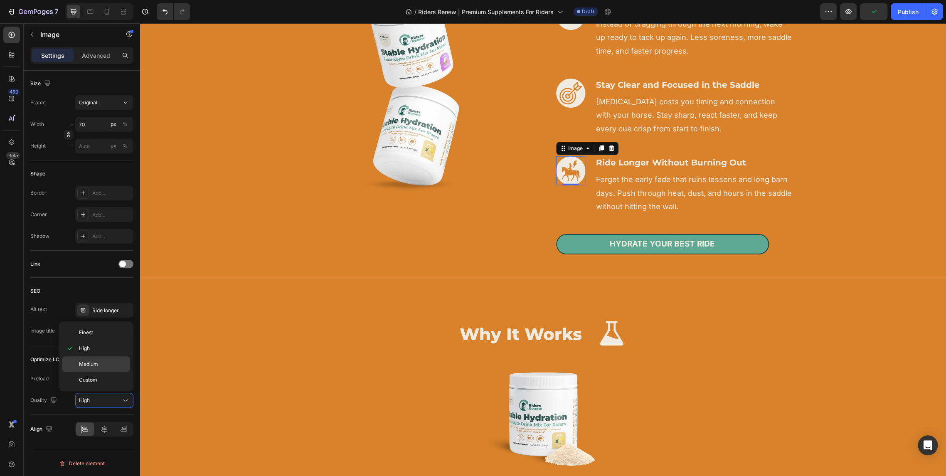
drag, startPoint x: 96, startPoint y: 368, endPoint x: 151, endPoint y: 284, distance: 100.3
click at [96, 368] on div "Medium" at bounding box center [96, 364] width 68 height 16
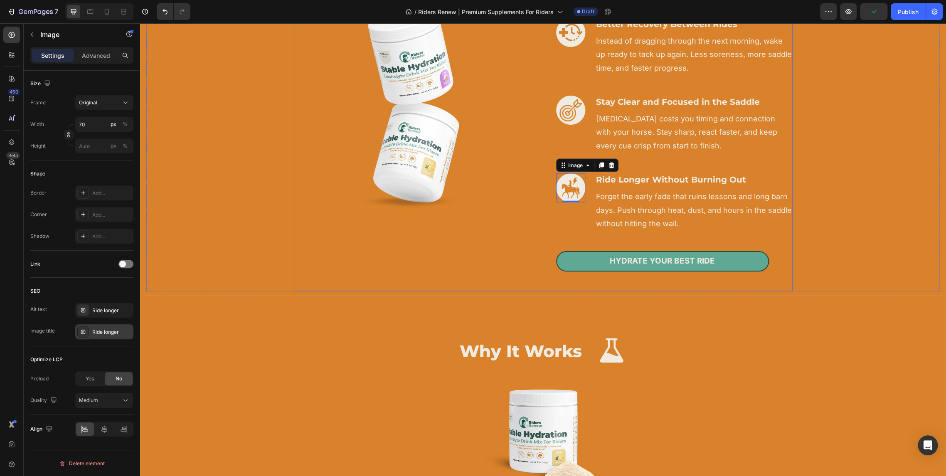
scroll to position [1058, 0]
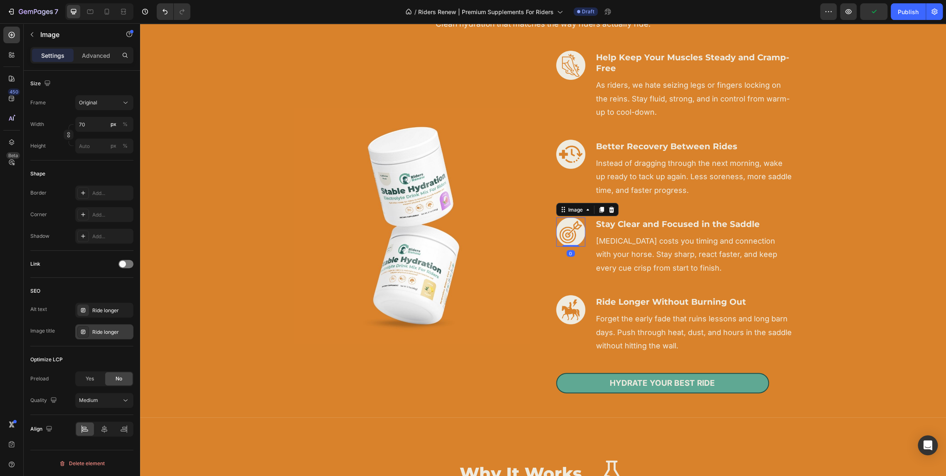
click at [571, 233] on img at bounding box center [570, 231] width 29 height 29
click at [90, 310] on div "Add..." at bounding box center [104, 310] width 58 height 15
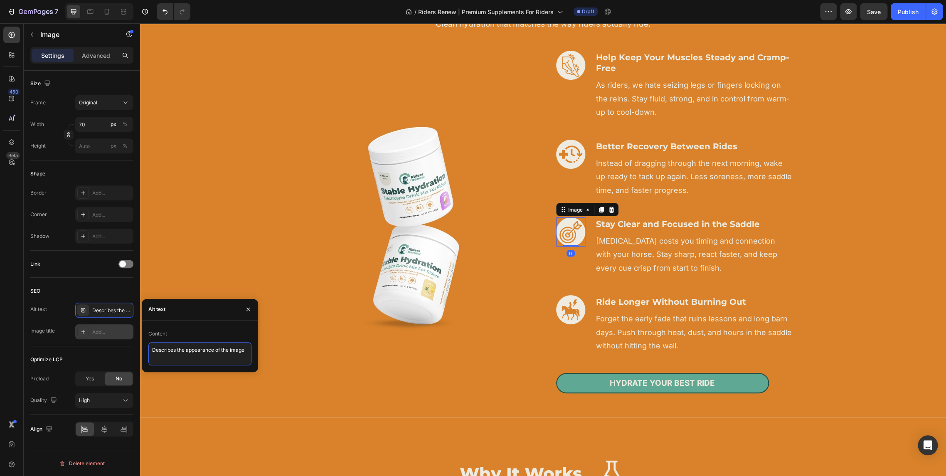
click at [191, 350] on textarea "Describes the appearance of the image" at bounding box center [199, 353] width 103 height 23
type textarea "Stay focused"
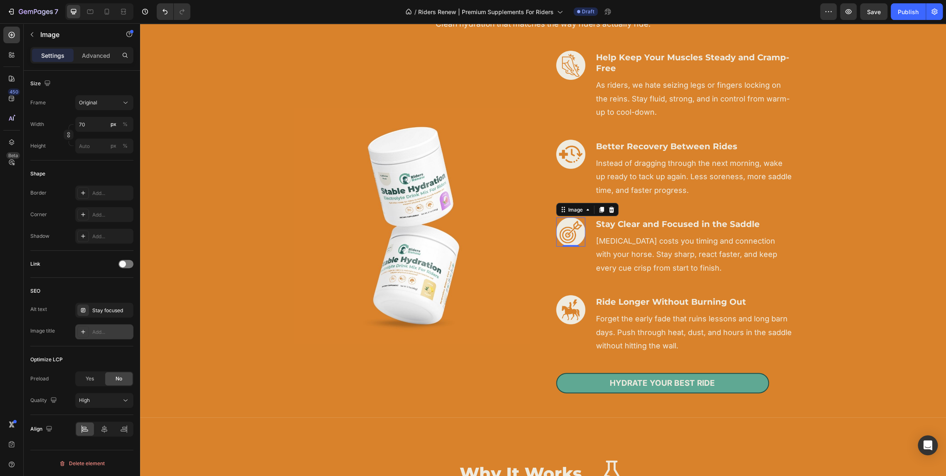
click at [93, 330] on div "Add..." at bounding box center [111, 331] width 39 height 7
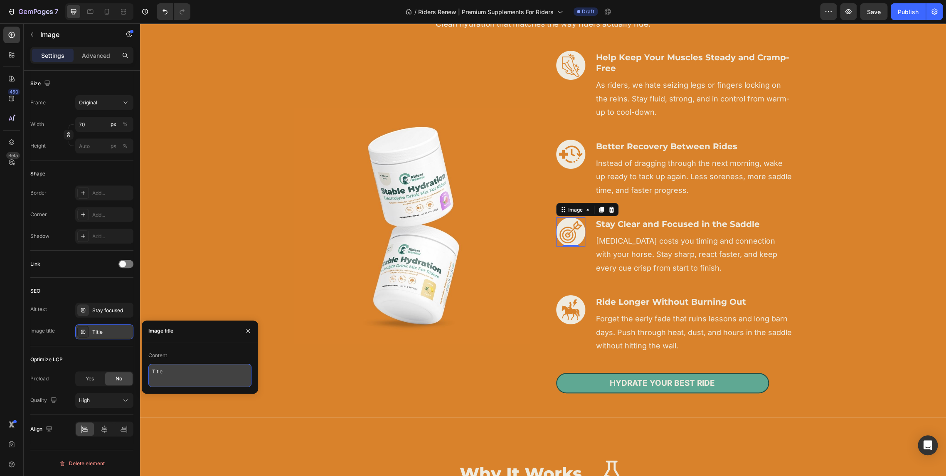
click at [183, 371] on textarea "Title" at bounding box center [199, 375] width 103 height 23
paste textarea "Stay focused"
type textarea "Stay focused"
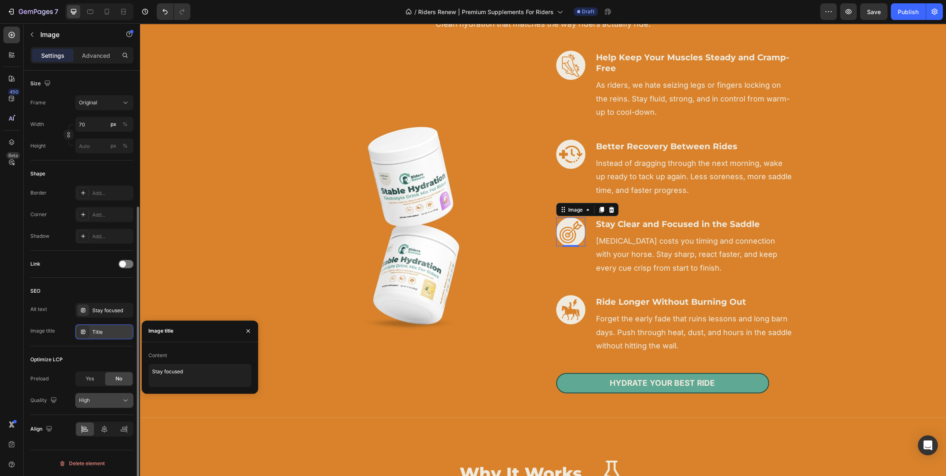
click at [118, 401] on div "High" at bounding box center [100, 400] width 42 height 7
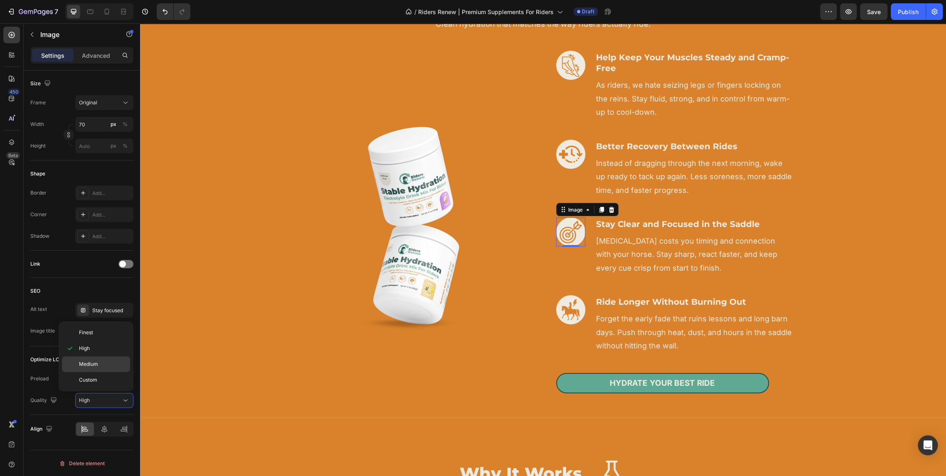
click at [100, 362] on p "Medium" at bounding box center [102, 363] width 47 height 7
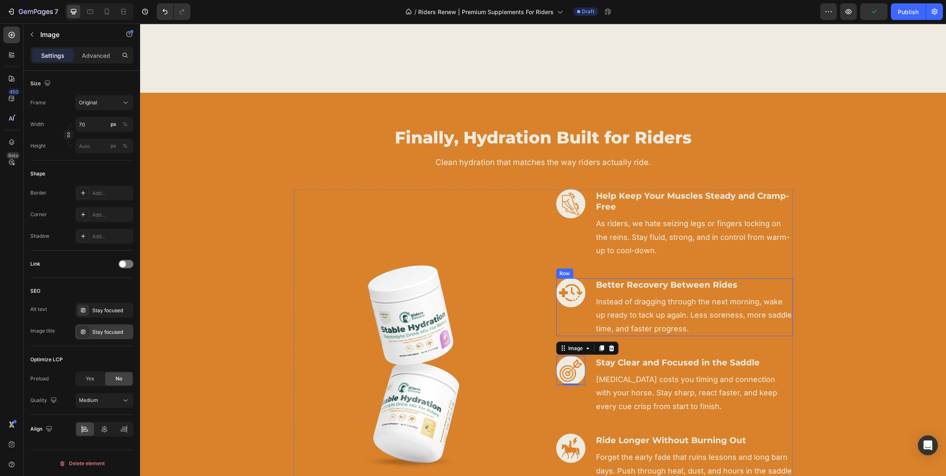
click at [571, 298] on img at bounding box center [570, 292] width 29 height 29
drag, startPoint x: 86, startPoint y: 310, endPoint x: 156, endPoint y: 323, distance: 71.1
click at [86, 310] on div at bounding box center [83, 310] width 12 height 12
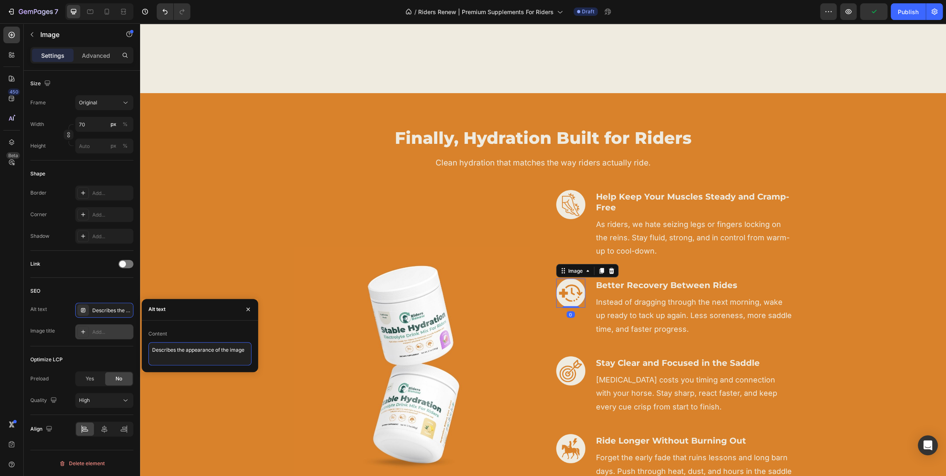
click at [178, 347] on textarea "Describes the appearance of the image" at bounding box center [199, 353] width 103 height 23
type textarea "Better Recovery"
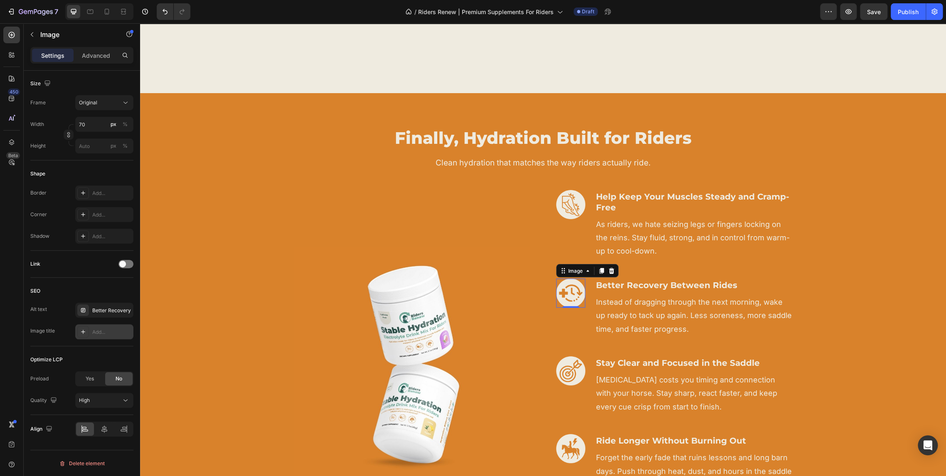
click at [84, 330] on icon at bounding box center [83, 331] width 7 height 7
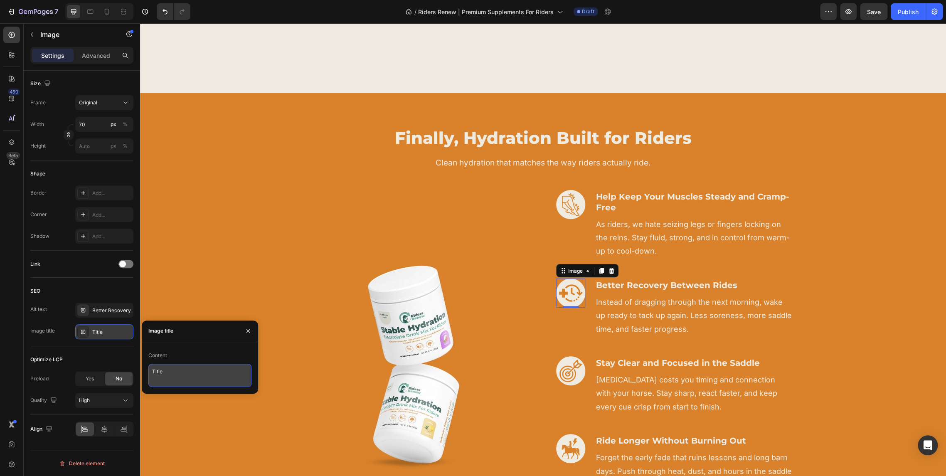
click at [181, 371] on textarea "Title" at bounding box center [199, 375] width 103 height 23
paste textarea "Better Recovery"
type textarea "Better Recovery"
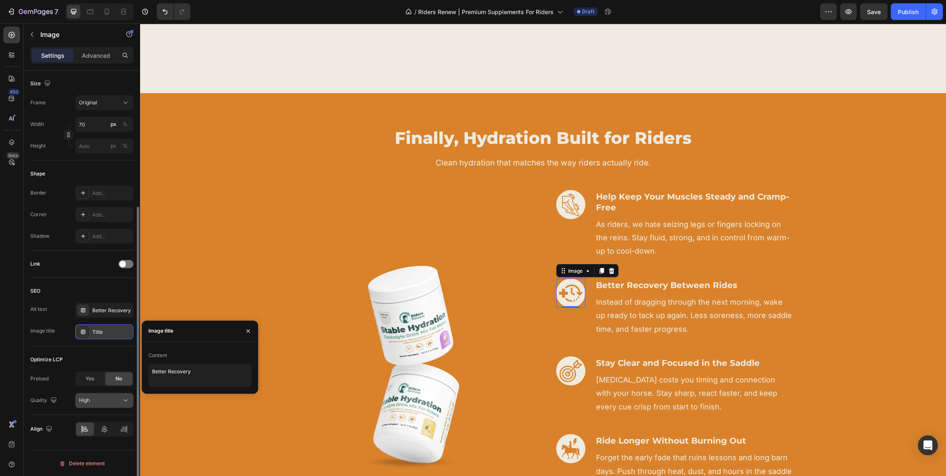
click at [113, 399] on div "High" at bounding box center [100, 400] width 42 height 7
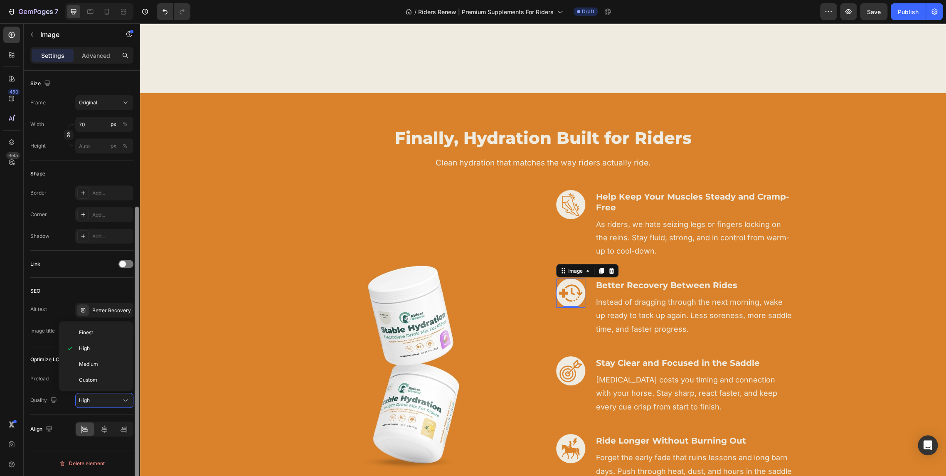
drag, startPoint x: 9, startPoint y: 332, endPoint x: 136, endPoint y: 358, distance: 130.2
click at [96, 362] on span "Medium" at bounding box center [88, 363] width 19 height 7
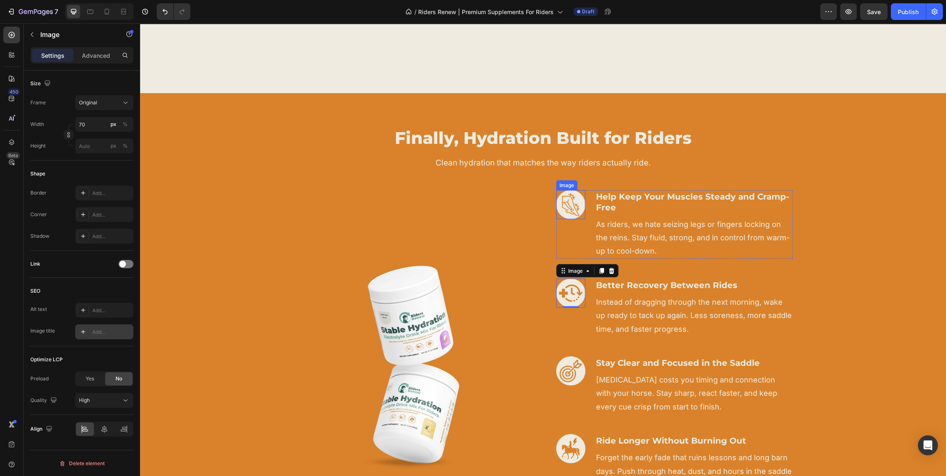
click at [562, 203] on img at bounding box center [570, 204] width 29 height 29
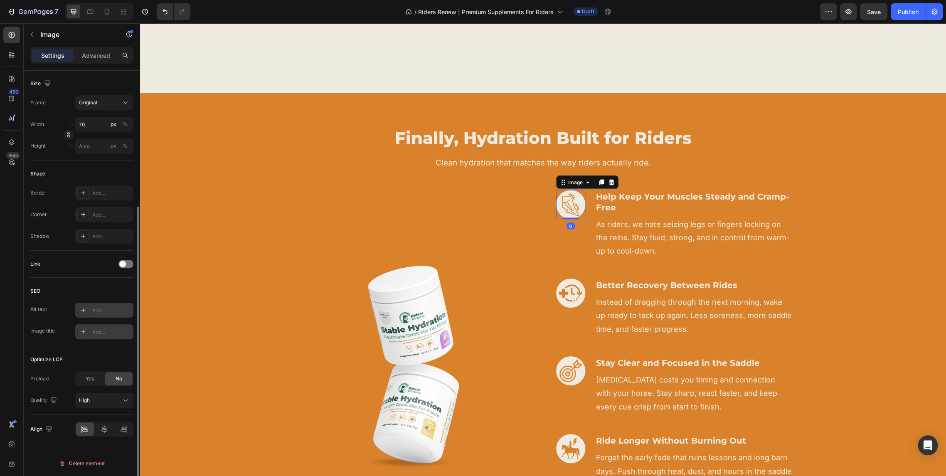
click at [86, 307] on icon at bounding box center [83, 310] width 7 height 7
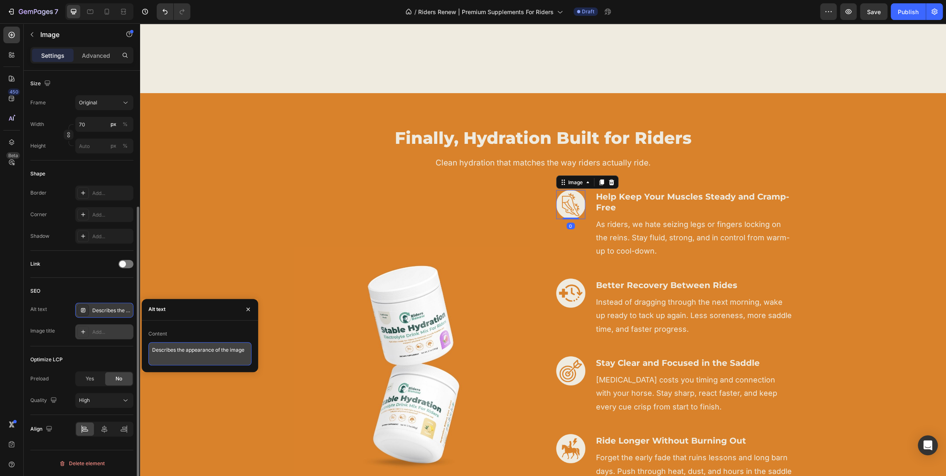
click at [186, 351] on textarea "Describes the appearance of the image" at bounding box center [199, 353] width 103 height 23
click at [209, 354] on textarea "Cramps" at bounding box center [199, 353] width 103 height 23
type textarea "Muscle Cramps"
click at [81, 333] on icon at bounding box center [83, 331] width 7 height 7
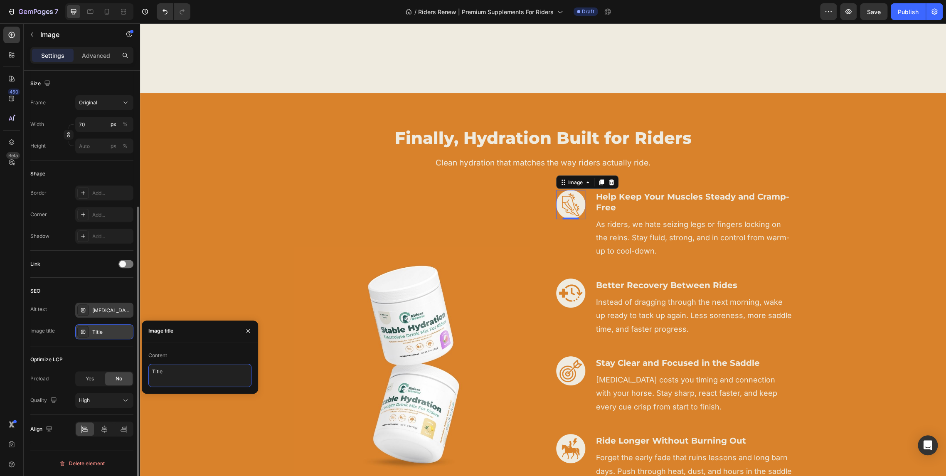
click at [199, 375] on textarea "Title" at bounding box center [199, 375] width 103 height 23
paste textarea "Muscle Cramps"
type textarea "Muscle Cramps"
click at [113, 404] on button "High" at bounding box center [104, 400] width 58 height 15
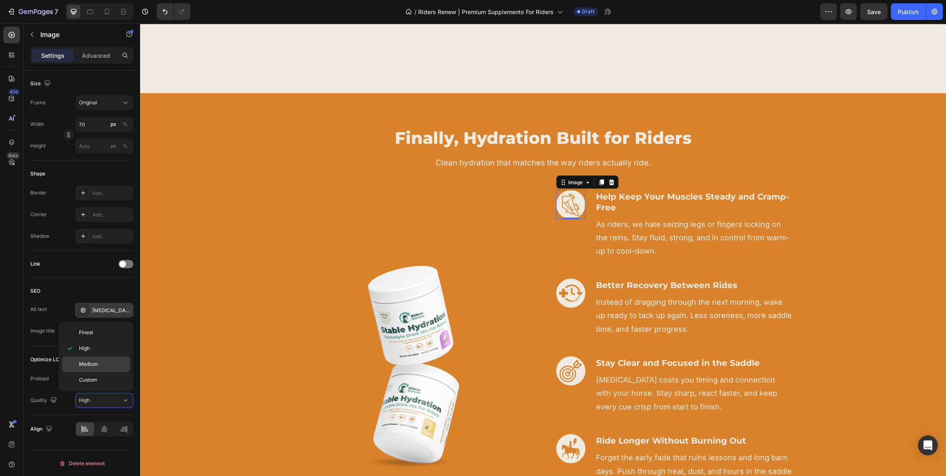
click at [103, 363] on p "Medium" at bounding box center [102, 363] width 47 height 7
click at [428, 335] on img at bounding box center [412, 364] width 237 height 237
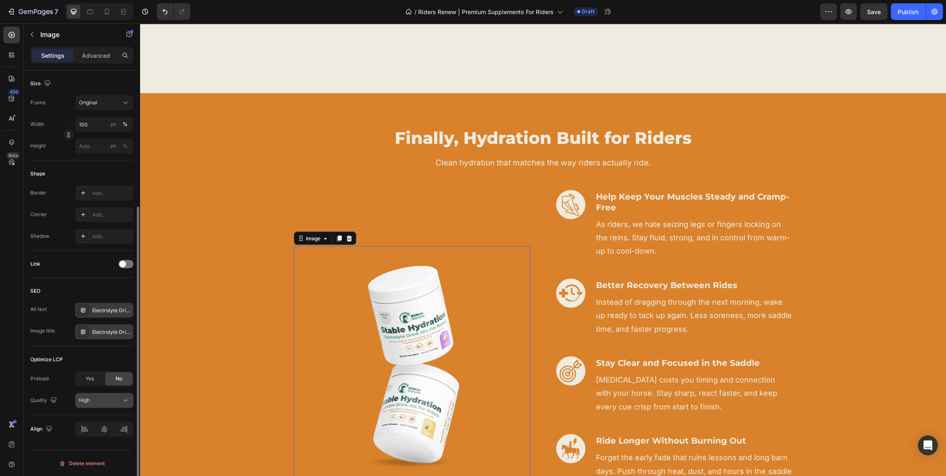
click at [97, 397] on div "High" at bounding box center [100, 400] width 42 height 7
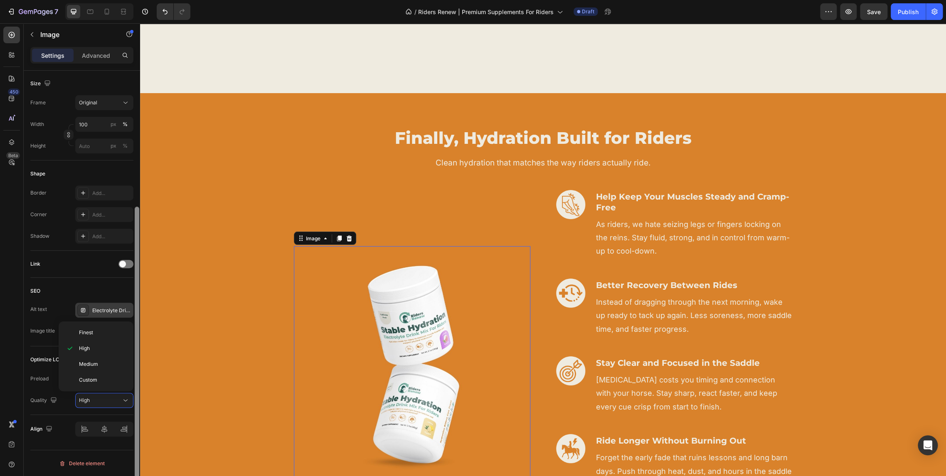
drag, startPoint x: 98, startPoint y: 363, endPoint x: 136, endPoint y: 364, distance: 37.8
click at [98, 363] on span "Medium" at bounding box center [88, 363] width 19 height 7
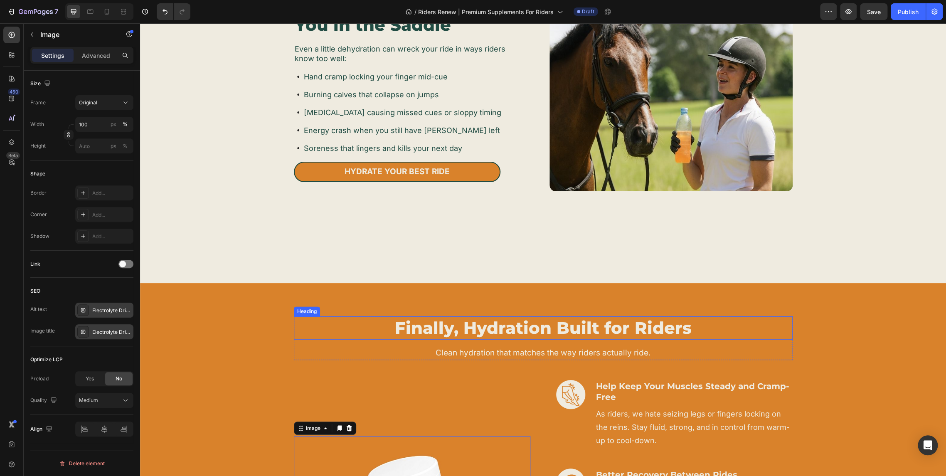
scroll to position [596, 0]
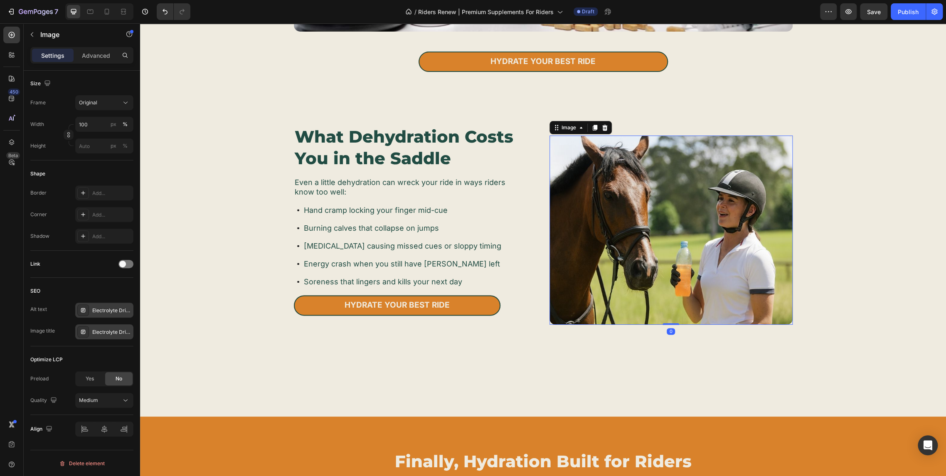
click at [623, 243] on img at bounding box center [671, 230] width 243 height 189
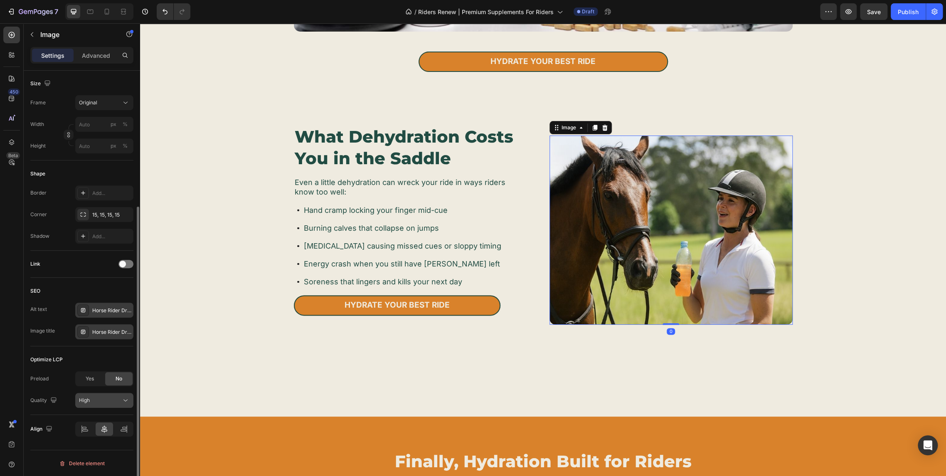
click at [110, 398] on div "High" at bounding box center [100, 400] width 42 height 7
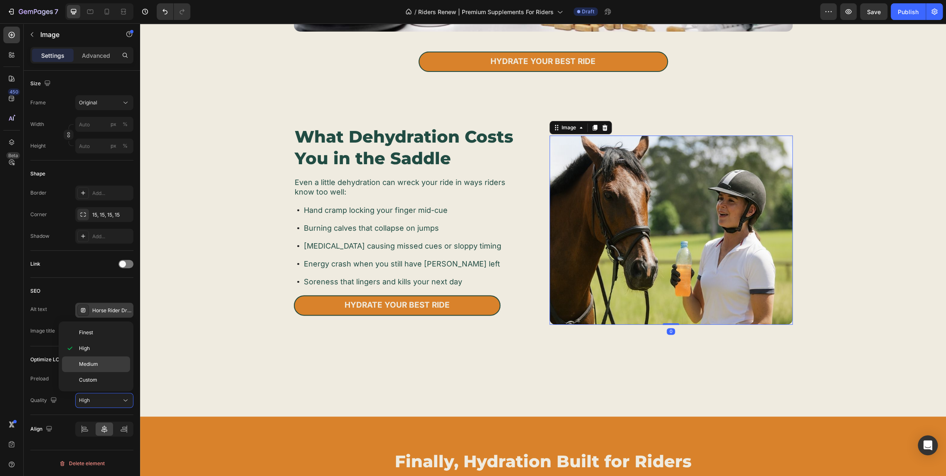
click at [107, 367] on p "Medium" at bounding box center [102, 363] width 47 height 7
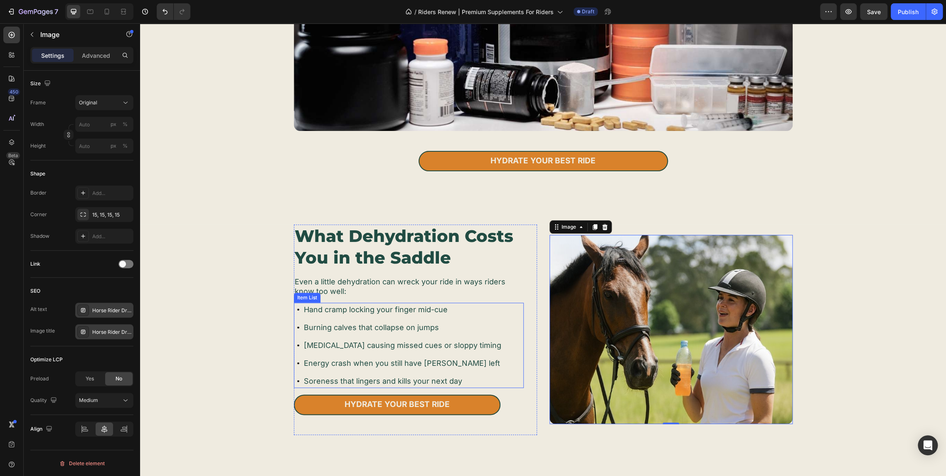
scroll to position [412, 0]
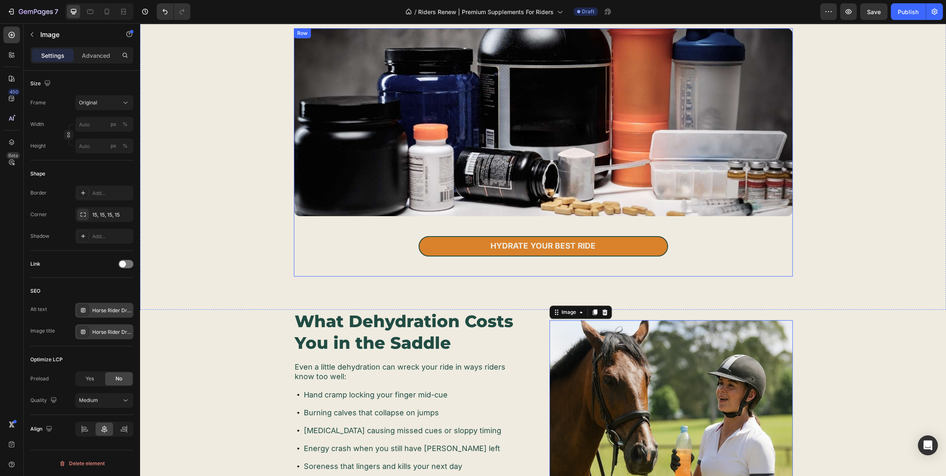
click at [456, 181] on img at bounding box center [543, 122] width 499 height 188
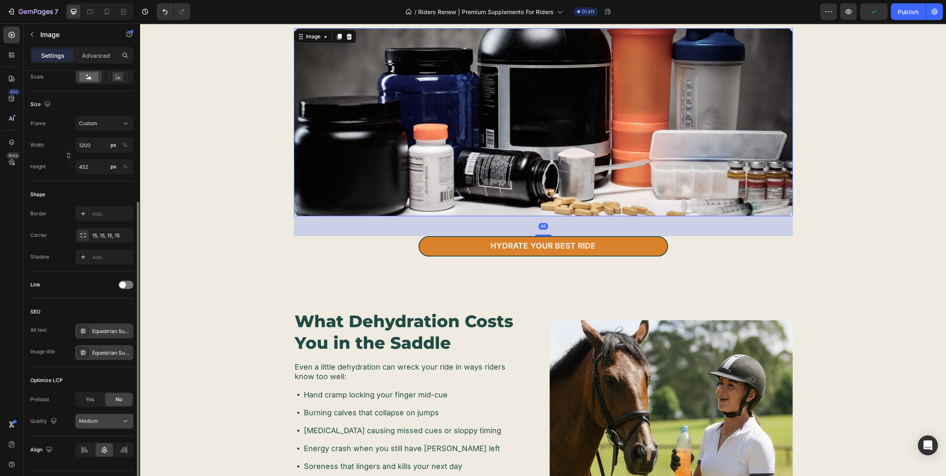
click at [91, 419] on span "Medium" at bounding box center [88, 421] width 19 height 6
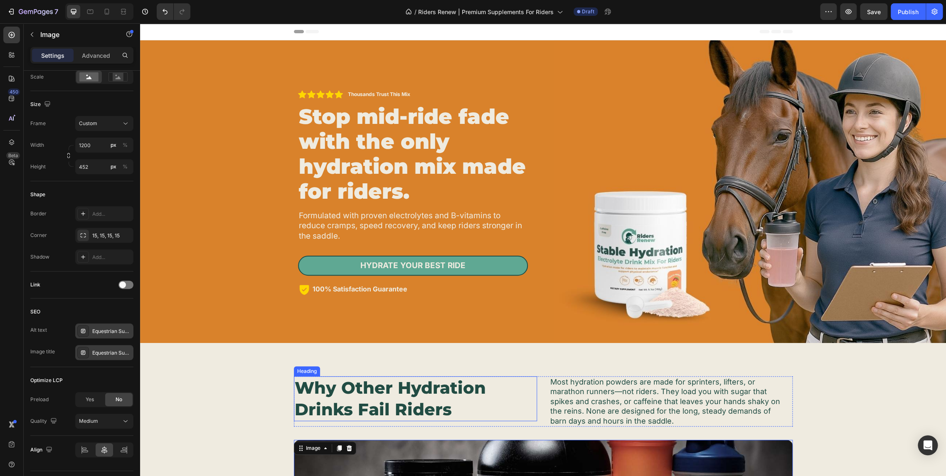
scroll to position [0, 0]
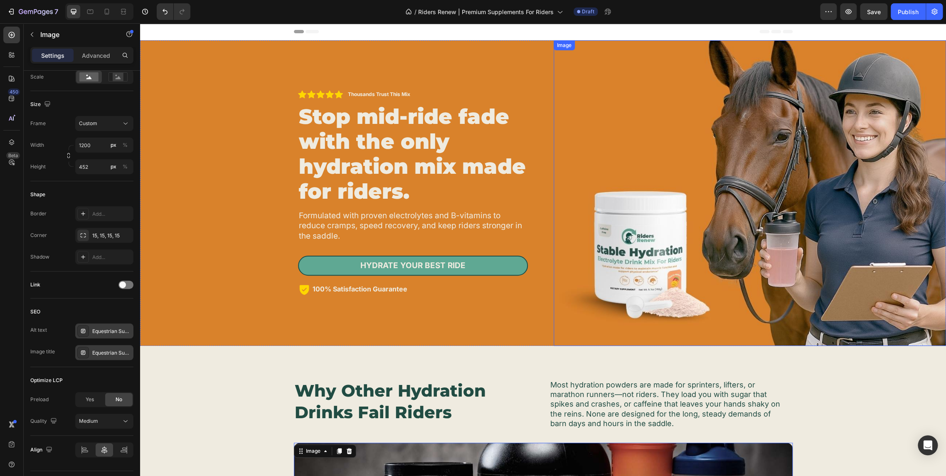
click at [772, 241] on img at bounding box center [750, 193] width 393 height 306
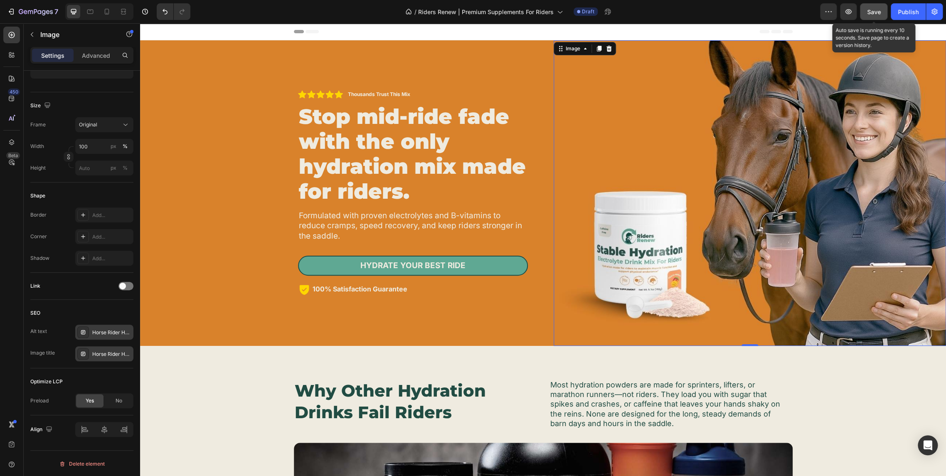
click at [871, 10] on span "Save" at bounding box center [874, 11] width 14 height 7
click at [908, 15] on div "Publish" at bounding box center [908, 11] width 21 height 9
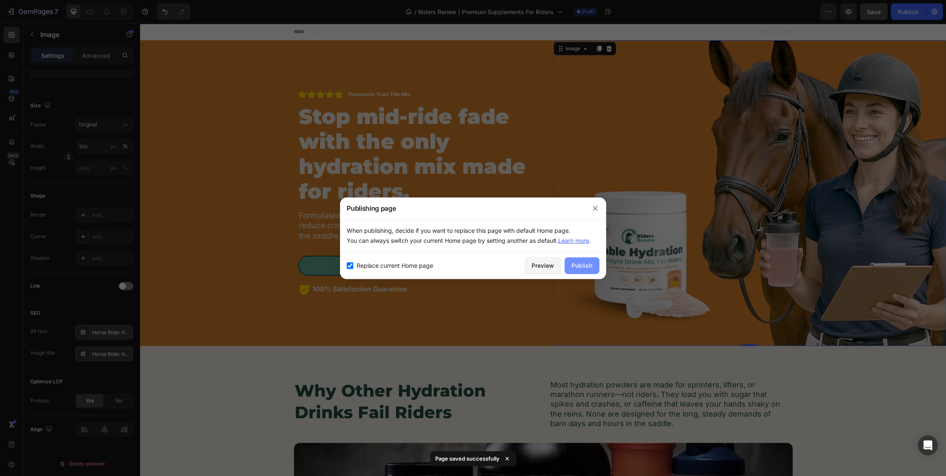
click at [583, 266] on div "Publish" at bounding box center [582, 265] width 21 height 9
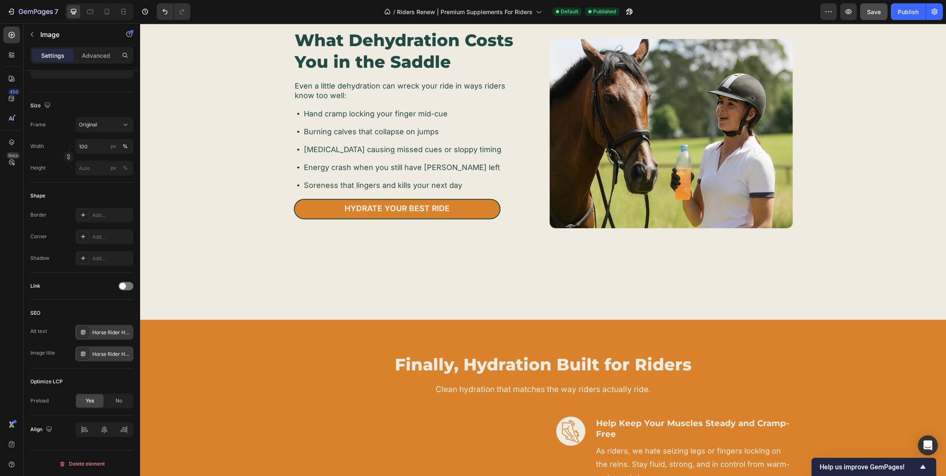
scroll to position [924, 0]
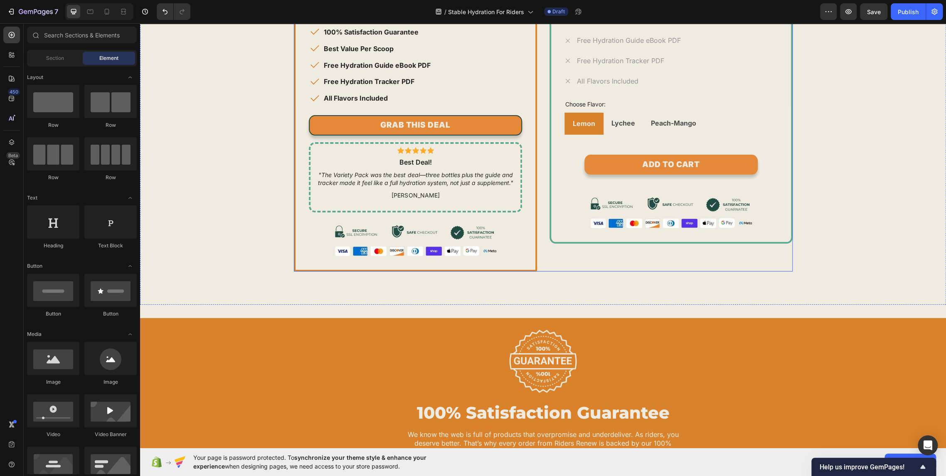
scroll to position [4190, 0]
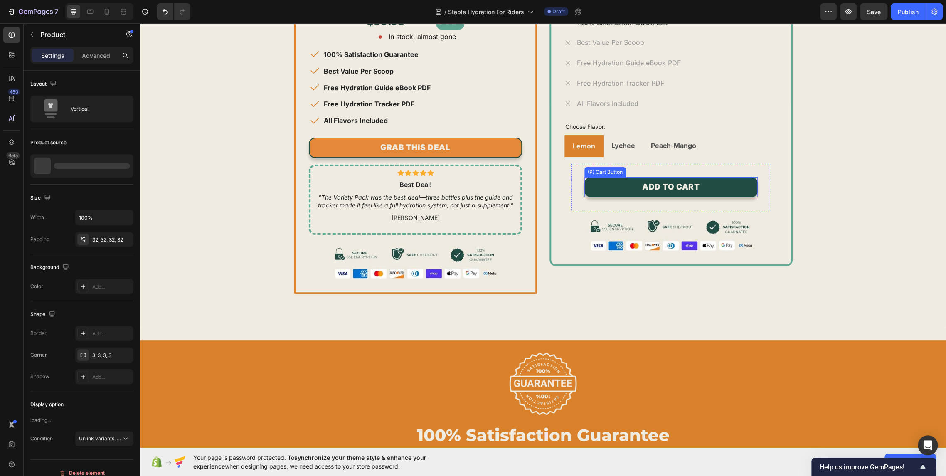
click at [632, 178] on button "ADD TO CART" at bounding box center [671, 187] width 173 height 20
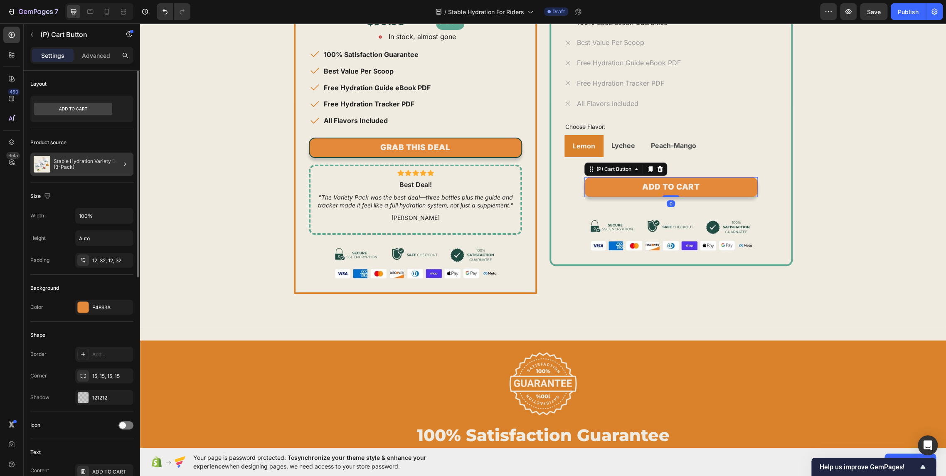
click at [113, 167] on div at bounding box center [121, 164] width 23 height 23
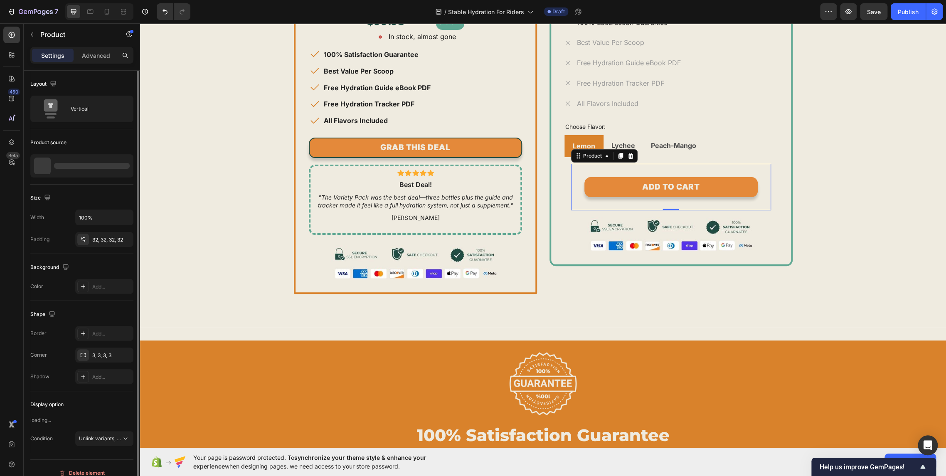
click at [636, 166] on div "ADD TO CART (P) Cart Button Product 0" at bounding box center [671, 187] width 200 height 47
click at [622, 140] on p "Lychee" at bounding box center [624, 146] width 24 height 12
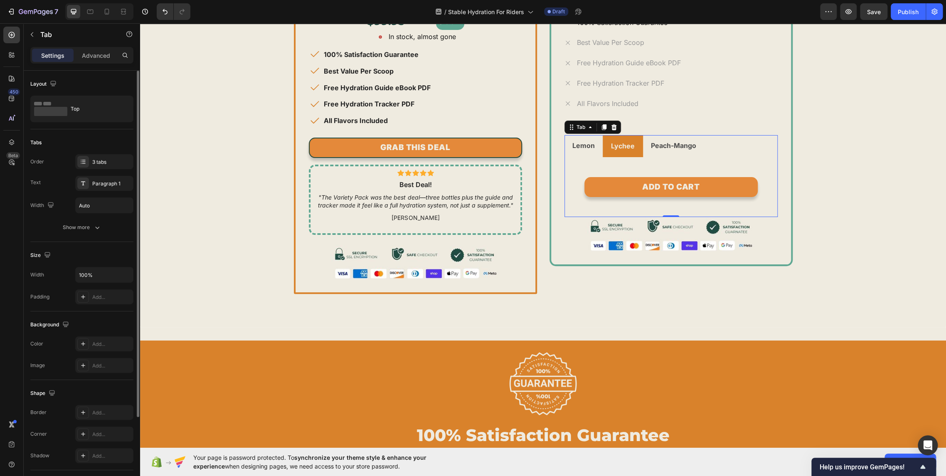
click at [587, 146] on strong "Lemon" at bounding box center [583, 145] width 22 height 8
click at [595, 173] on div "ADD TO CART (P) Cart Button Product" at bounding box center [671, 186] width 200 height 47
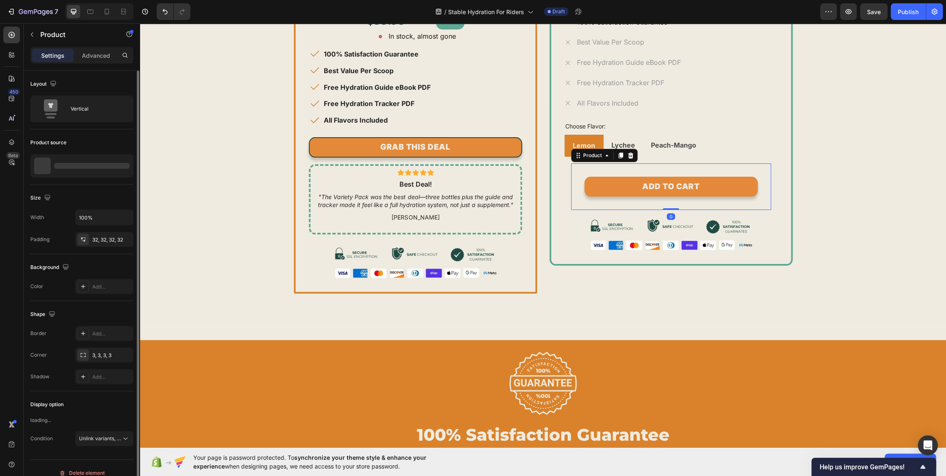
click at [107, 166] on div at bounding box center [92, 166] width 76 height 6
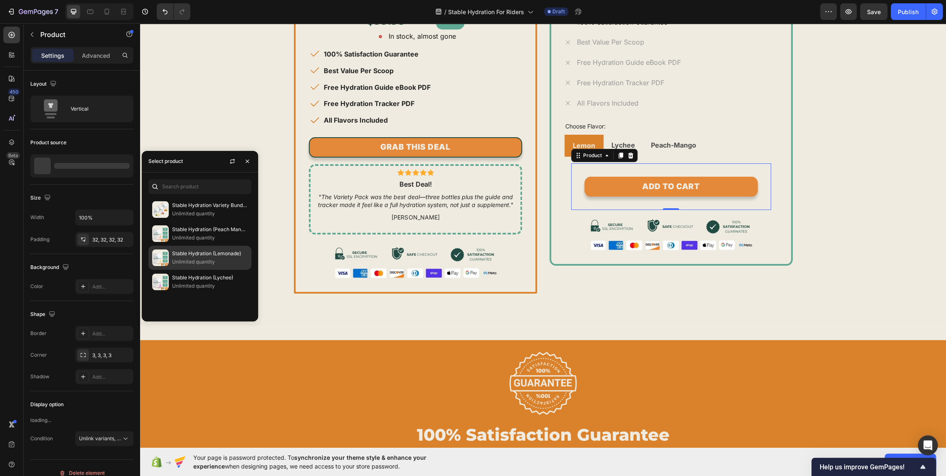
click at [200, 258] on p "Unlimited quantity" at bounding box center [210, 262] width 76 height 8
click at [226, 259] on p "Unlimited quantity" at bounding box center [210, 262] width 76 height 8
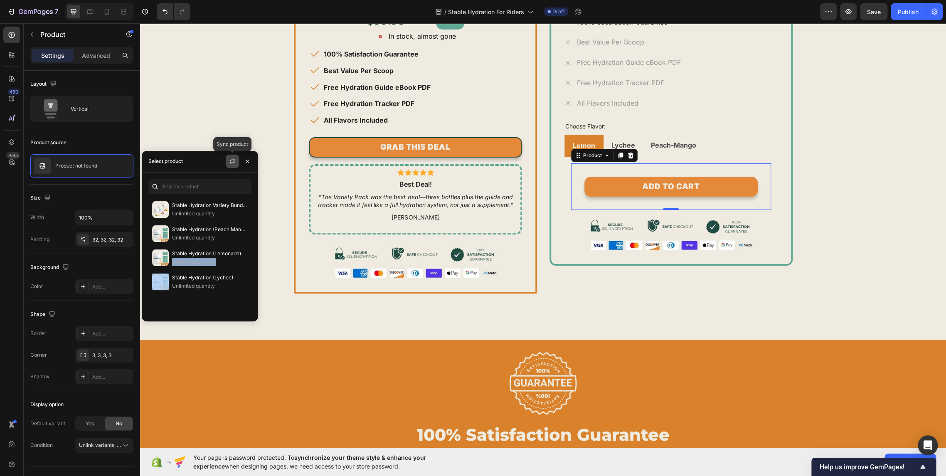
click at [235, 162] on icon "button" at bounding box center [232, 161] width 7 height 7
click at [252, 161] on button "button" at bounding box center [247, 161] width 13 height 13
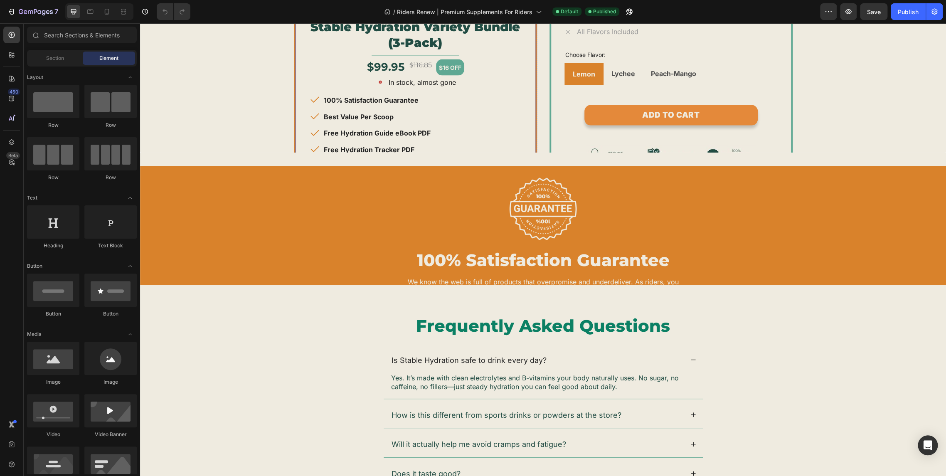
scroll to position [3233, 0]
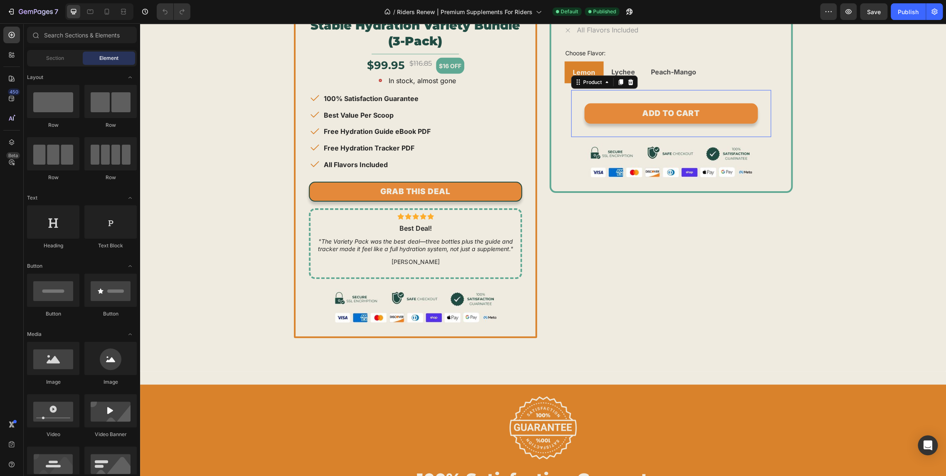
click at [599, 137] on div "ADD TO CART (P) Cart Button Product 0" at bounding box center [671, 113] width 200 height 47
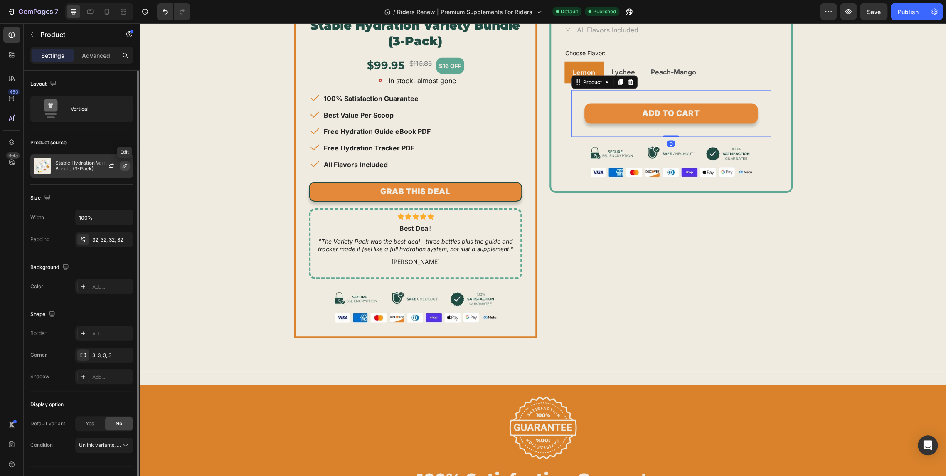
click at [123, 166] on icon "button" at bounding box center [124, 166] width 7 height 7
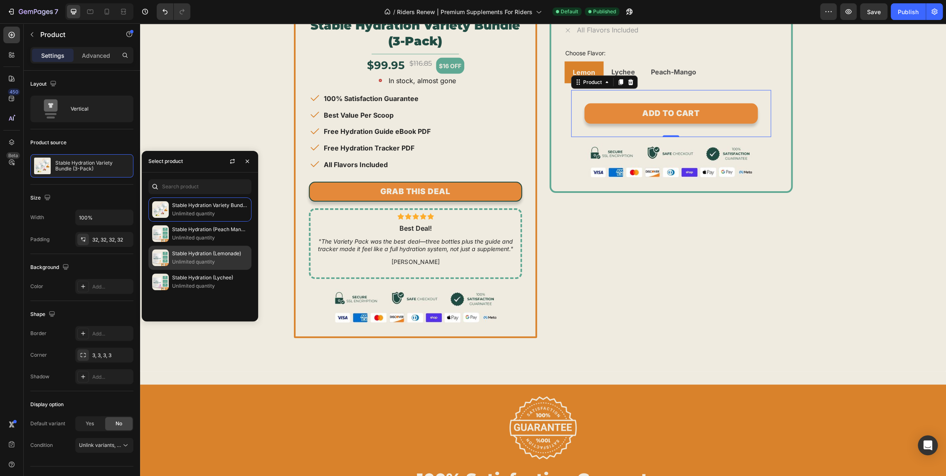
click at [234, 266] on div "Stable Hydration (Lemonade) Unlimited quantity" at bounding box center [199, 258] width 103 height 24
drag, startPoint x: 248, startPoint y: 163, endPoint x: 285, endPoint y: 151, distance: 38.9
click at [248, 163] on icon "button" at bounding box center [247, 161] width 7 height 7
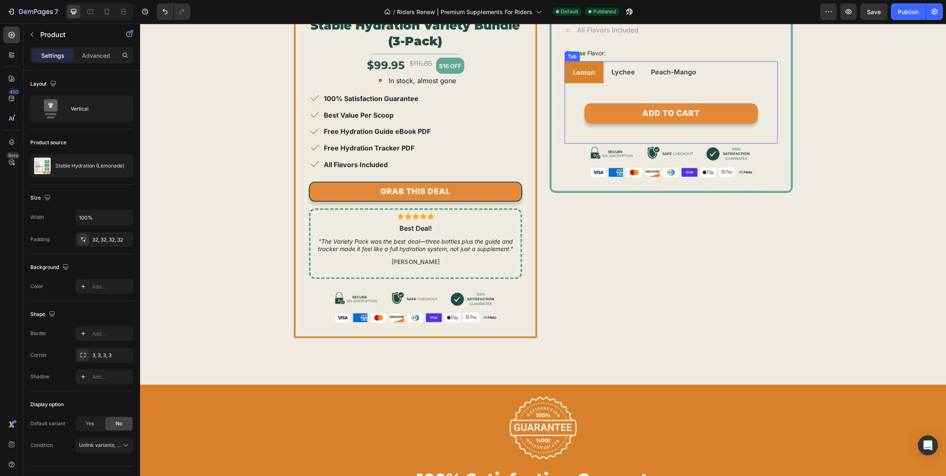
click at [635, 84] on li "Lychee" at bounding box center [623, 73] width 39 height 22
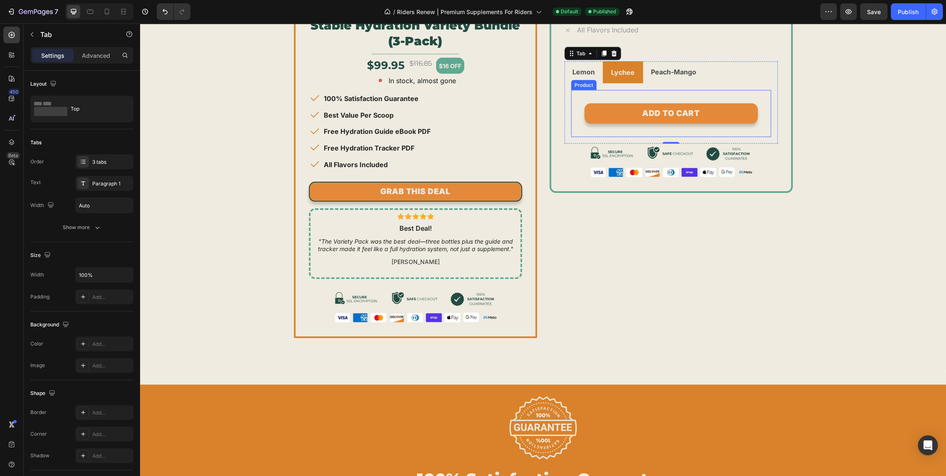
click at [577, 137] on div "ADD TO CART (P) Cart Button Product" at bounding box center [671, 113] width 200 height 47
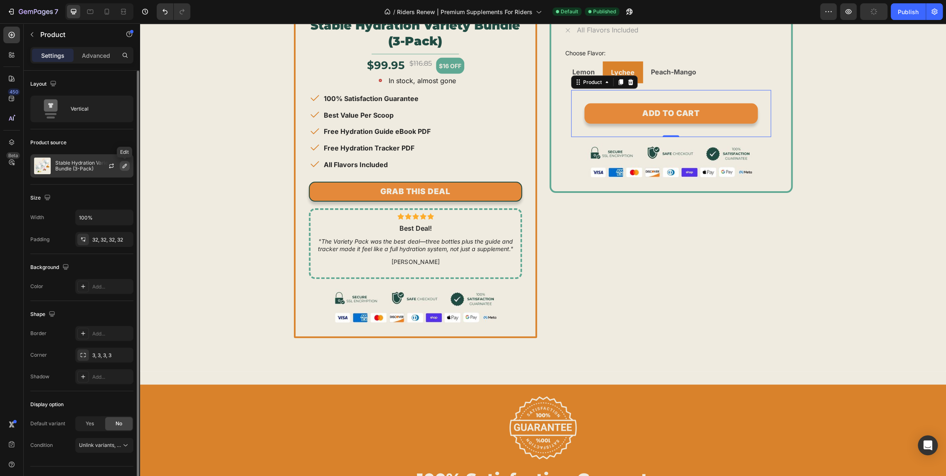
click at [125, 166] on icon "button" at bounding box center [125, 166] width 4 height 4
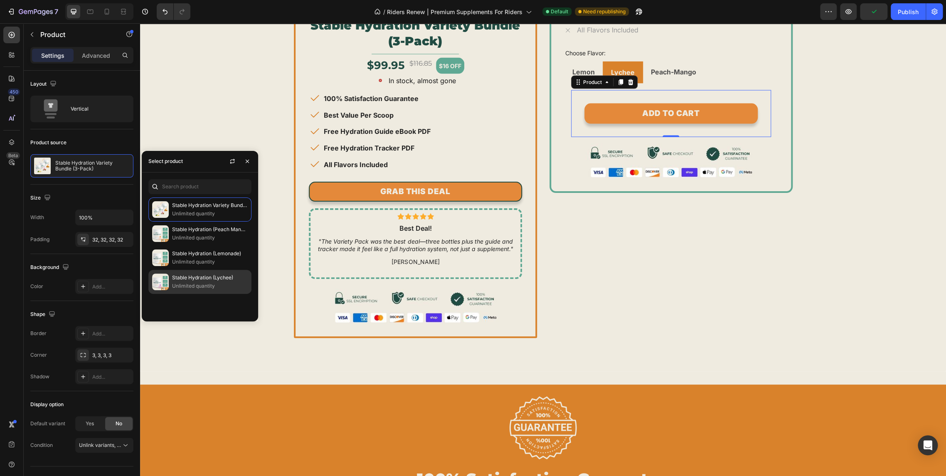
click at [204, 274] on p "Stable Hydration (Lychee)" at bounding box center [210, 278] width 76 height 8
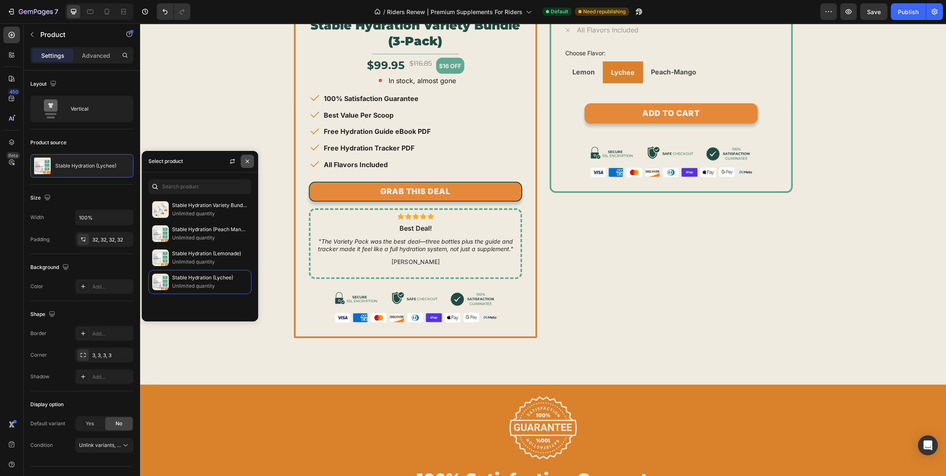
click at [251, 162] on button "button" at bounding box center [247, 161] width 13 height 13
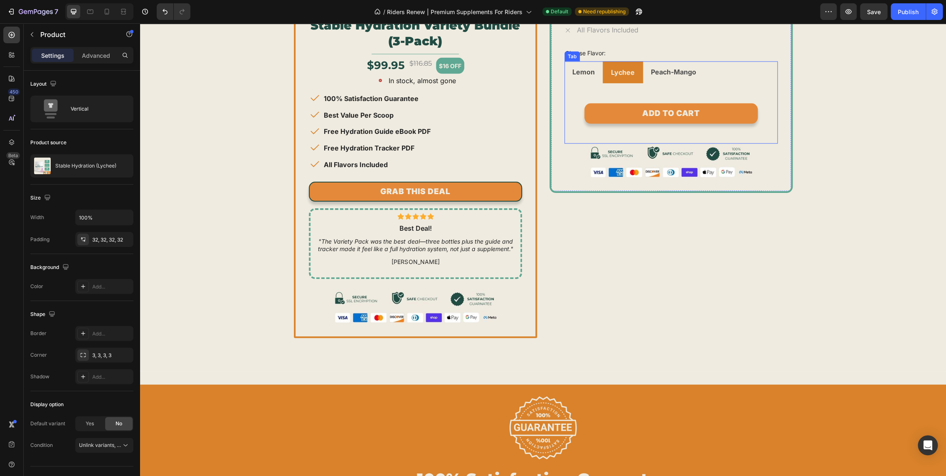
click at [659, 79] on div "Peach-Mango" at bounding box center [674, 72] width 48 height 15
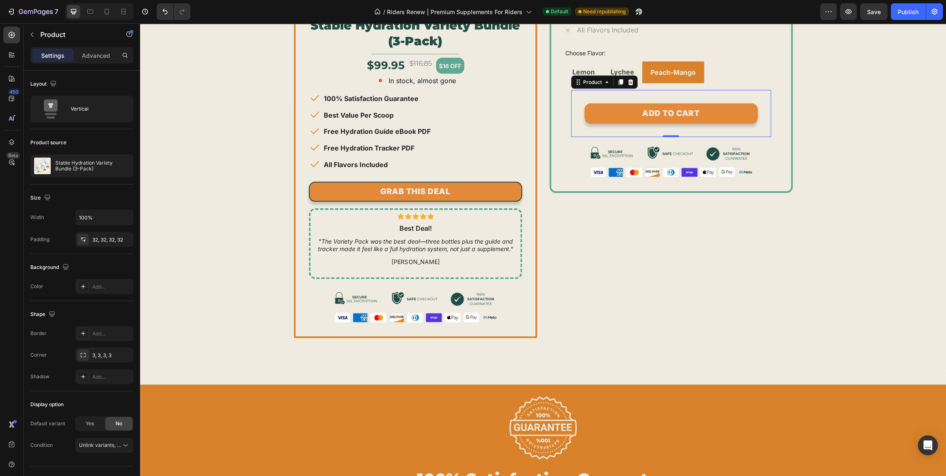
click at [584, 137] on div "ADD TO CART (P) Cart Button Product 0" at bounding box center [671, 113] width 200 height 47
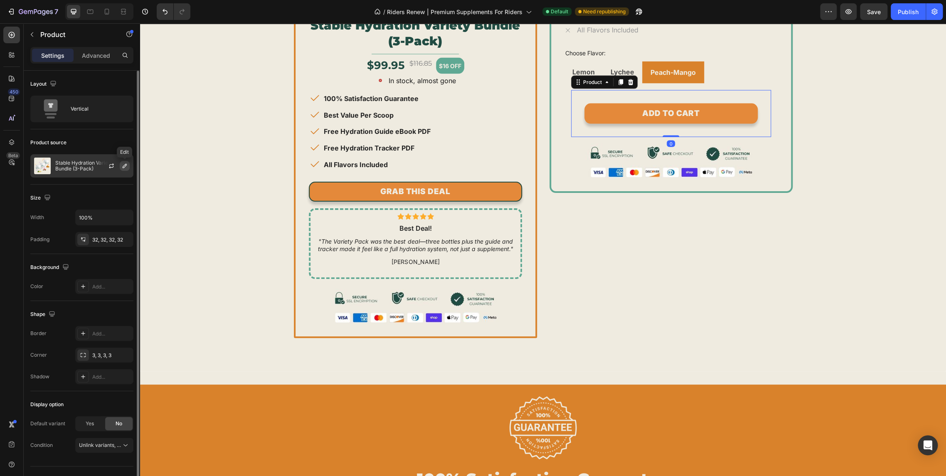
click at [124, 168] on icon "button" at bounding box center [124, 166] width 7 height 7
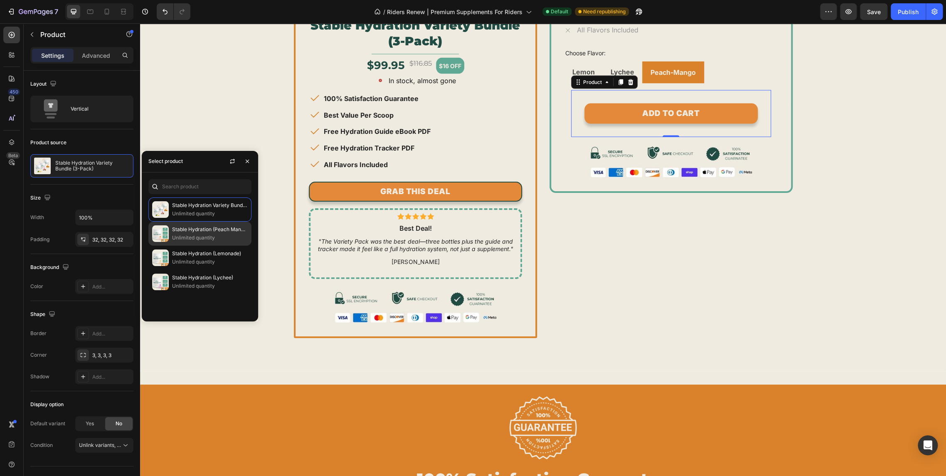
click at [217, 232] on p "Stable Hydration (Peach Mango)" at bounding box center [210, 229] width 76 height 8
click at [809, 206] on div "Choose Your Bundle Heading Start riding your best, risk-free. Every product com…" at bounding box center [543, 35] width 794 height 606
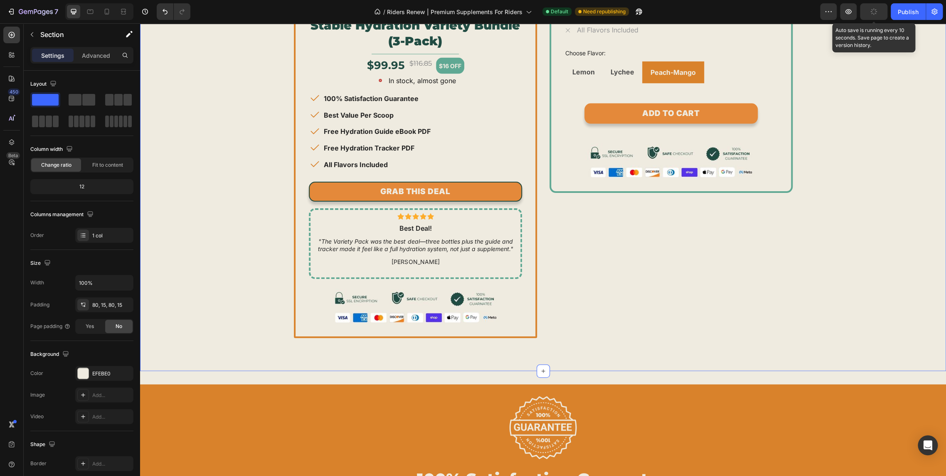
click at [875, 17] on button "button" at bounding box center [873, 11] width 27 height 17
click at [900, 10] on div "Publish" at bounding box center [908, 11] width 21 height 9
click at [106, 5] on div at bounding box center [106, 11] width 13 height 13
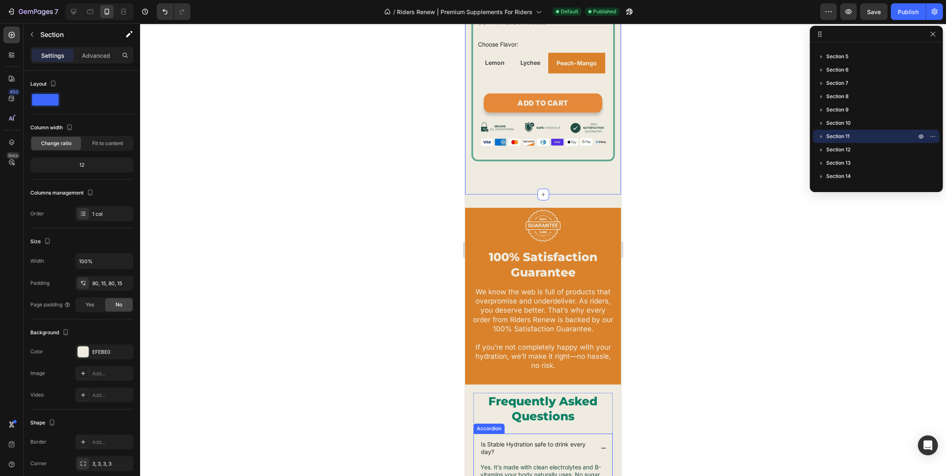
scroll to position [3806, 0]
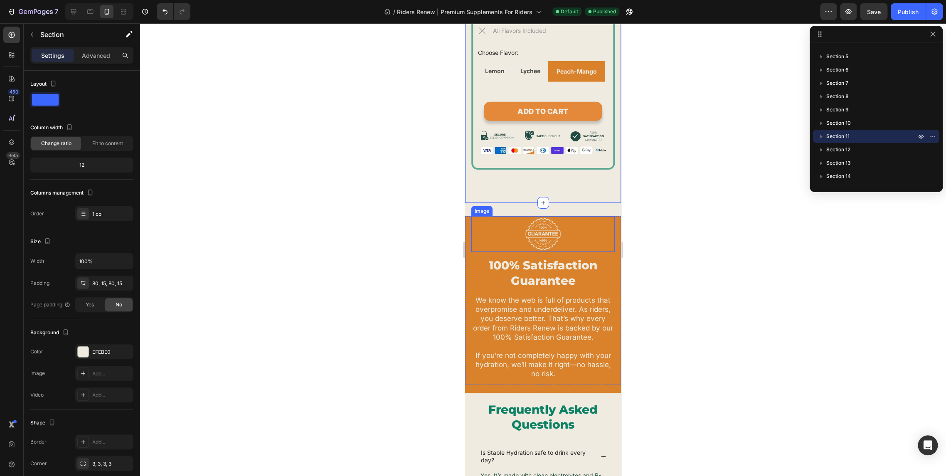
click at [572, 237] on div at bounding box center [542, 234] width 143 height 36
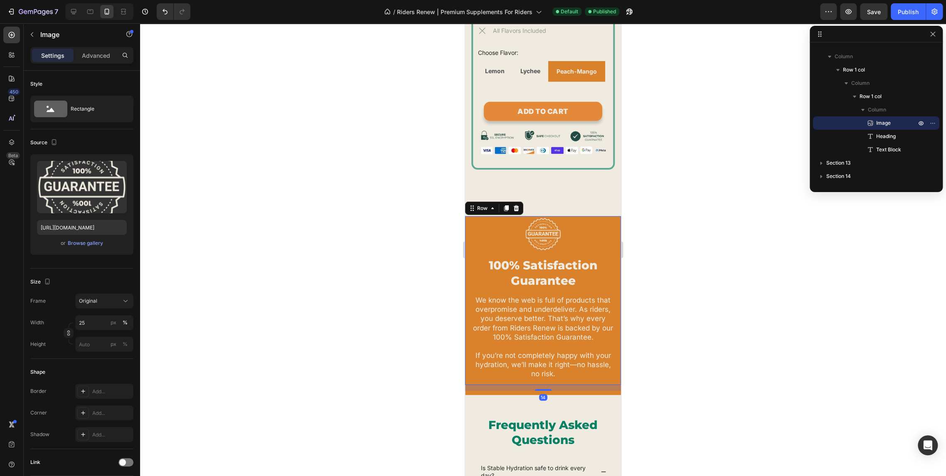
click at [610, 243] on div "Image 100% Satisfaction Guarantee Heading We know the web is full of products t…" at bounding box center [543, 300] width 156 height 169
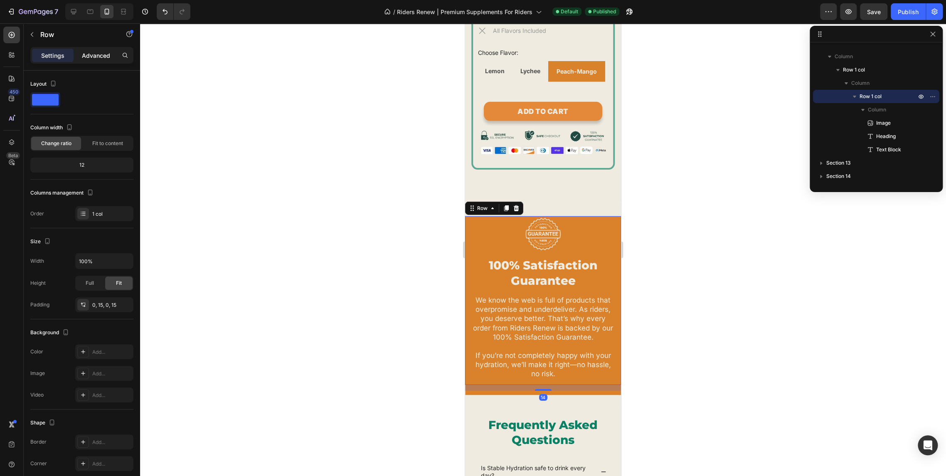
click at [96, 51] on p "Advanced" at bounding box center [96, 55] width 28 height 9
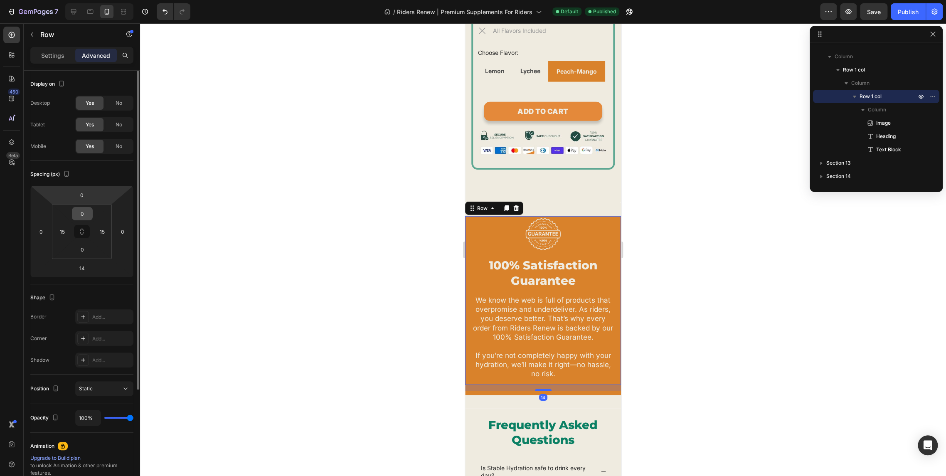
click at [84, 211] on input "0" at bounding box center [82, 213] width 17 height 12
type input "15"
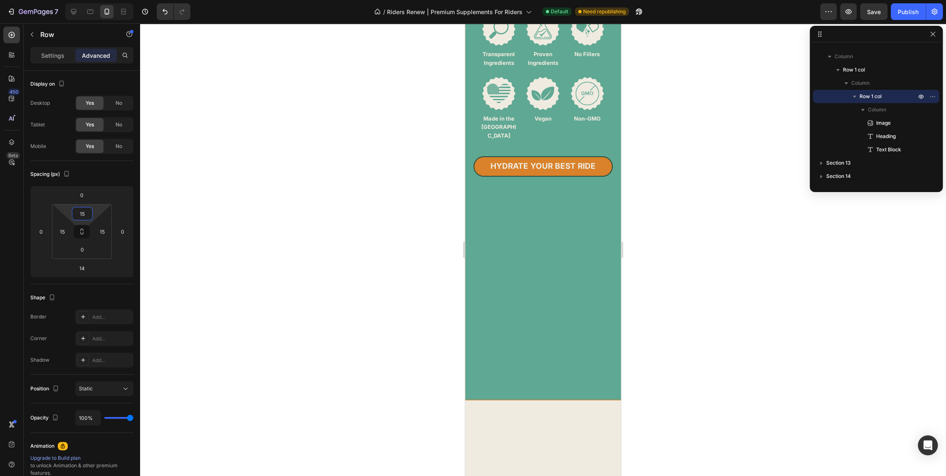
scroll to position [1840, 0]
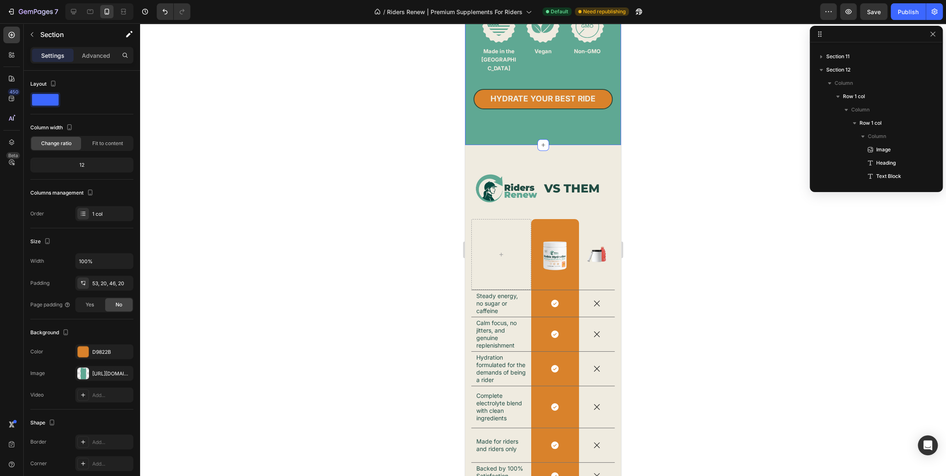
scroll to position [11, 0]
click at [89, 55] on p "Advanced" at bounding box center [96, 55] width 28 height 9
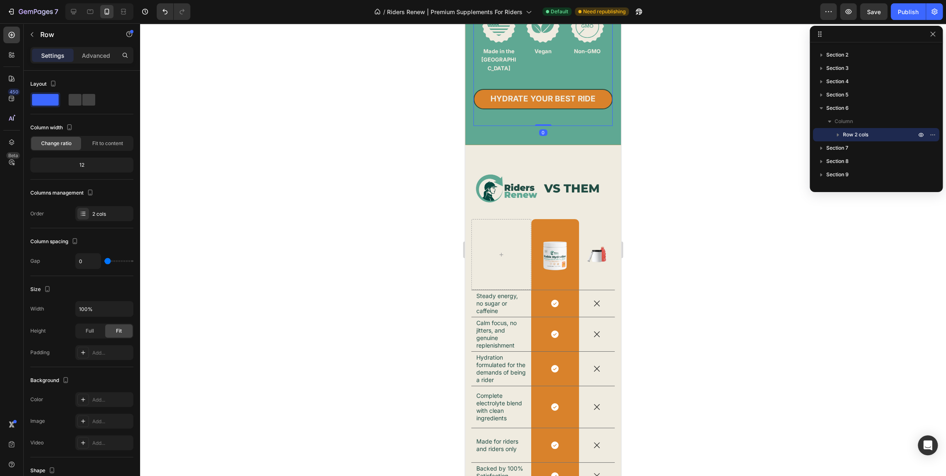
click at [513, 126] on div "Hydrate Your Best Ride Button" at bounding box center [543, 107] width 139 height 37
click at [92, 52] on p "Advanced" at bounding box center [96, 55] width 28 height 9
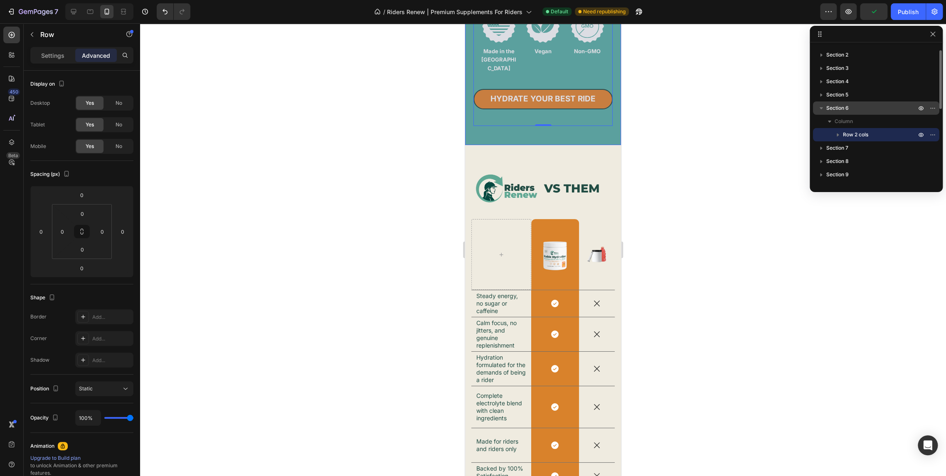
click at [848, 109] on span "Section 6" at bounding box center [837, 108] width 22 height 8
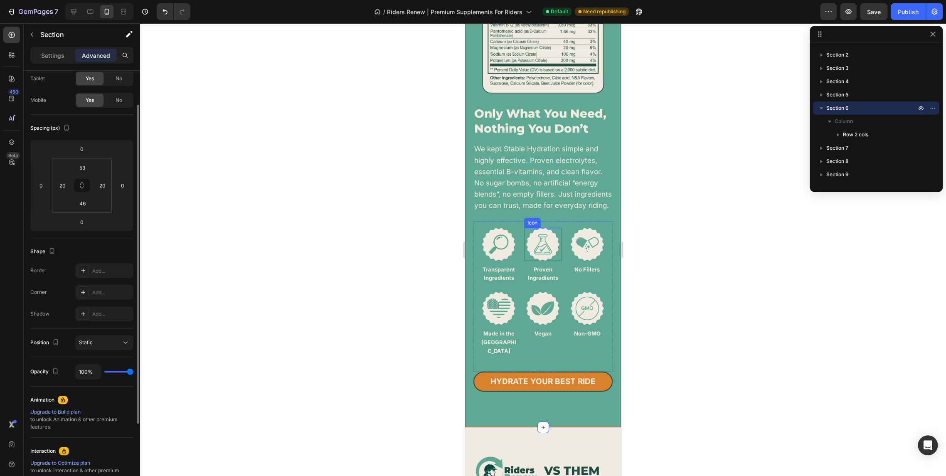
scroll to position [1861, 0]
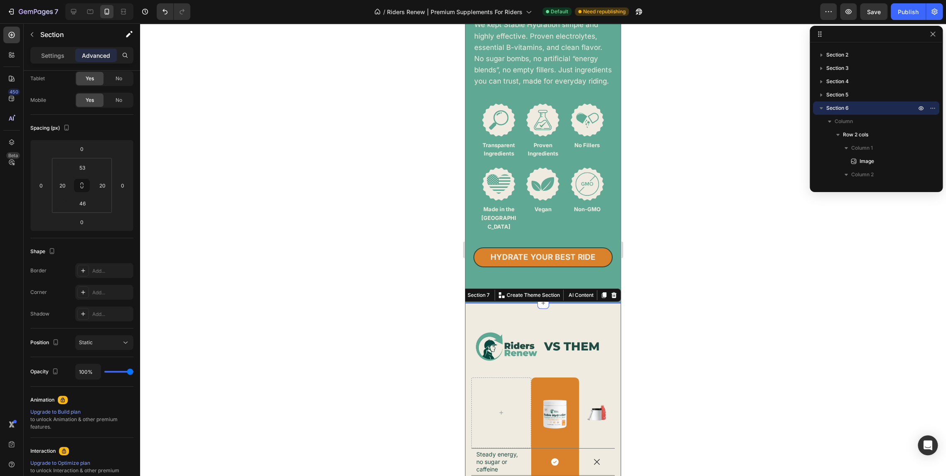
click at [571, 303] on div "Image Only What You Need, Nothing You Don’t Heading We kept Stable Hydration si…" at bounding box center [543, 40] width 156 height 528
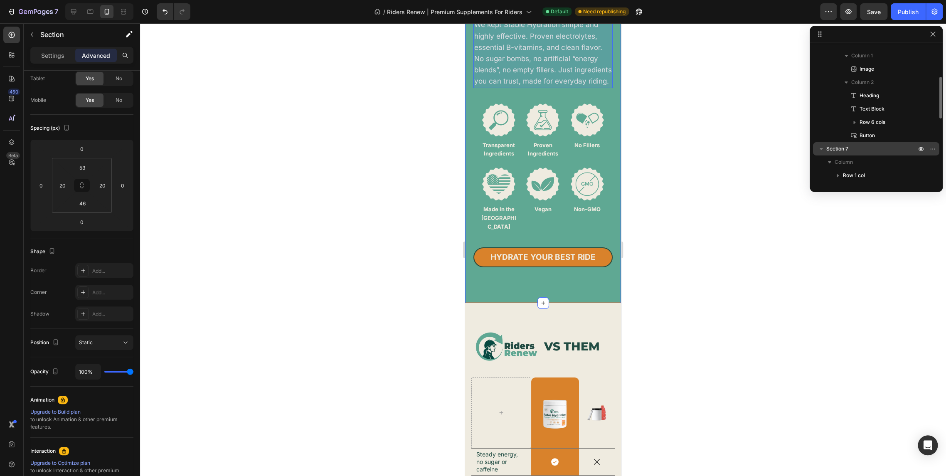
scroll to position [57, 0]
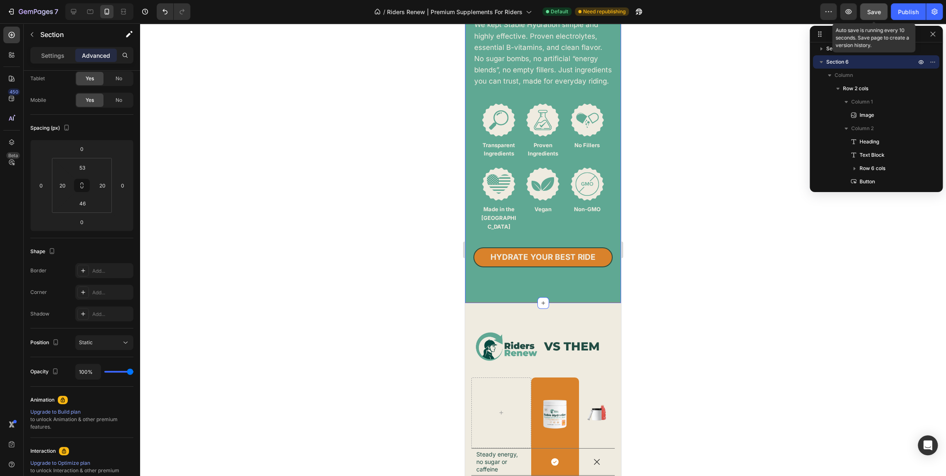
click at [875, 12] on span "Save" at bounding box center [874, 11] width 14 height 7
click at [913, 11] on div "Publish" at bounding box center [908, 11] width 21 height 9
click at [689, 233] on div at bounding box center [543, 249] width 806 height 453
